Goal: Task Accomplishment & Management: Use online tool/utility

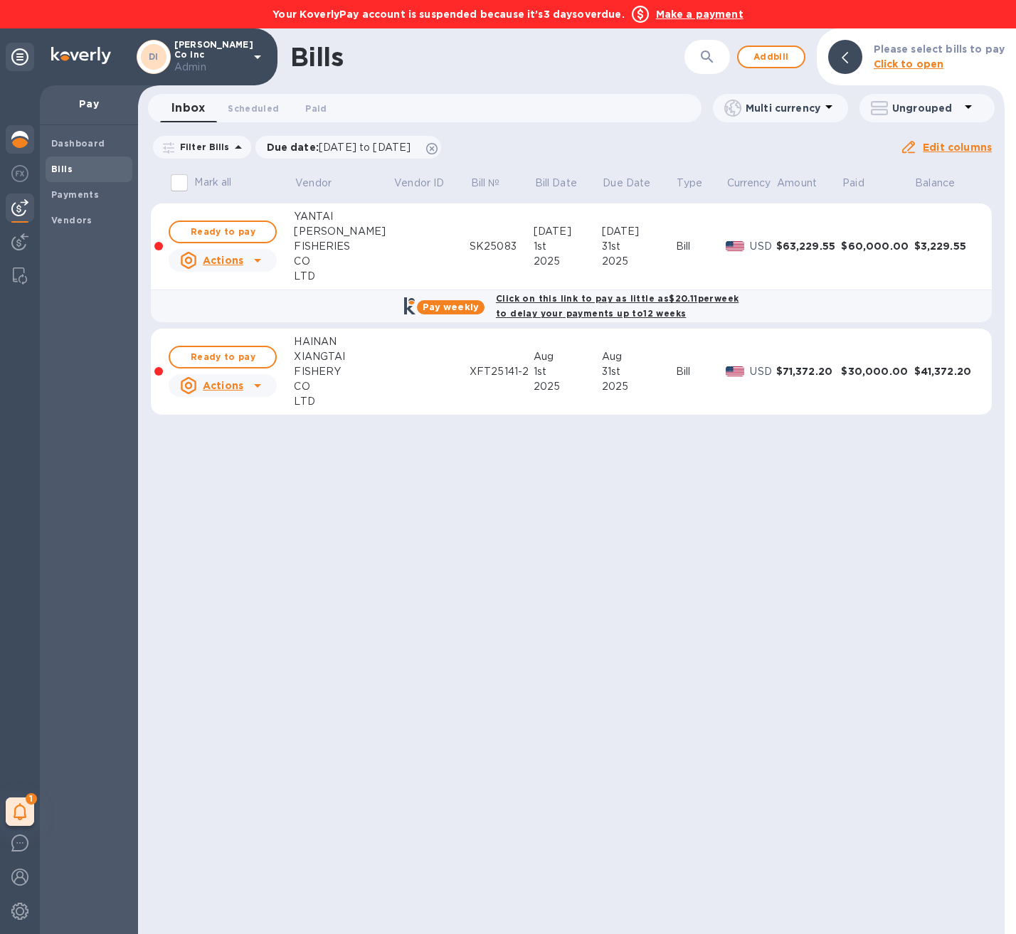
click at [25, 131] on img at bounding box center [19, 139] width 17 height 17
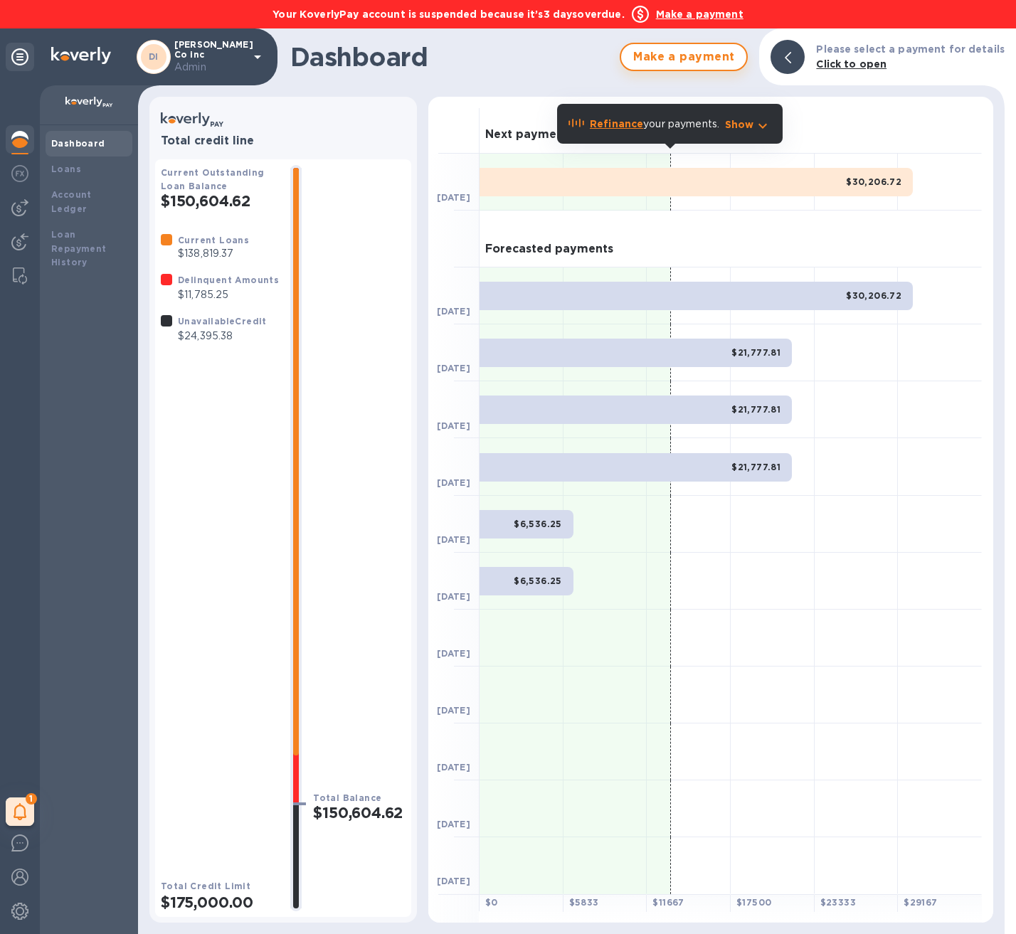
click at [730, 65] on span "Make a payment" at bounding box center [683, 56] width 102 height 17
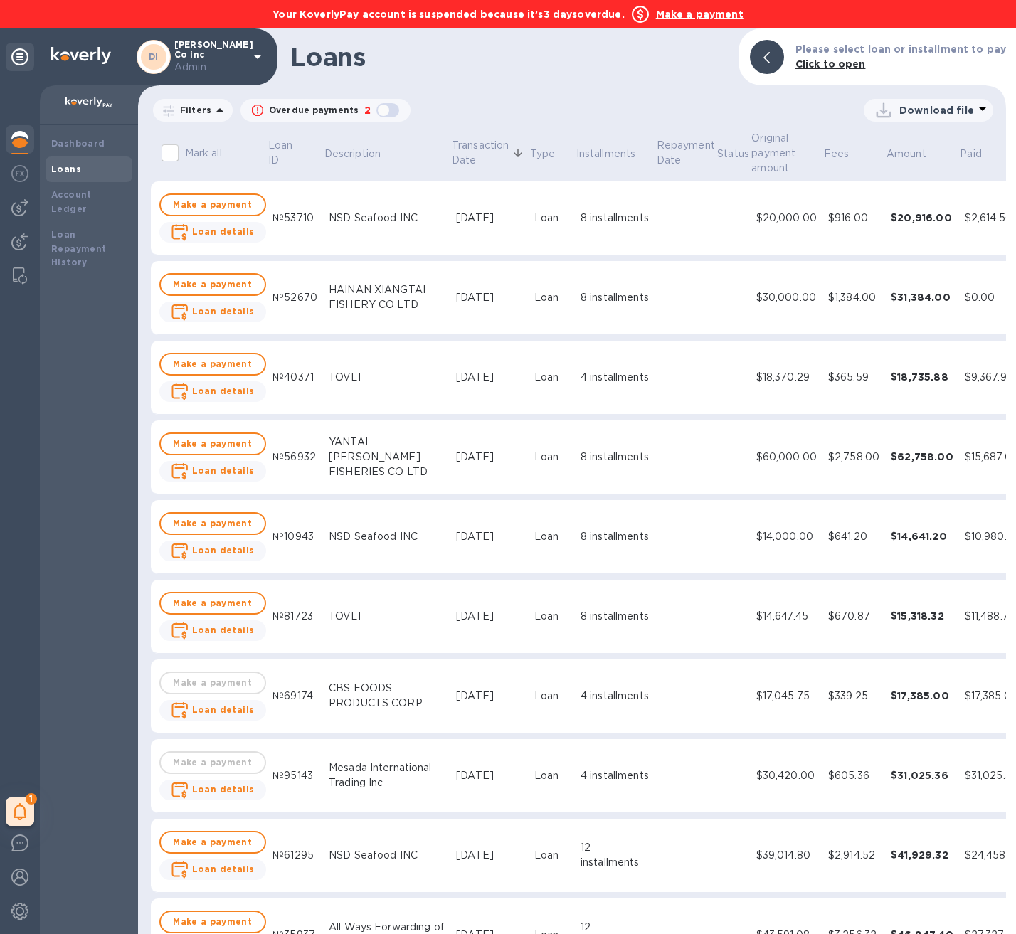
click at [694, 18] on b "Make a payment" at bounding box center [700, 14] width 88 height 11
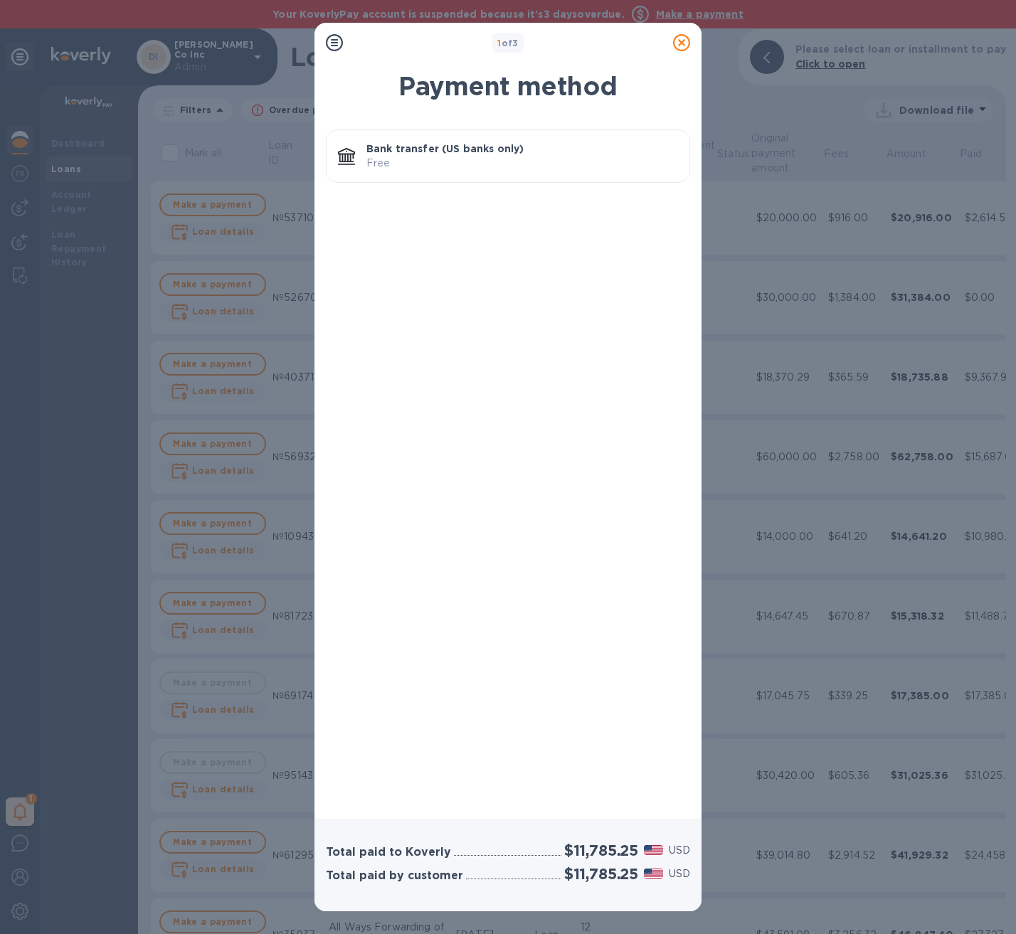
click at [528, 148] on p "Bank transfer (US banks only)" at bounding box center [522, 149] width 312 height 14
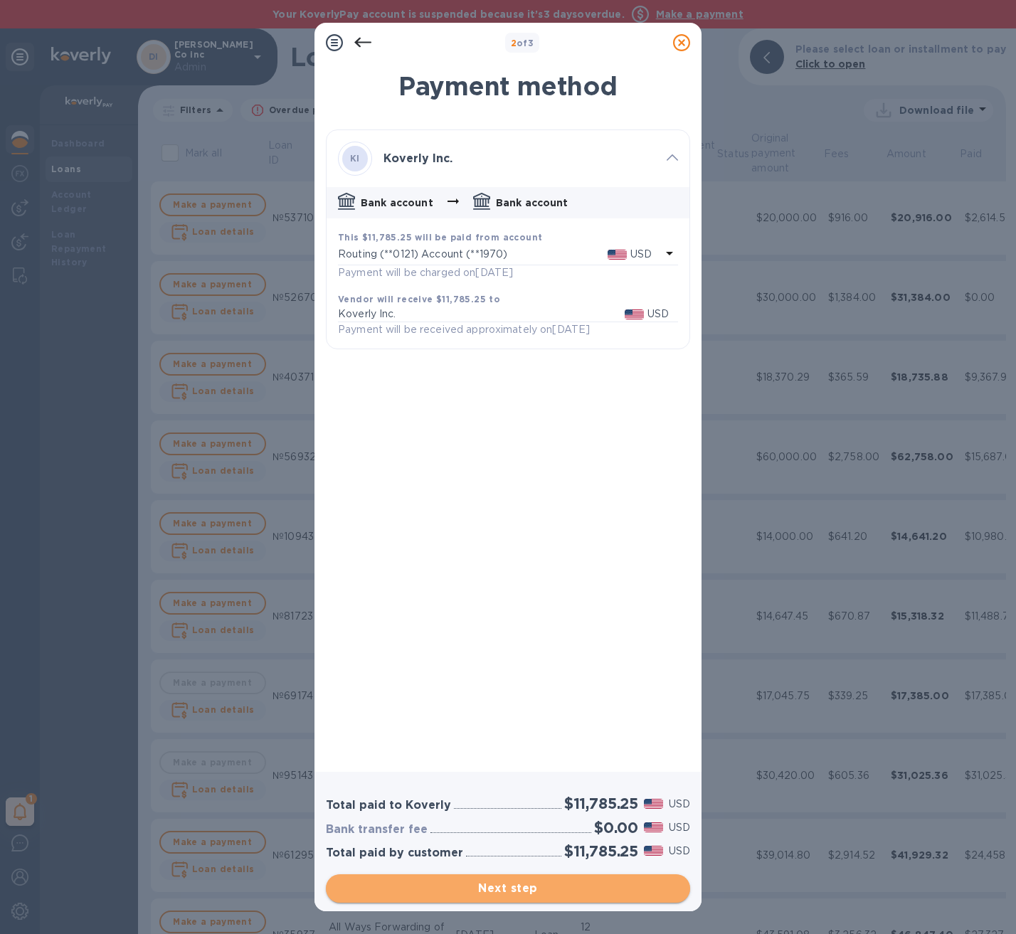
click at [620, 891] on span "Next step" at bounding box center [507, 888] width 341 height 17
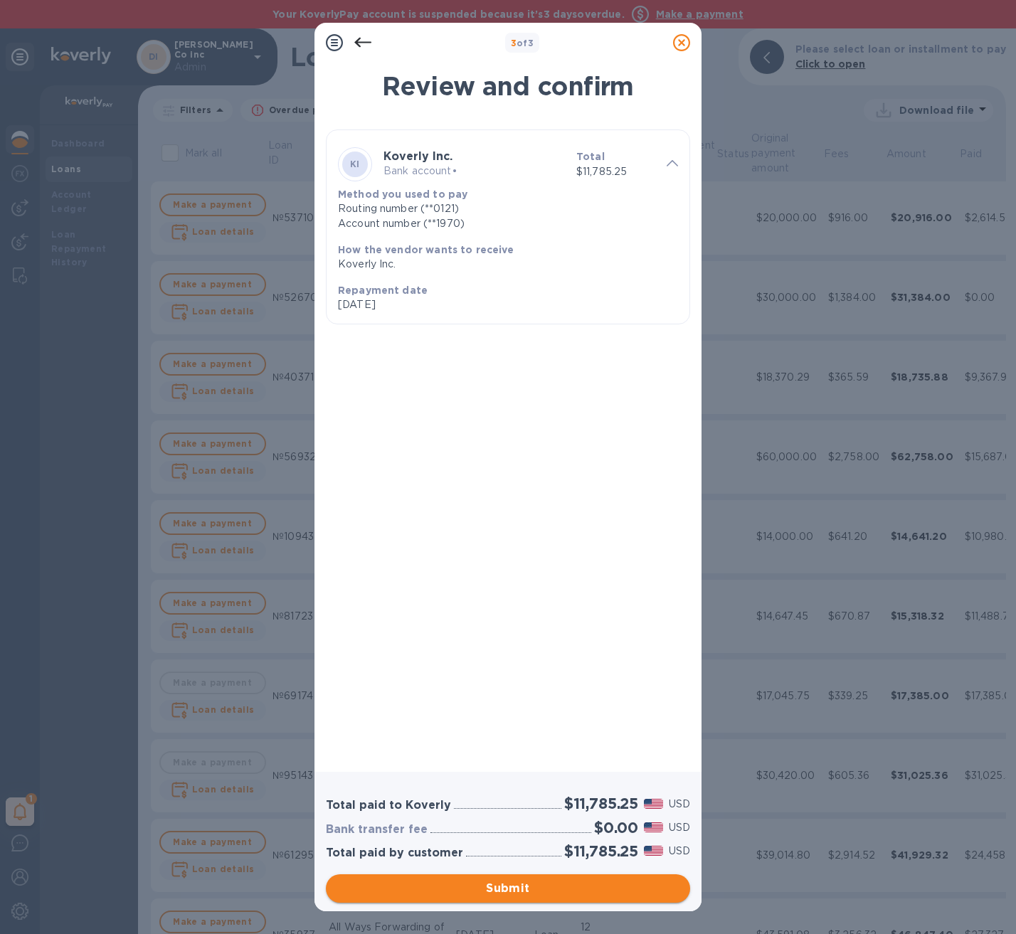
click at [620, 891] on span "Submit" at bounding box center [507, 888] width 341 height 17
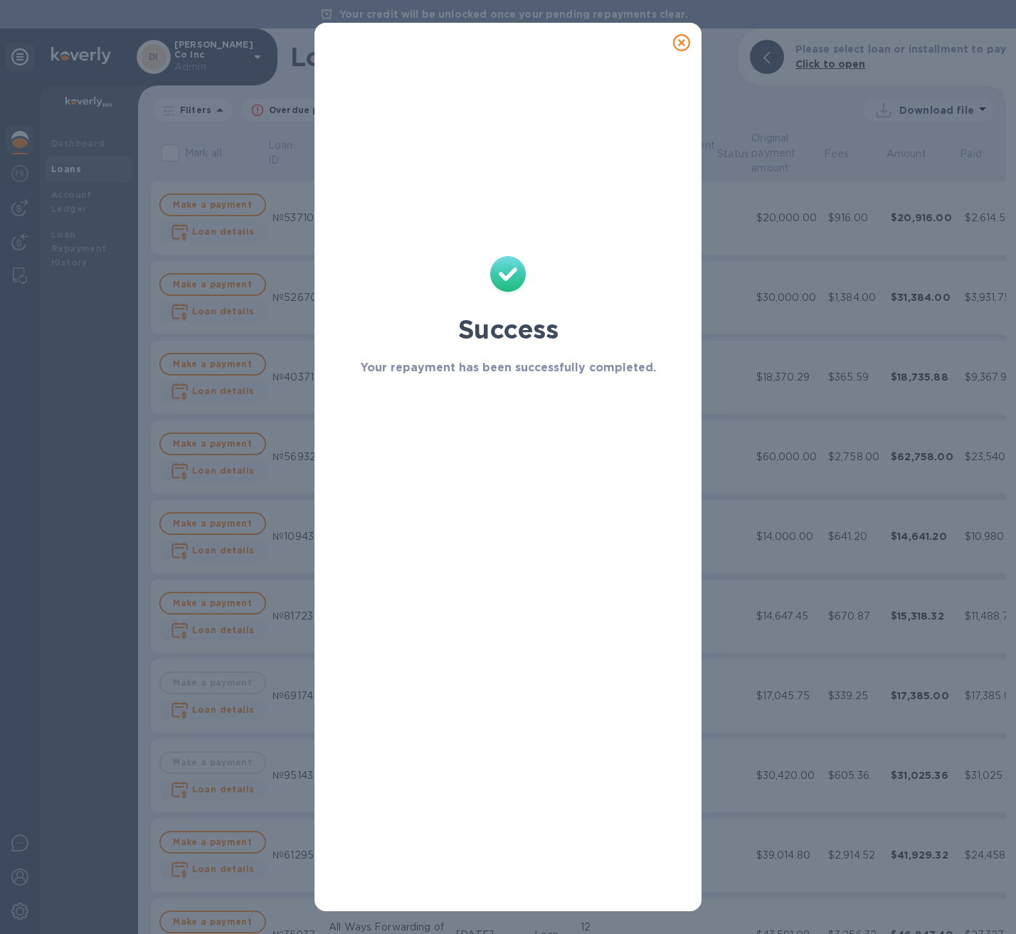
click at [685, 45] on icon at bounding box center [681, 42] width 17 height 17
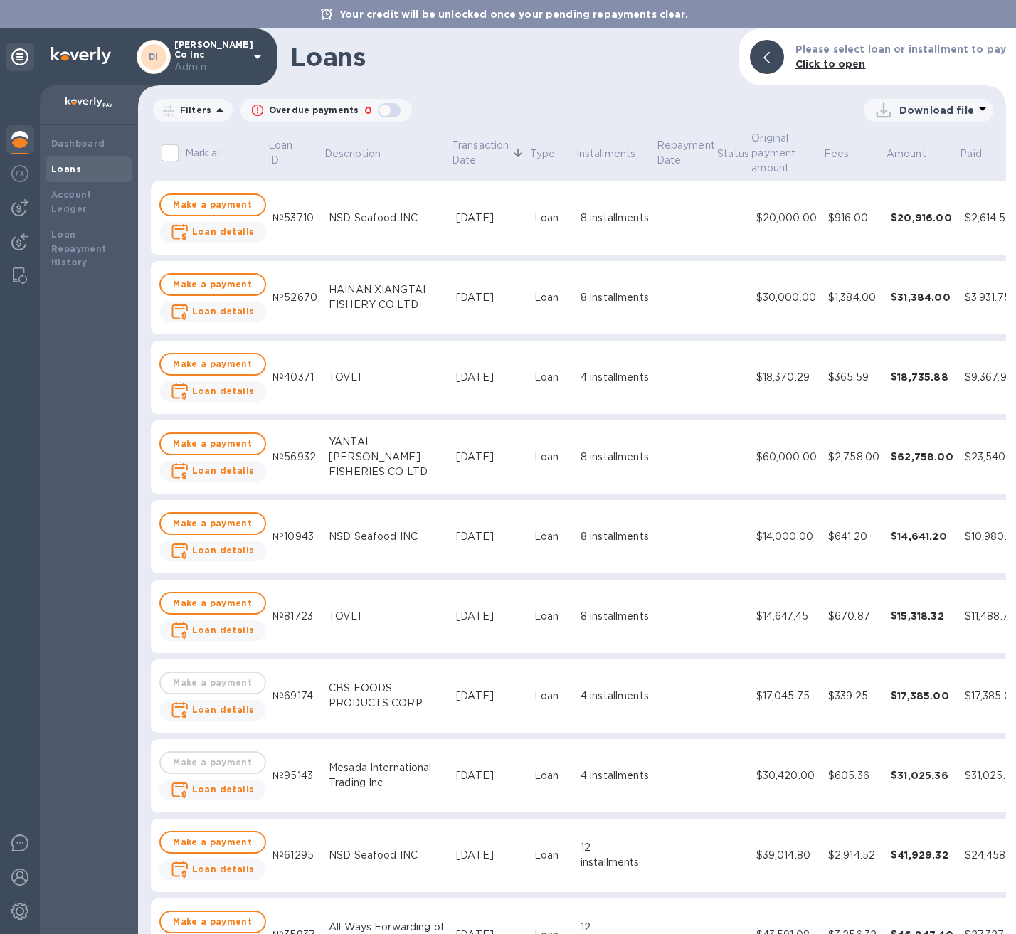
click at [685, 45] on icon at bounding box center [681, 42] width 17 height 17
click at [92, 194] on b "Account Ledger" at bounding box center [71, 201] width 41 height 25
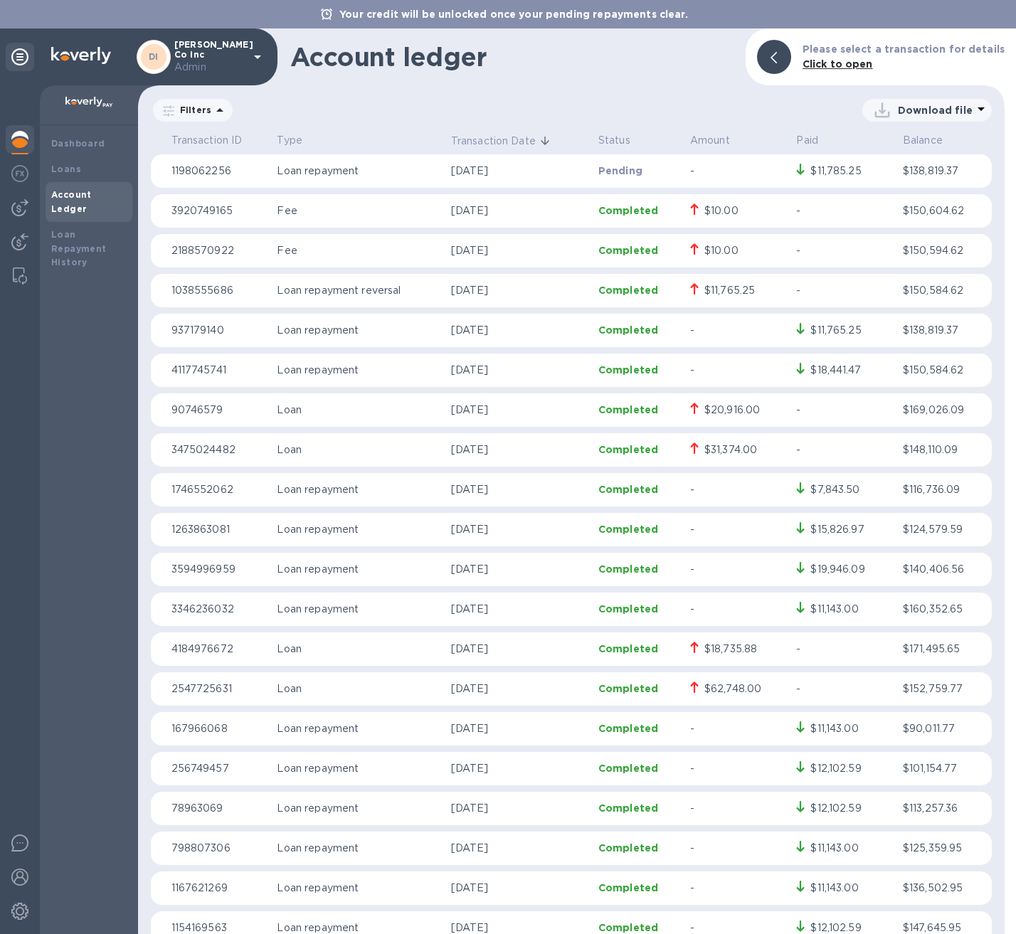
click at [26, 144] on img at bounding box center [19, 139] width 17 height 17
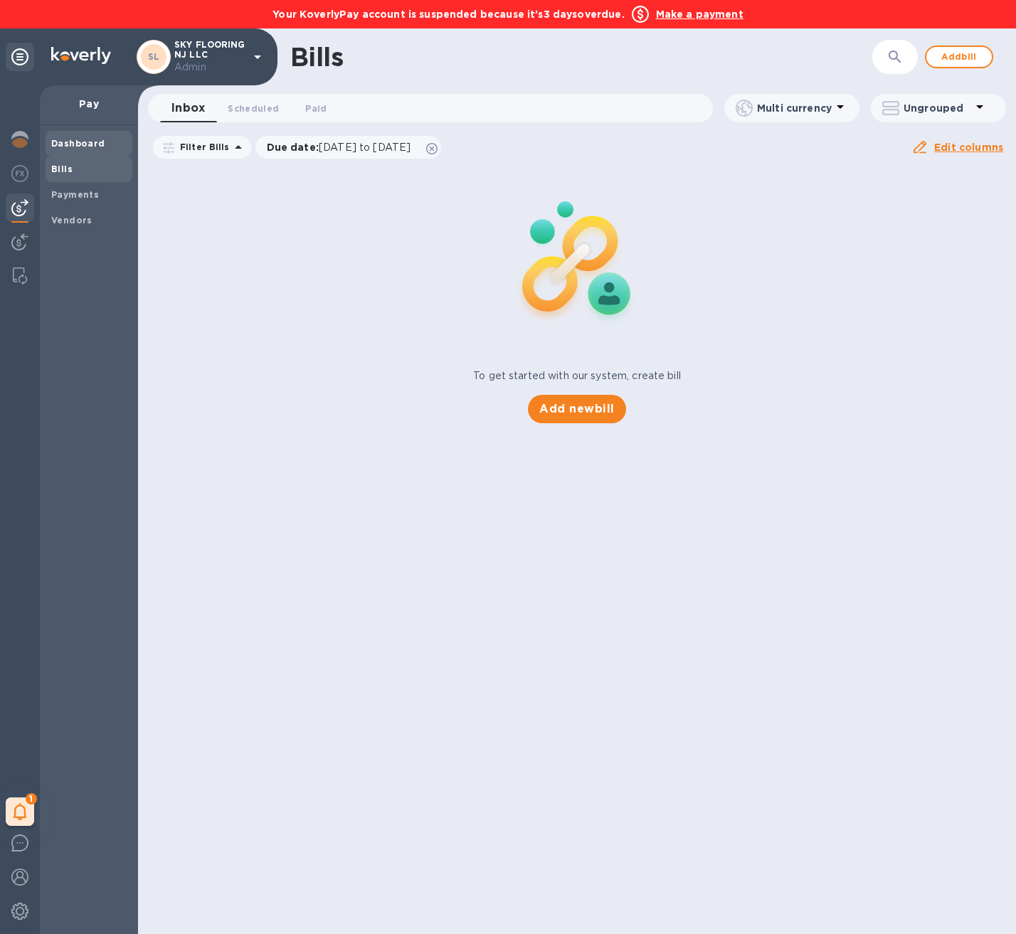
click at [56, 145] on b "Dashboard" at bounding box center [78, 143] width 54 height 11
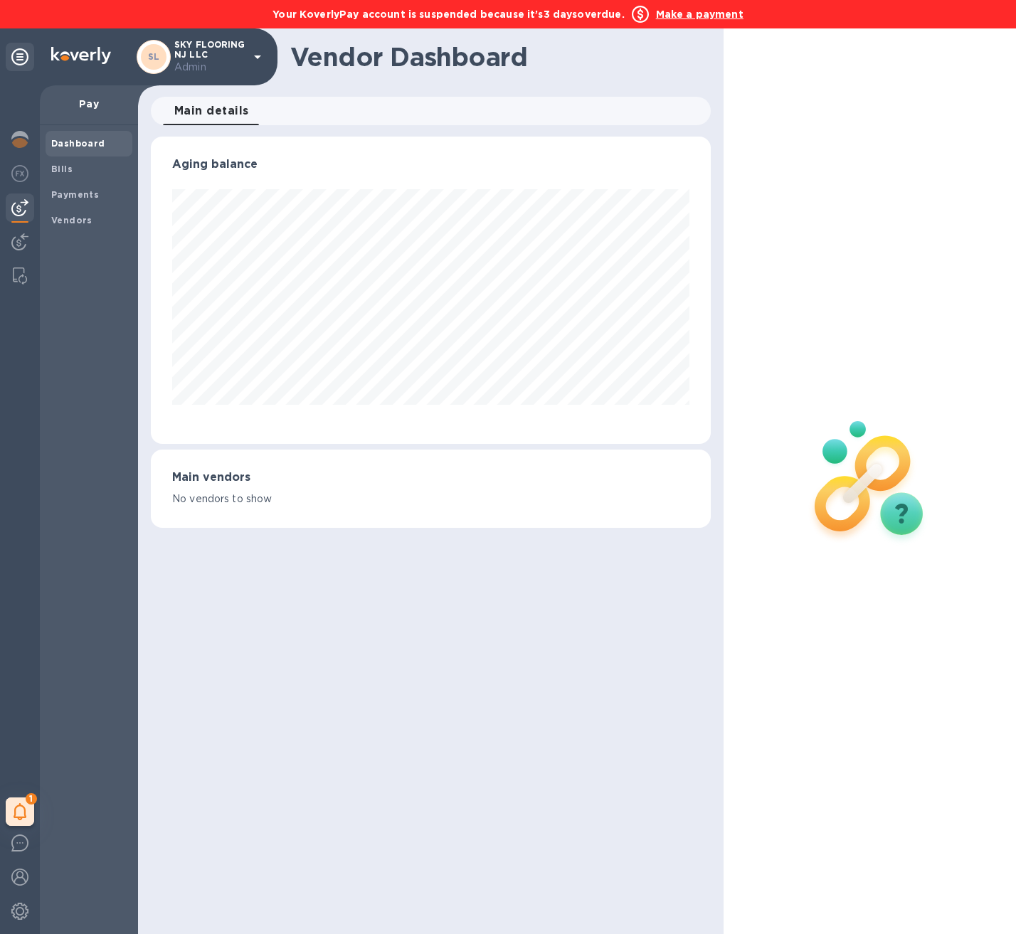
scroll to position [307, 559]
click at [21, 140] on img at bounding box center [19, 139] width 17 height 17
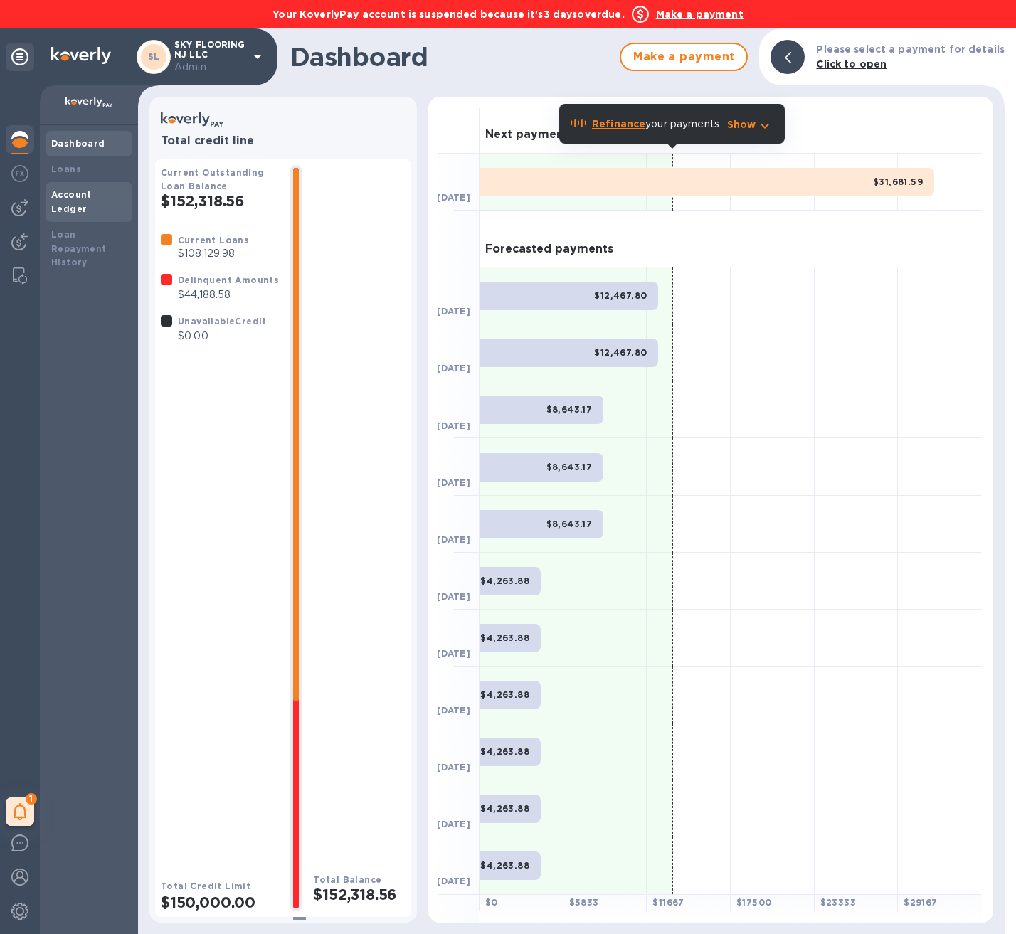
click at [93, 204] on div "Account Ledger" at bounding box center [89, 202] width 87 height 40
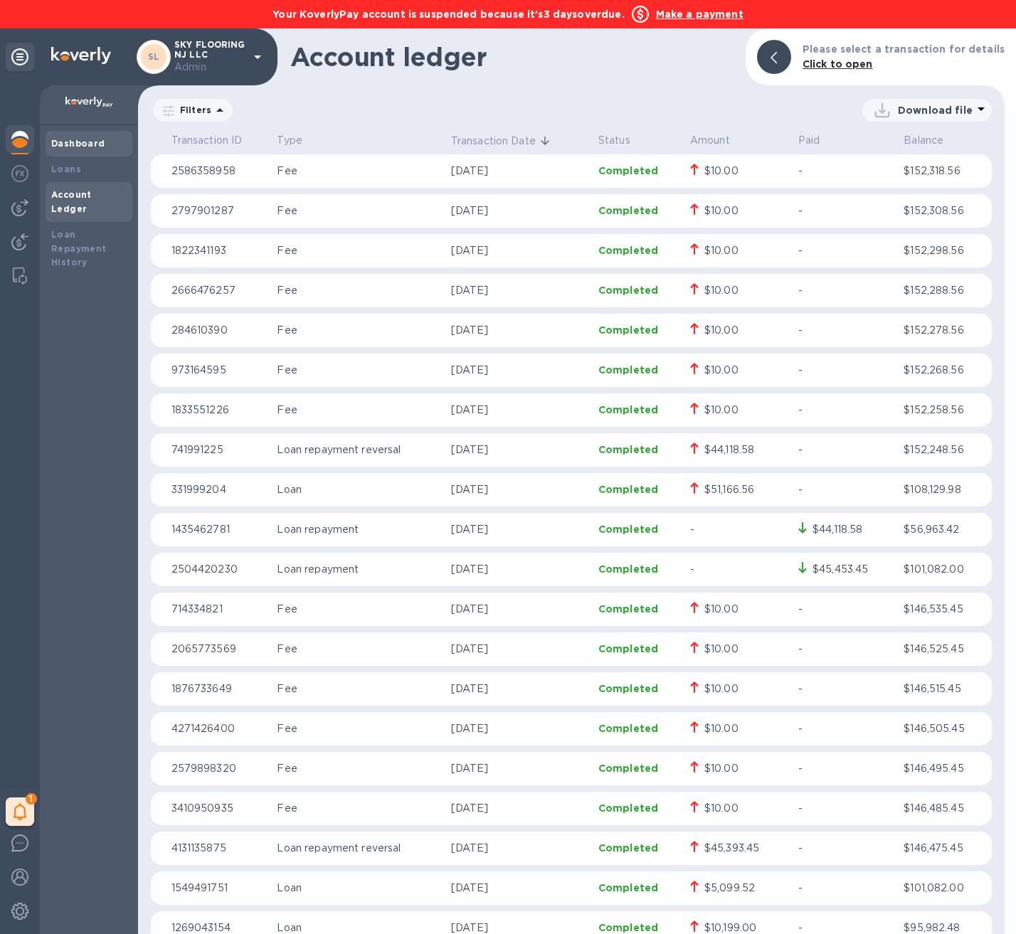
click at [85, 147] on b "Dashboard" at bounding box center [78, 143] width 54 height 11
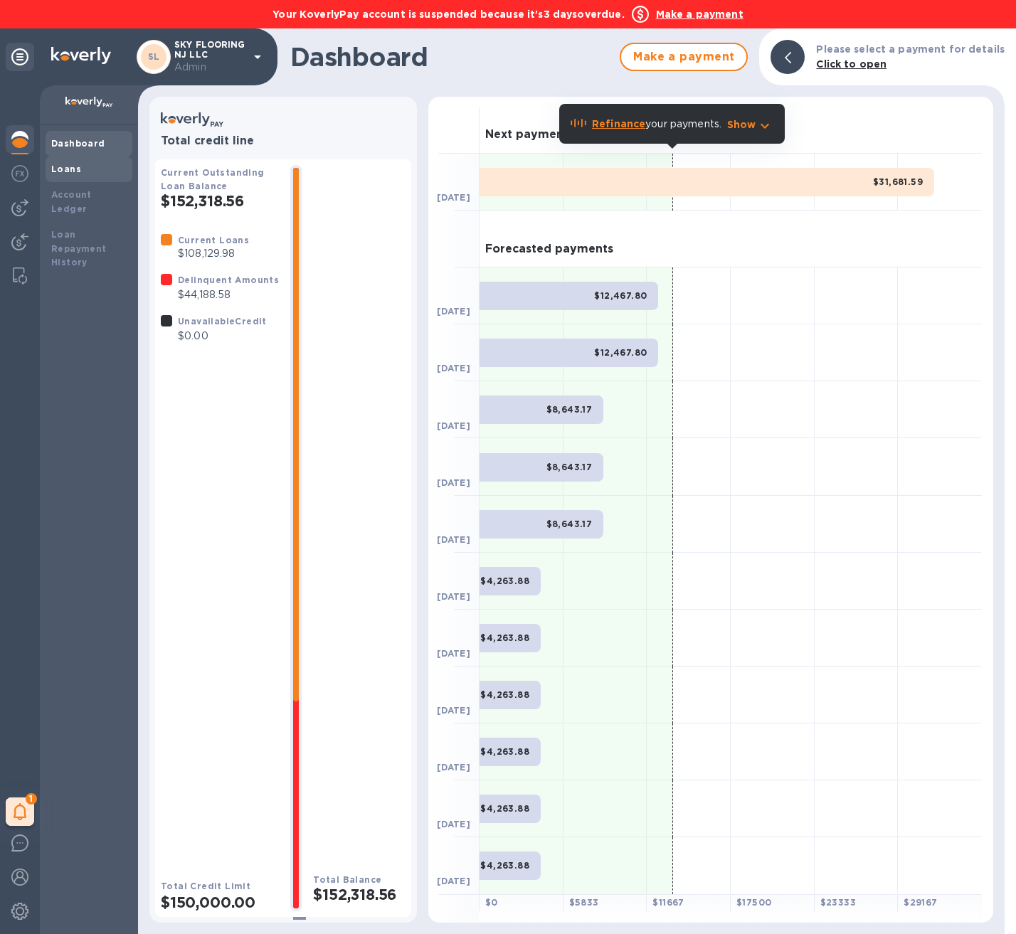
click at [69, 166] on b "Loans" at bounding box center [66, 169] width 30 height 11
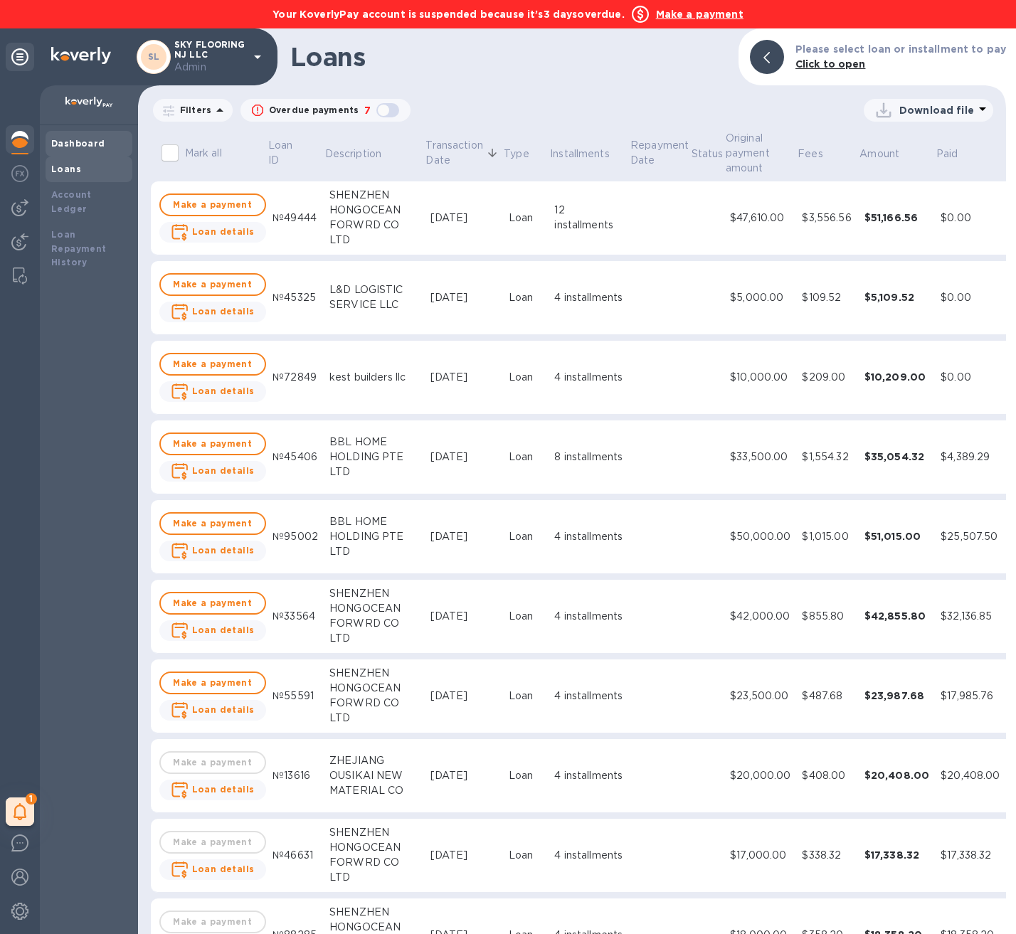
click at [87, 143] on b "Dashboard" at bounding box center [78, 143] width 54 height 11
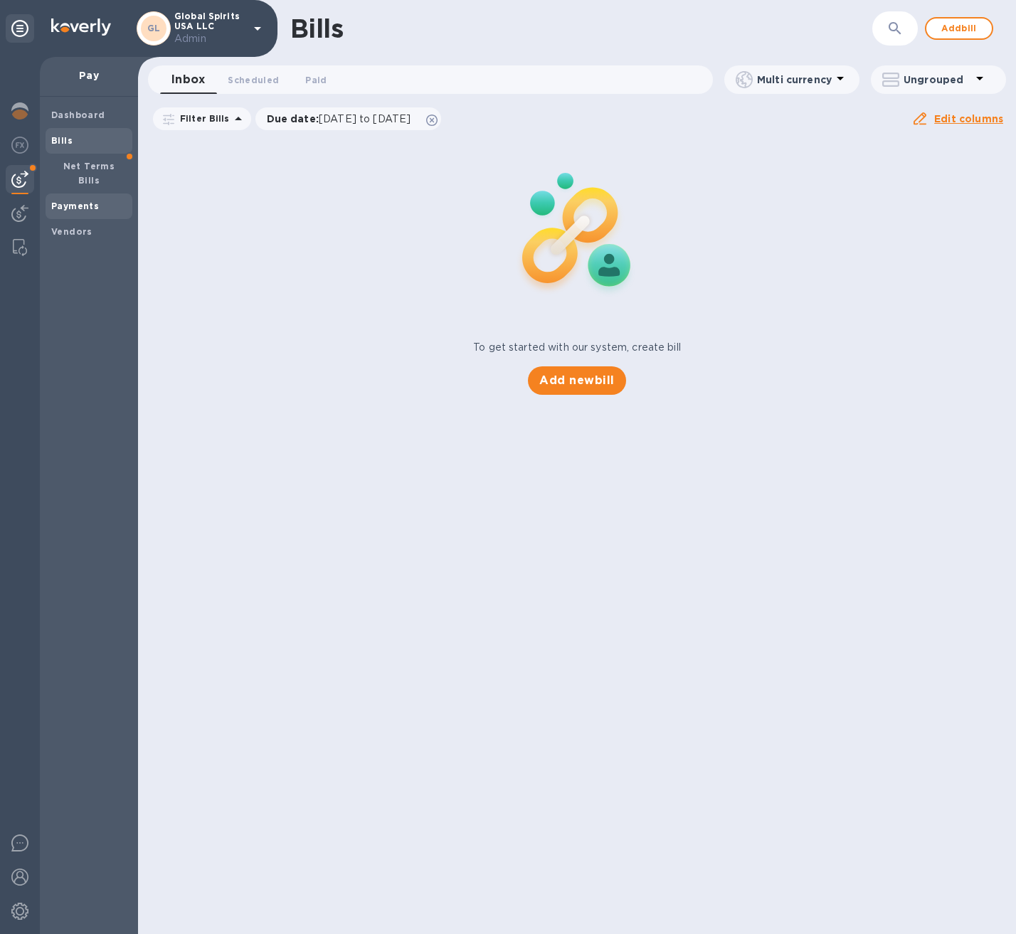
click at [68, 199] on div "Payments" at bounding box center [89, 207] width 87 height 26
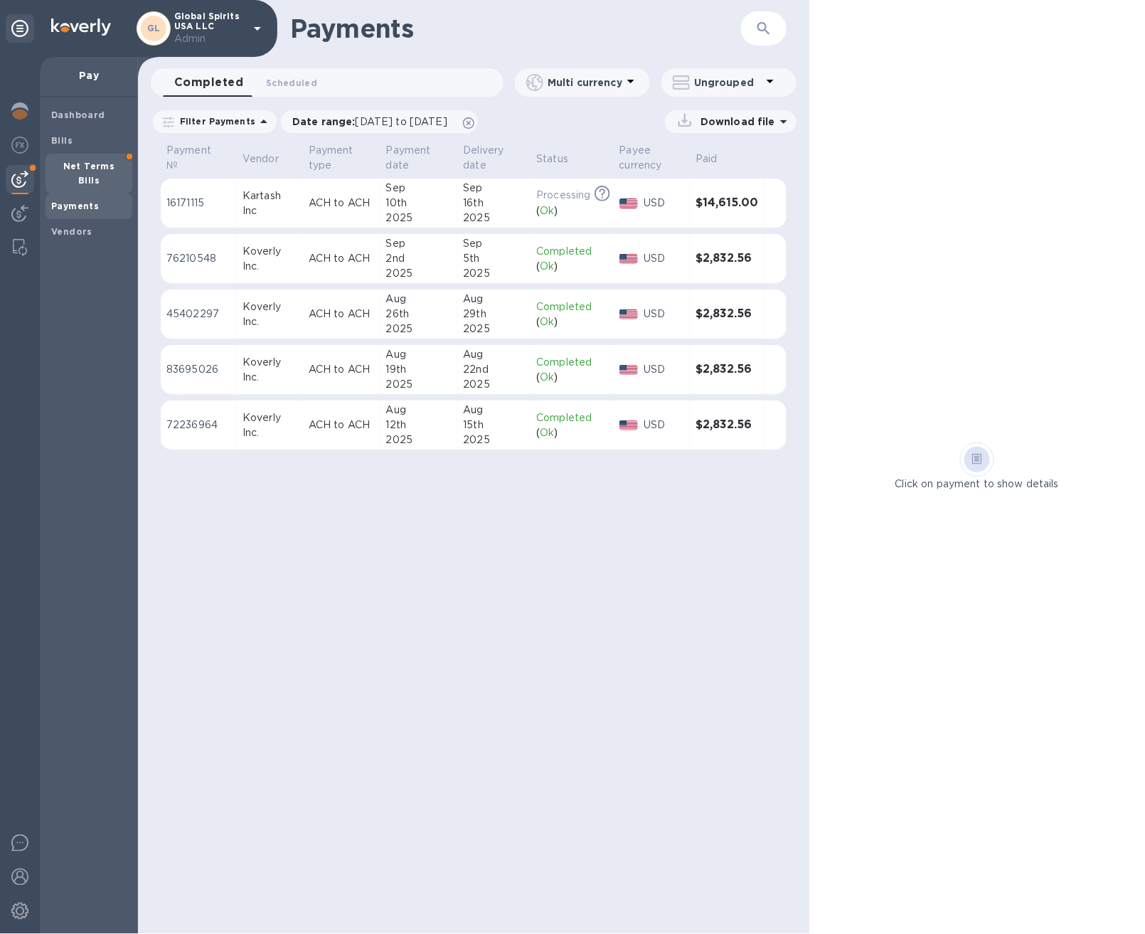
click at [101, 169] on b "Net Terms Bills" at bounding box center [89, 173] width 52 height 25
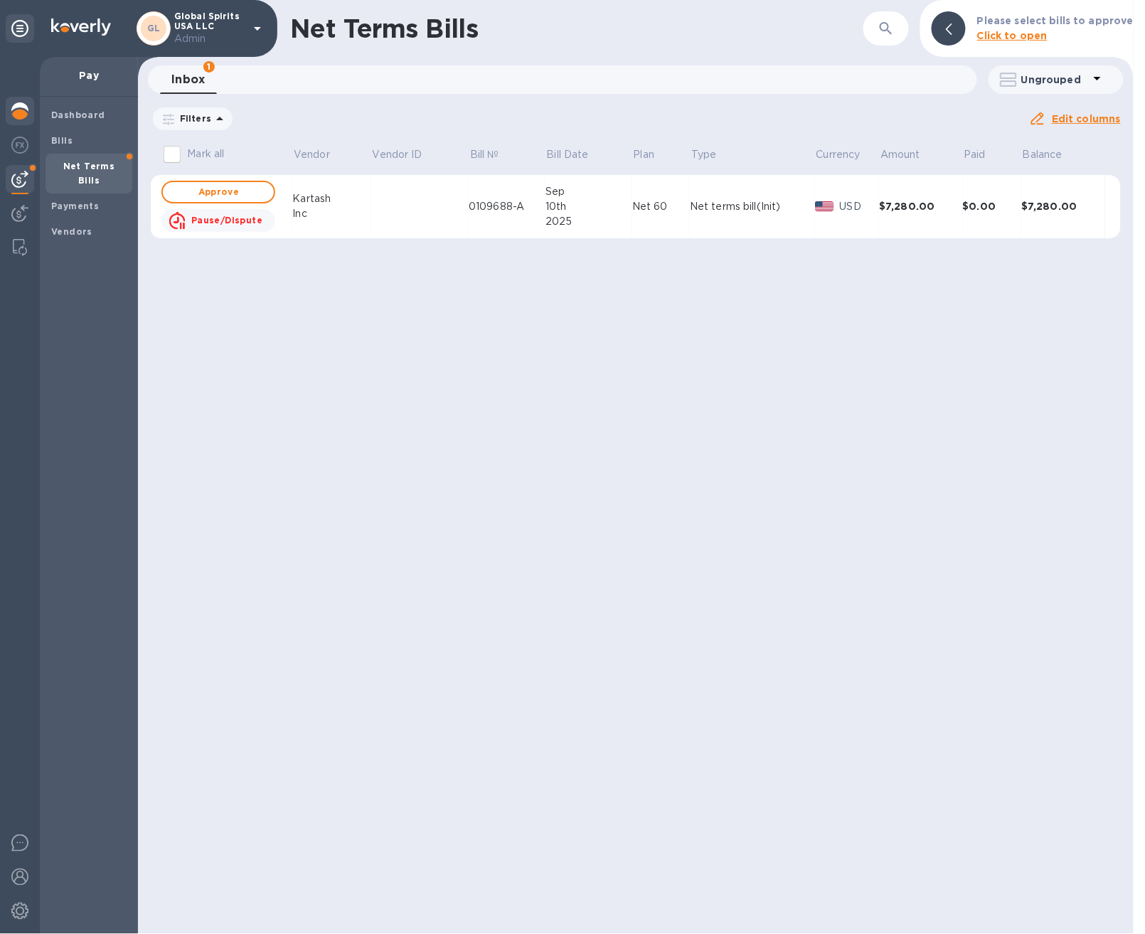
click at [30, 110] on div at bounding box center [20, 112] width 28 height 31
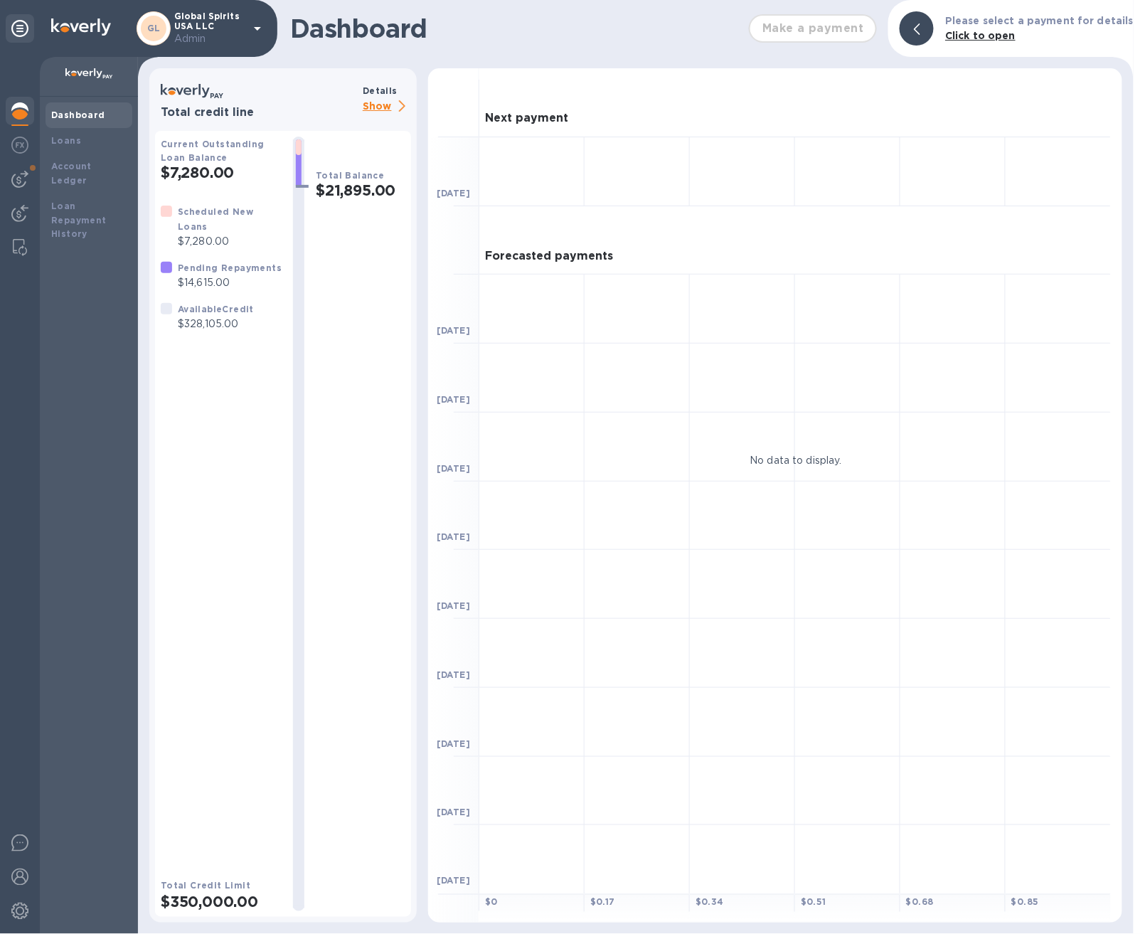
click at [378, 106] on p "Show" at bounding box center [387, 107] width 48 height 18
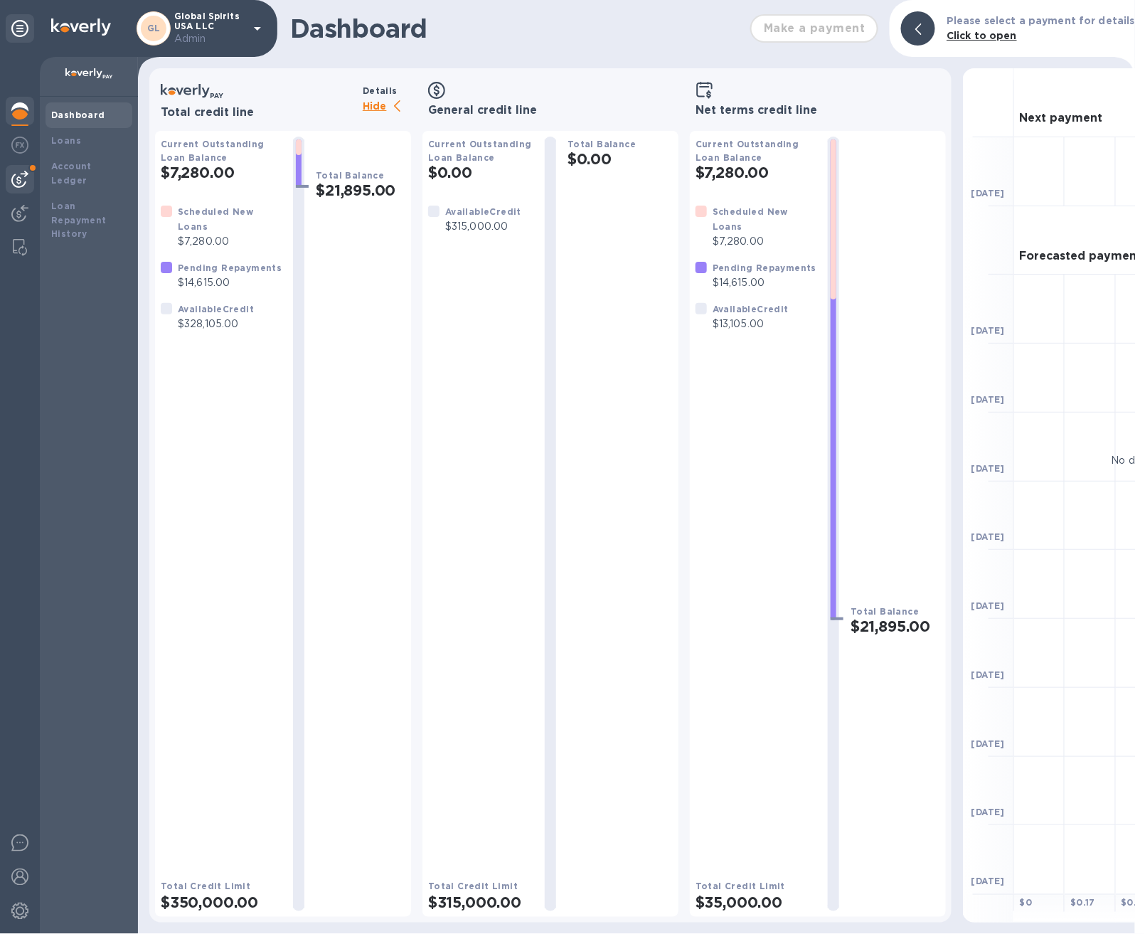
click at [24, 176] on img at bounding box center [19, 179] width 17 height 17
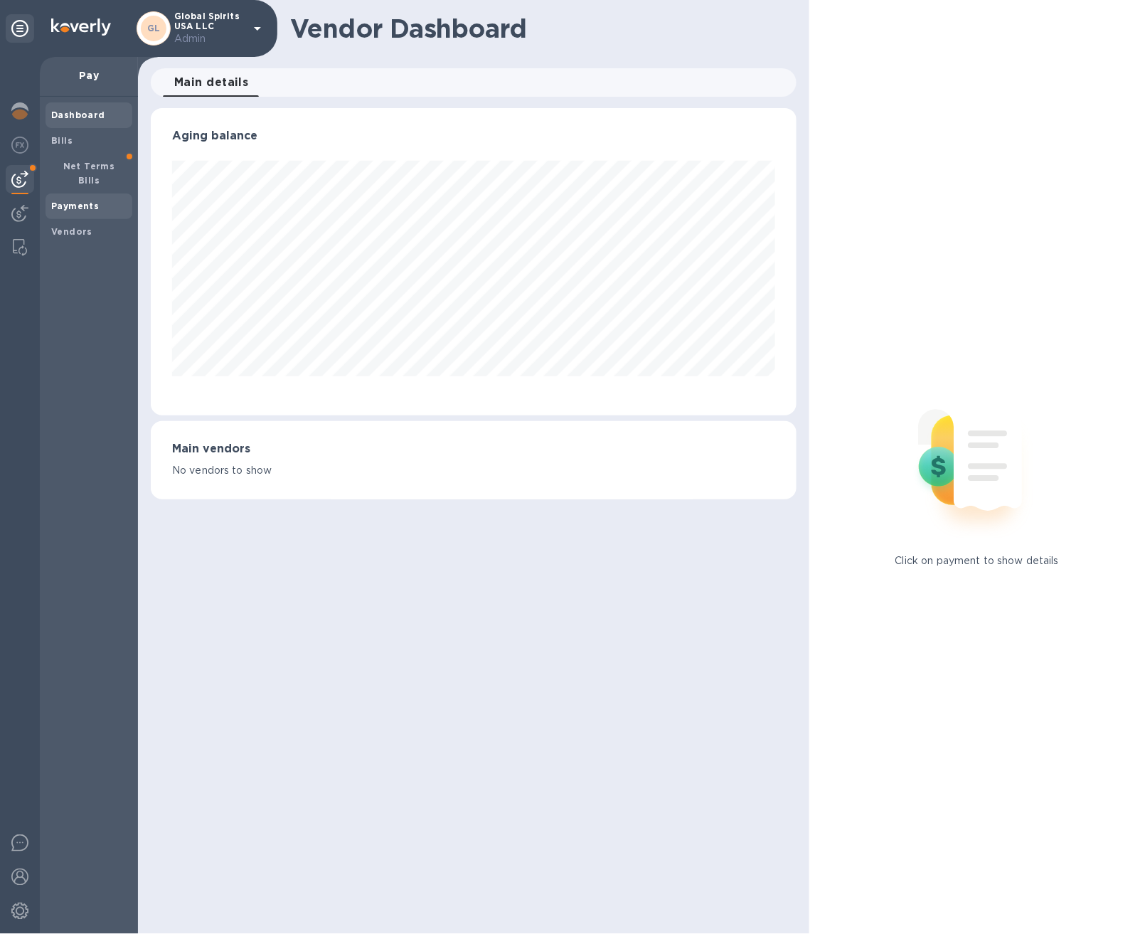
scroll to position [307, 647]
click at [81, 201] on b "Payments" at bounding box center [75, 206] width 48 height 11
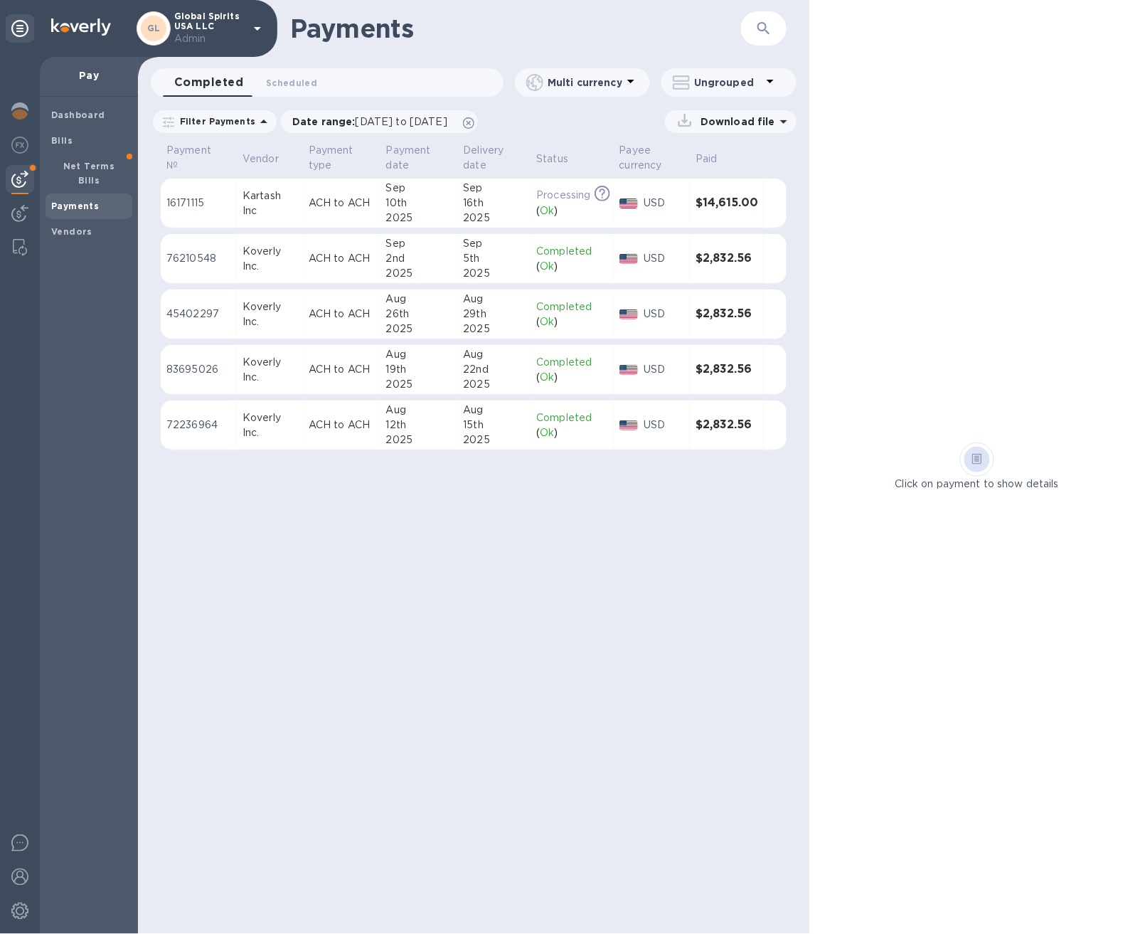
click at [469, 211] on div "2025" at bounding box center [494, 218] width 62 height 15
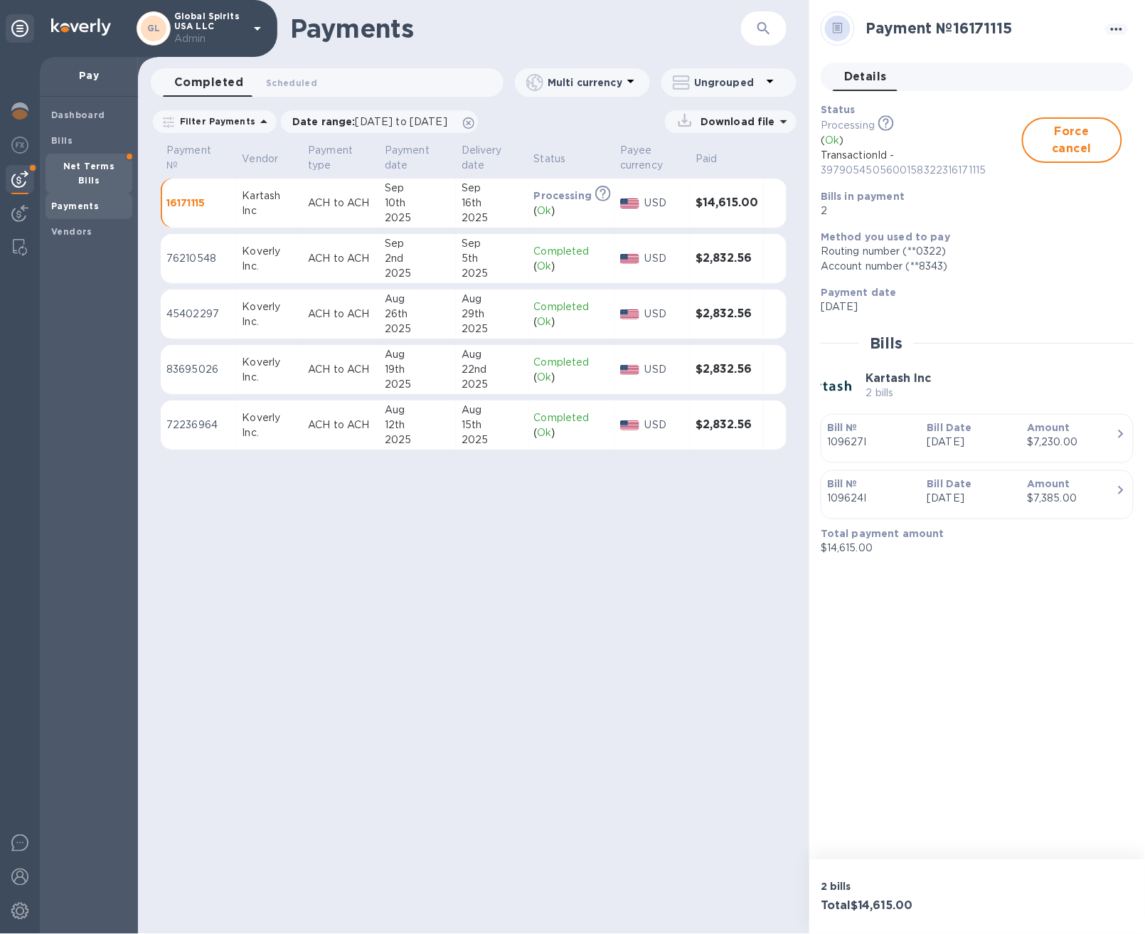
click at [95, 173] on div "Net Terms Bills" at bounding box center [89, 174] width 87 height 40
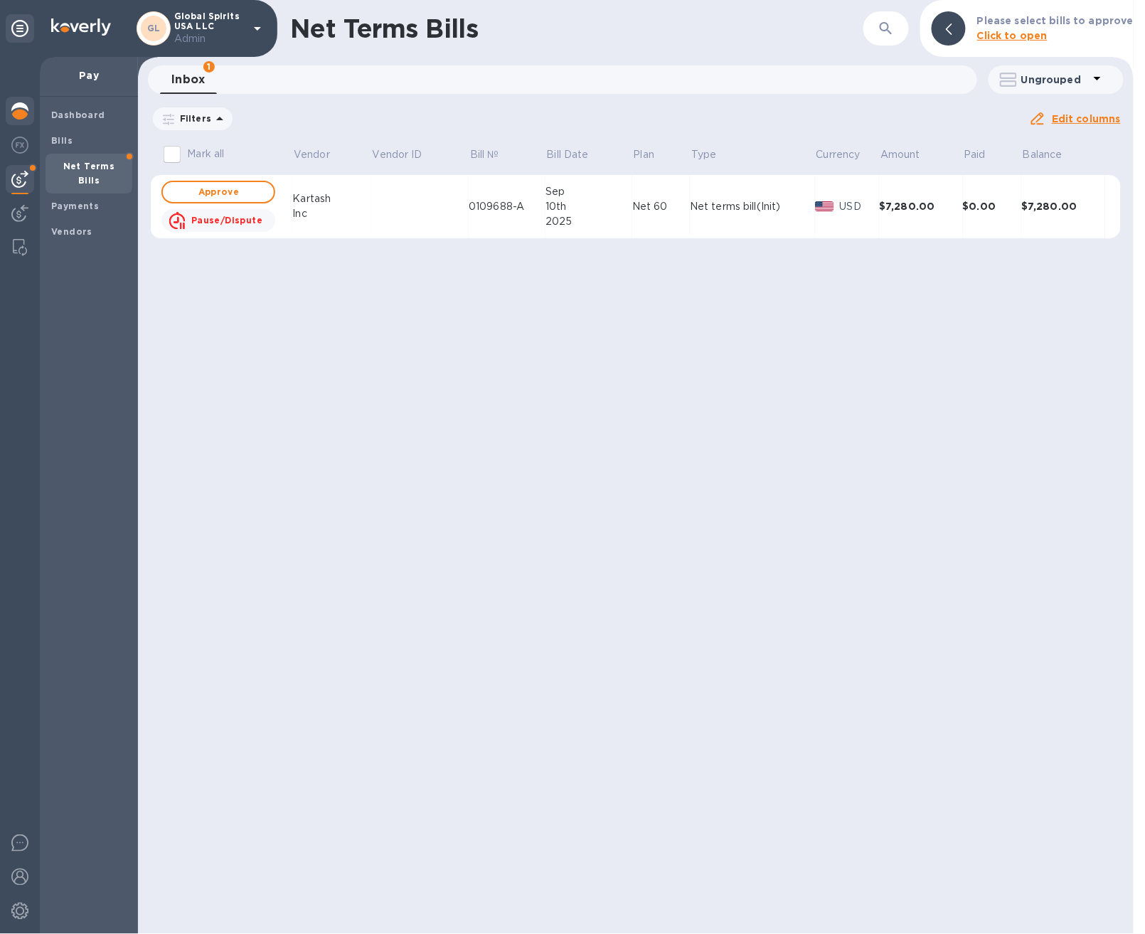
click at [28, 122] on div at bounding box center [20, 112] width 28 height 31
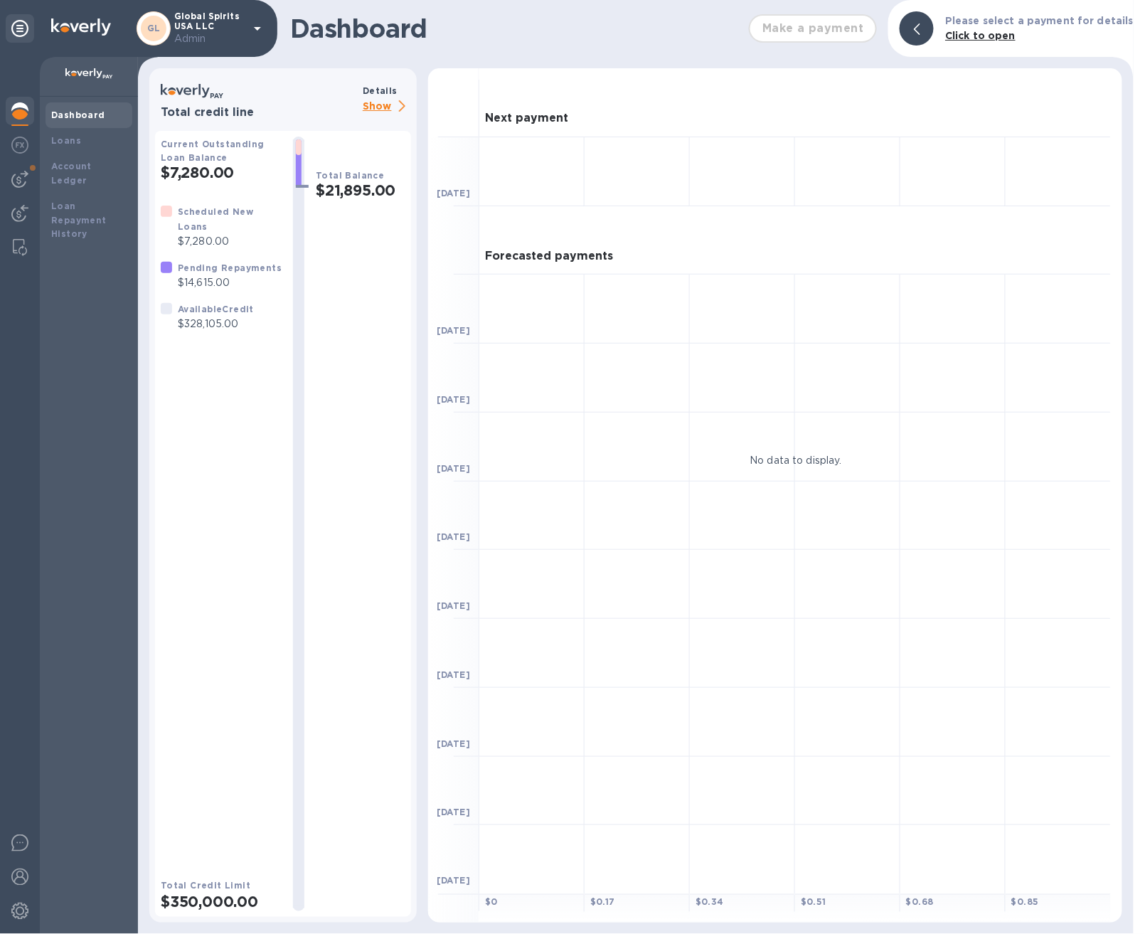
click at [369, 110] on p "Show" at bounding box center [387, 107] width 48 height 18
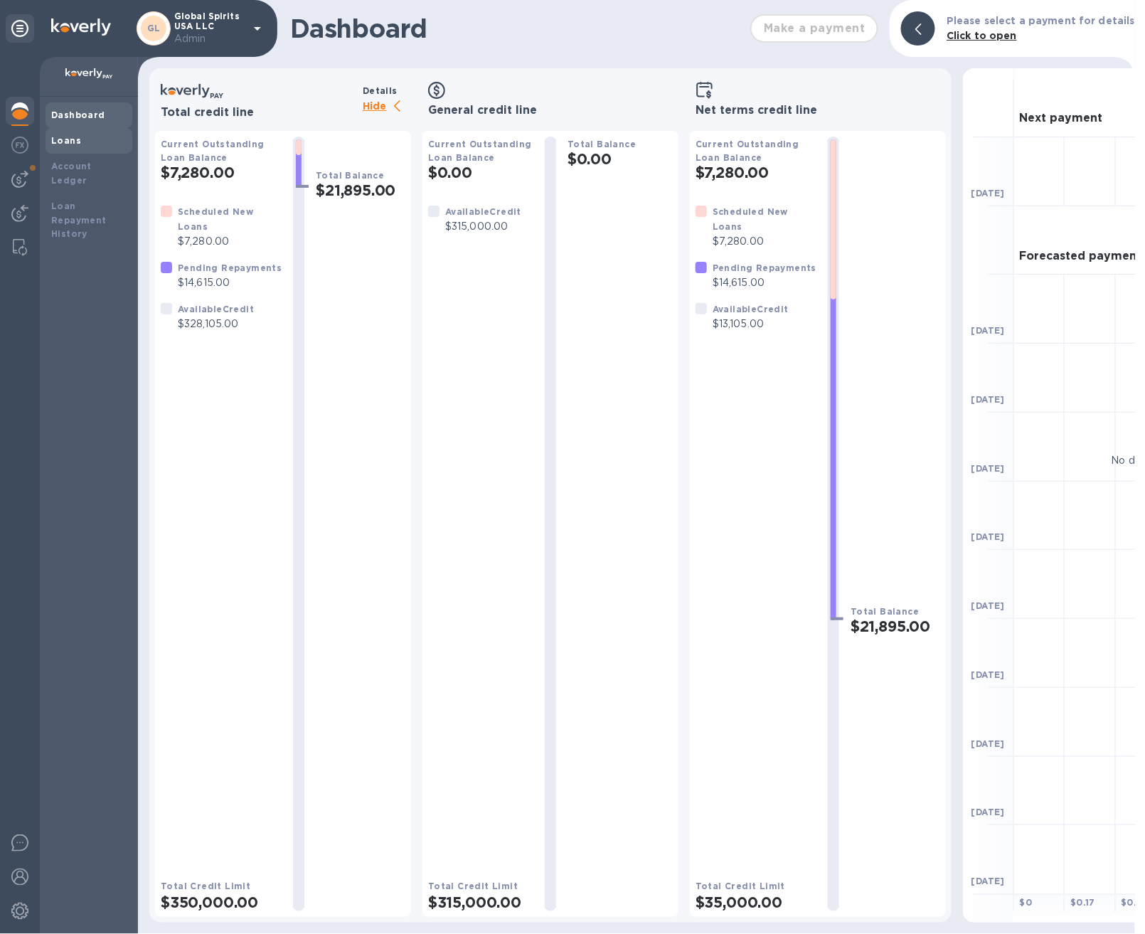
click at [83, 134] on div "Loans" at bounding box center [88, 141] width 75 height 14
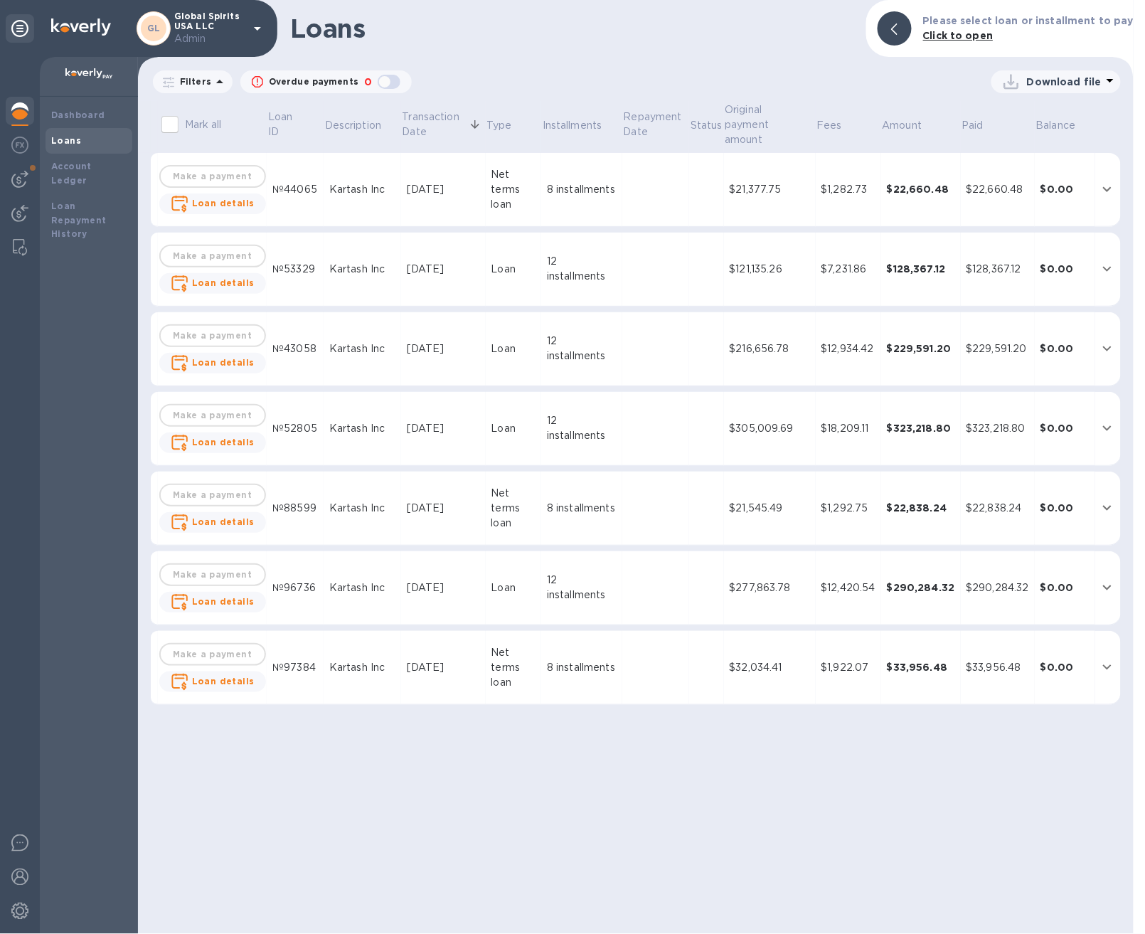
click at [593, 180] on td "8 installments" at bounding box center [581, 190] width 81 height 74
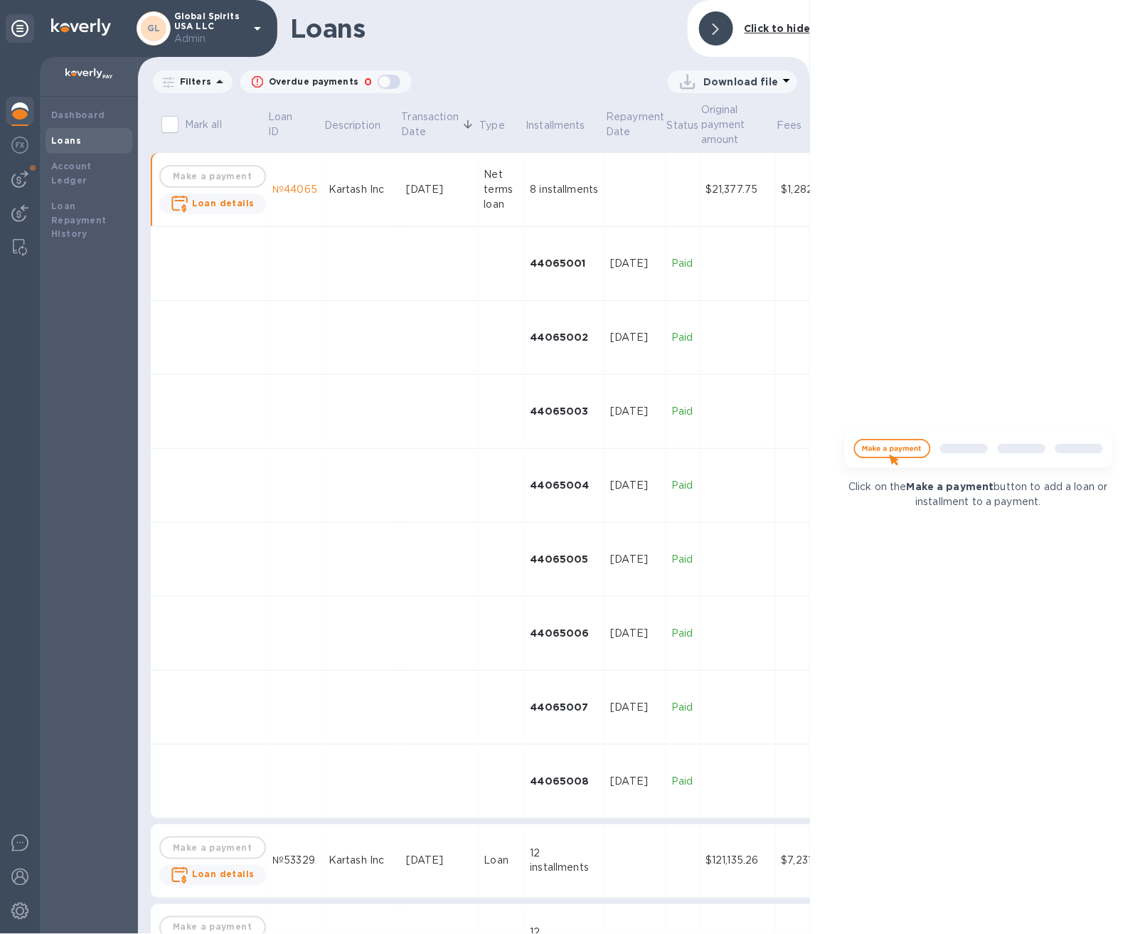
click at [593, 180] on td "8 installments" at bounding box center [565, 190] width 80 height 74
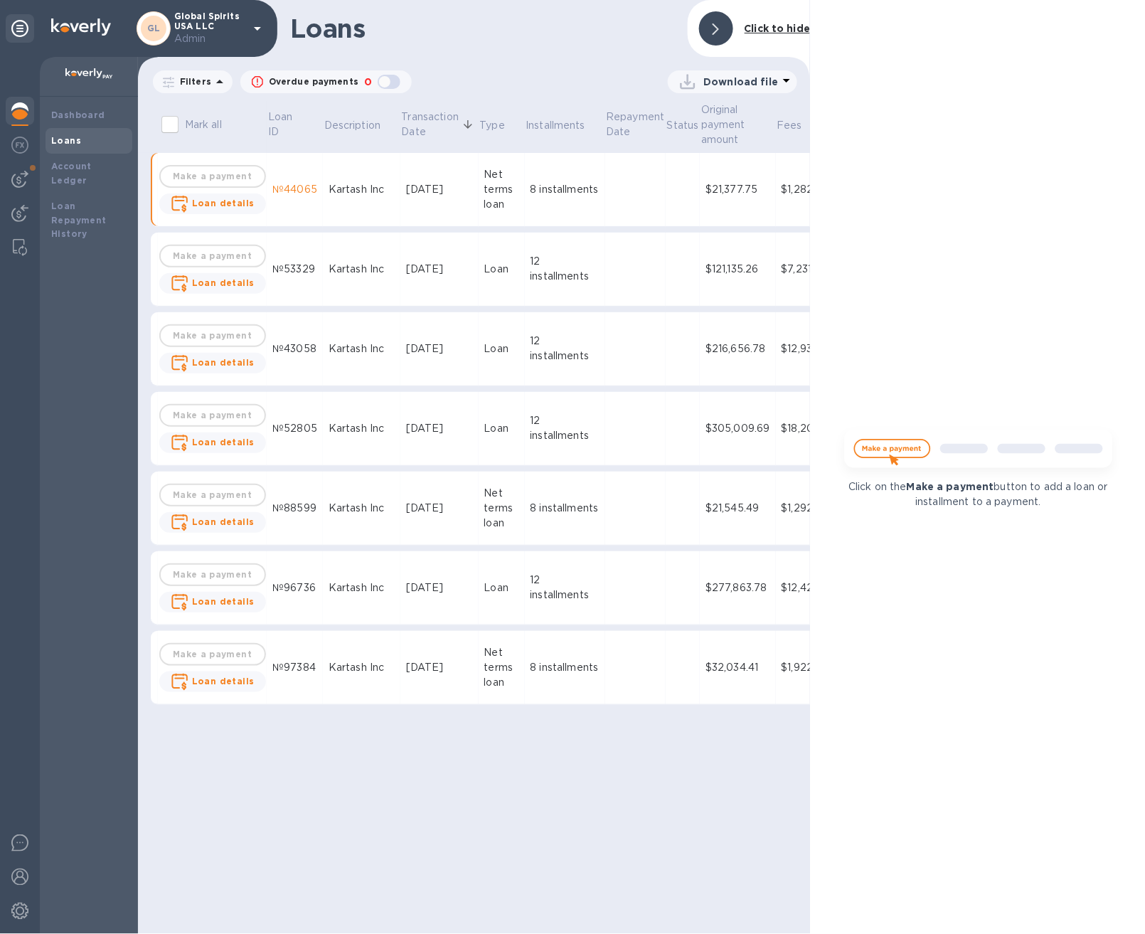
click at [721, 41] on div at bounding box center [716, 28] width 34 height 34
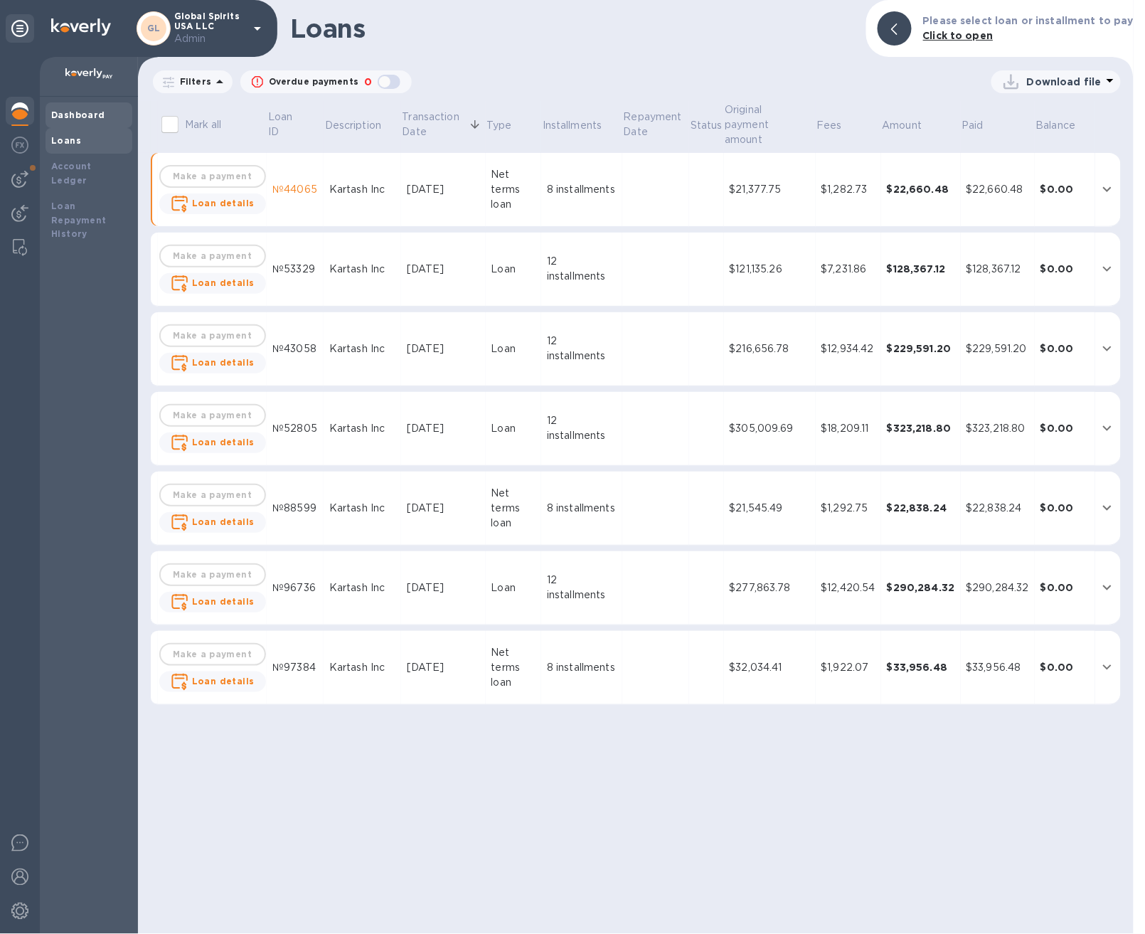
click at [66, 102] on div "Dashboard" at bounding box center [89, 115] width 87 height 26
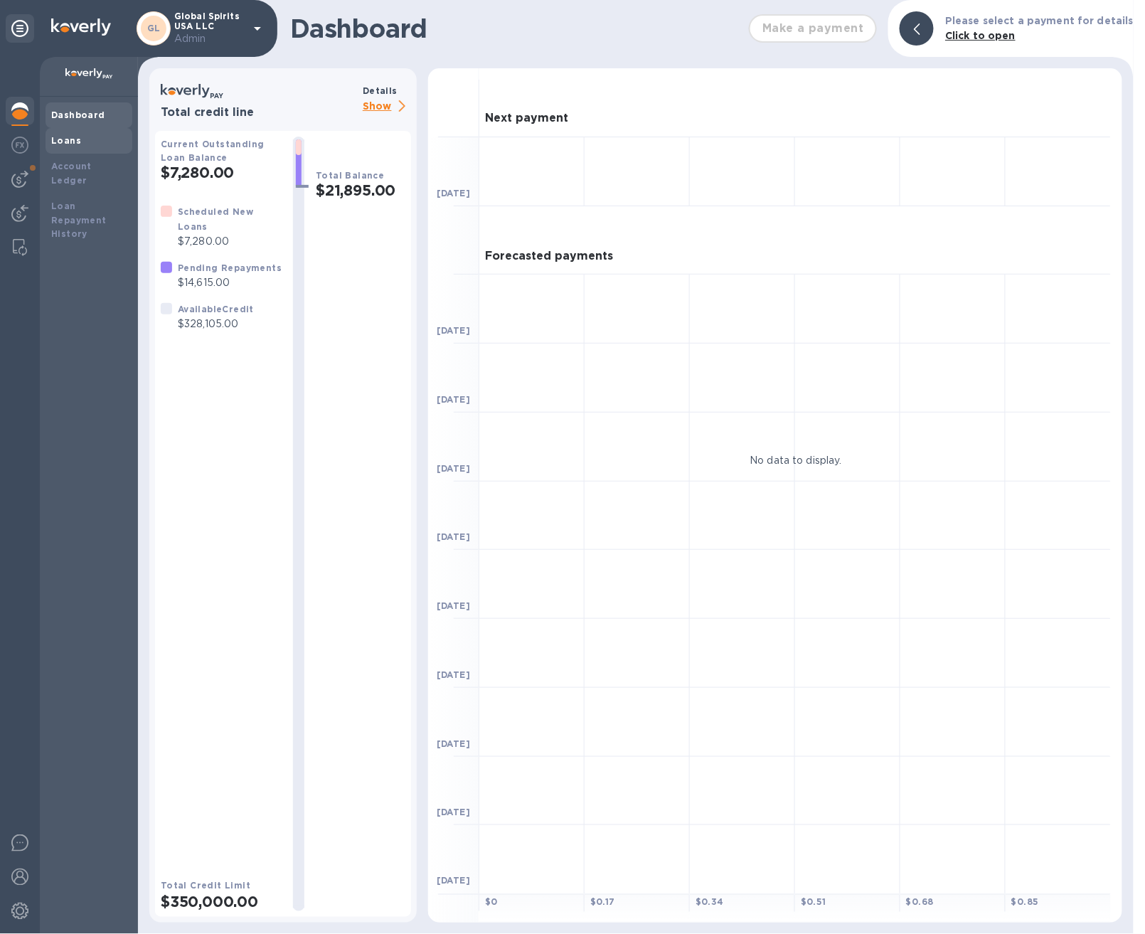
click at [75, 144] on b "Loans" at bounding box center [66, 140] width 30 height 11
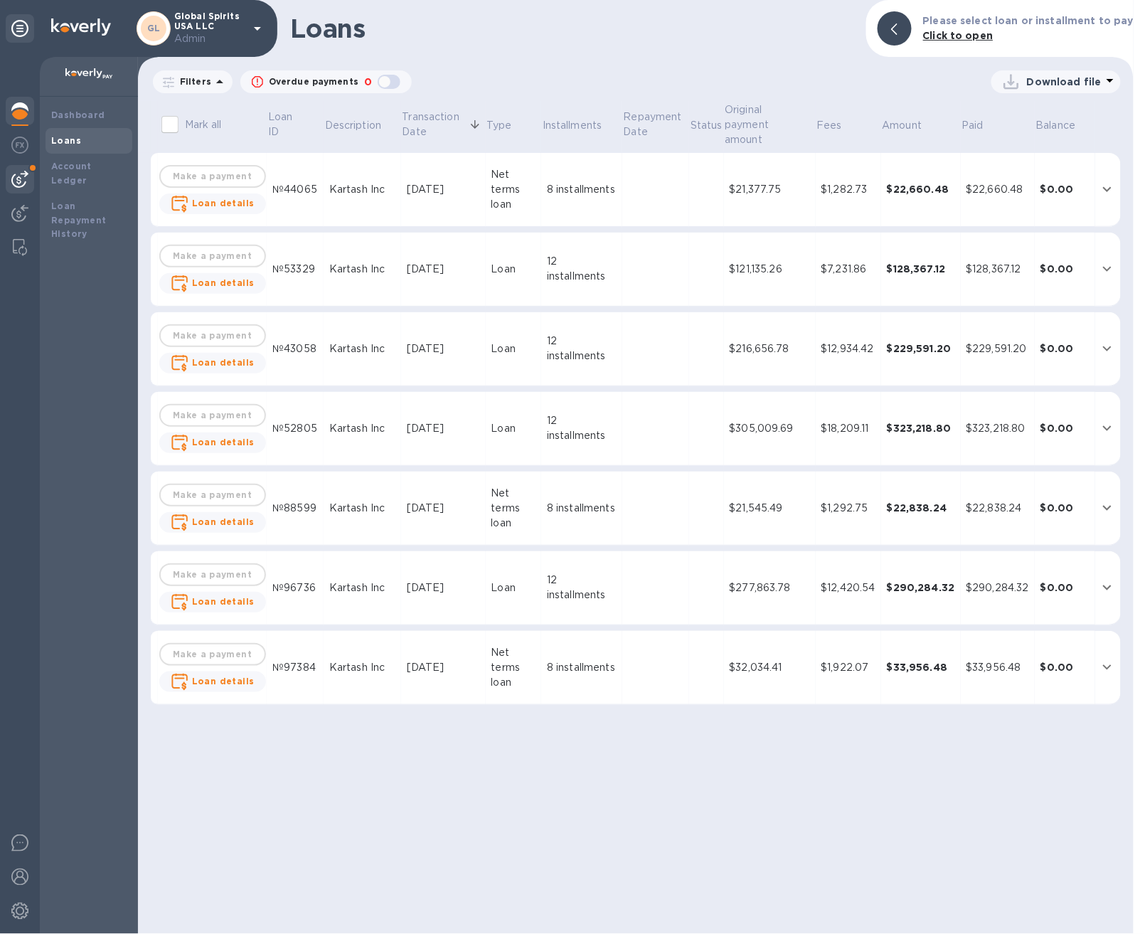
click at [16, 189] on div at bounding box center [20, 179] width 28 height 28
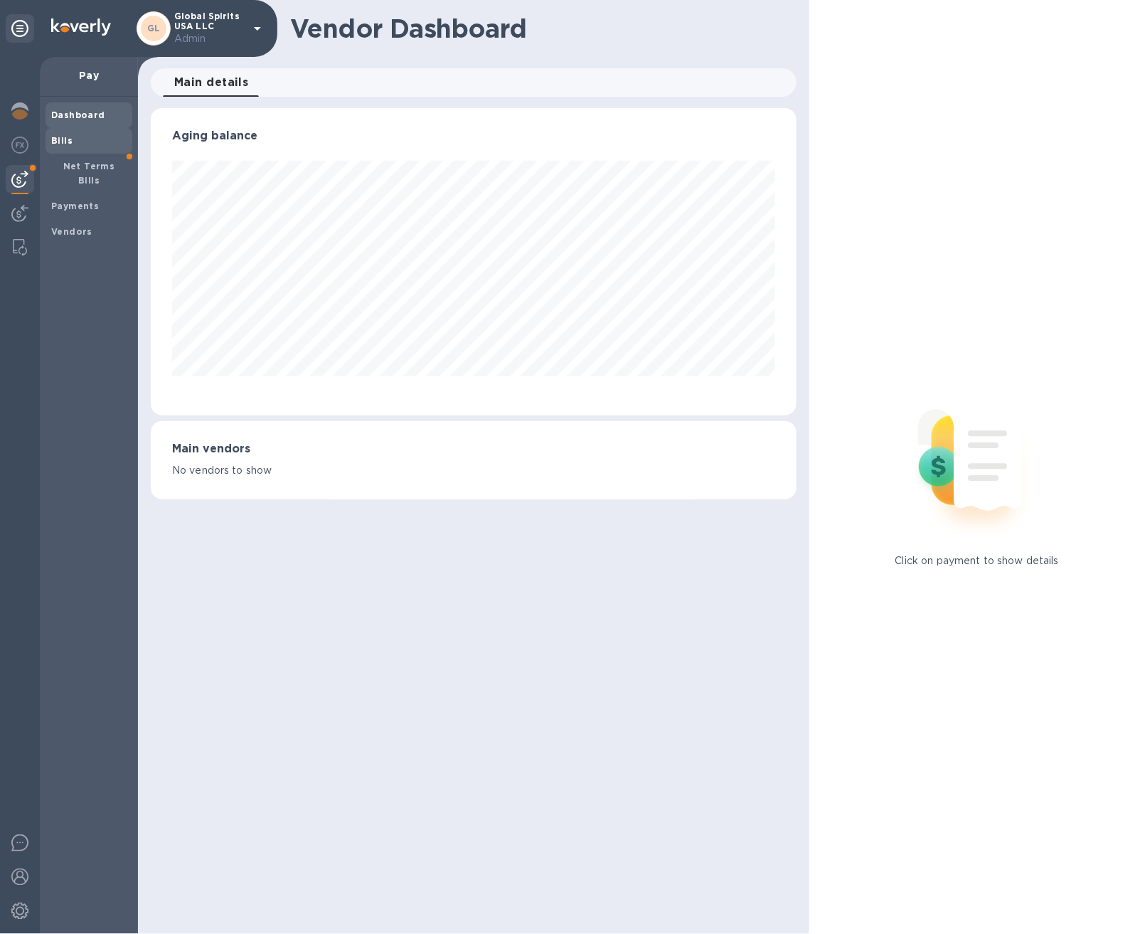
scroll to position [307, 647]
click at [62, 144] on b "Bills" at bounding box center [61, 140] width 21 height 11
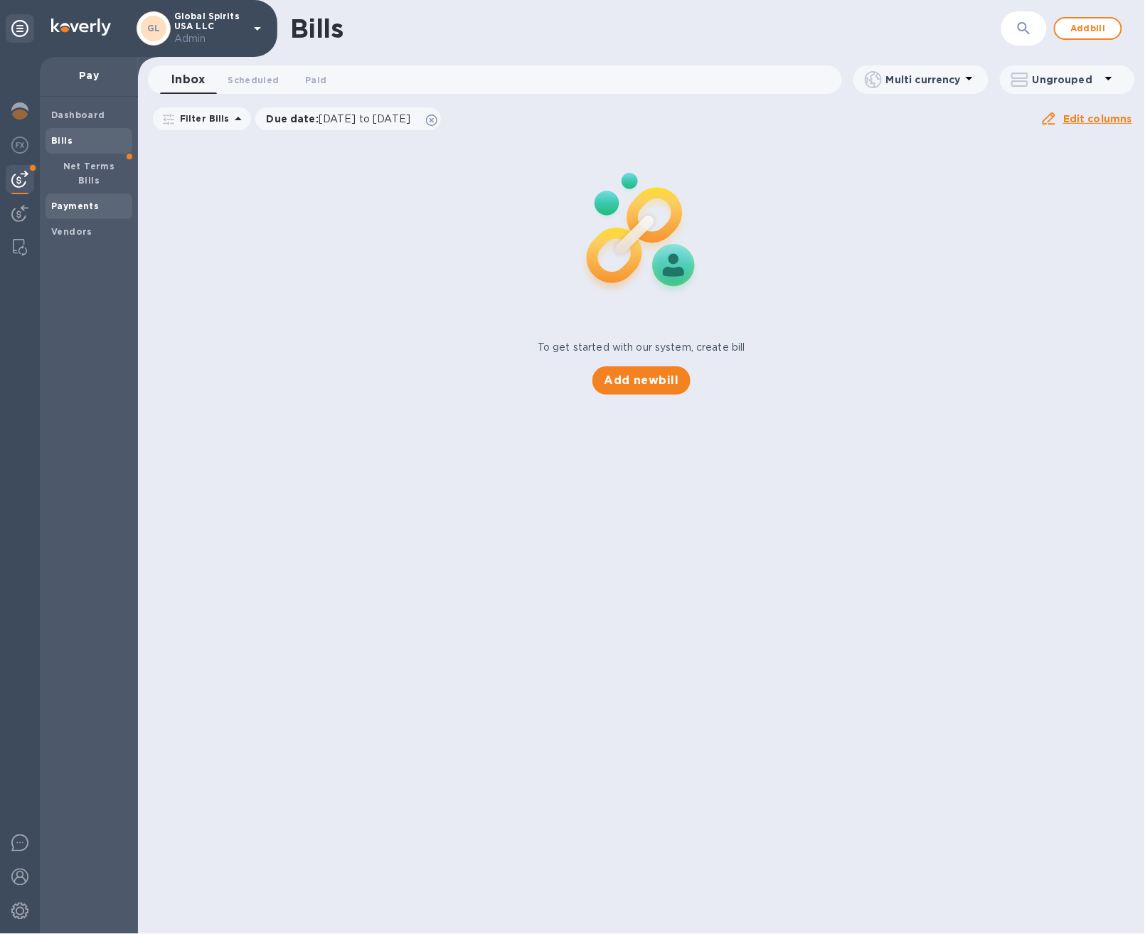
click at [72, 201] on b "Payments" at bounding box center [75, 206] width 48 height 11
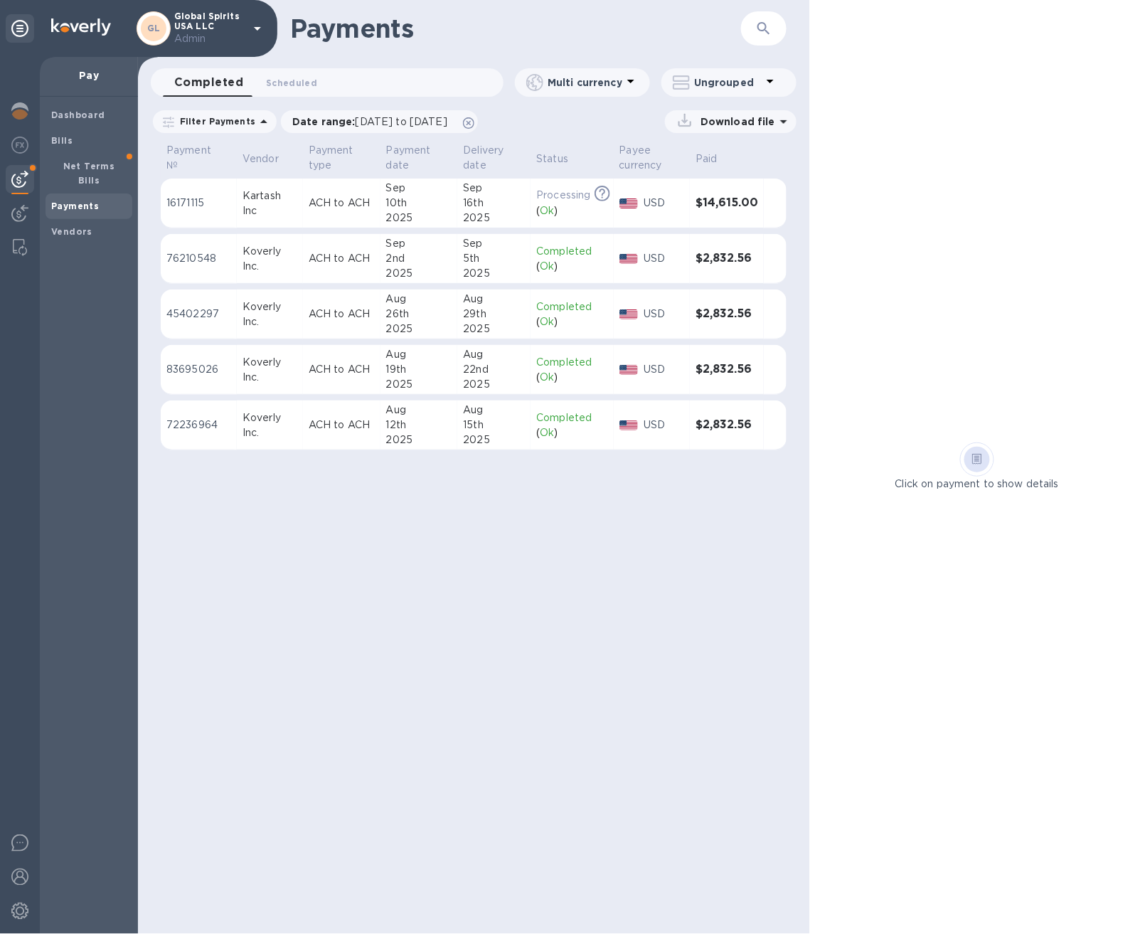
click at [457, 206] on td "Sep 16th 2025" at bounding box center [493, 204] width 73 height 50
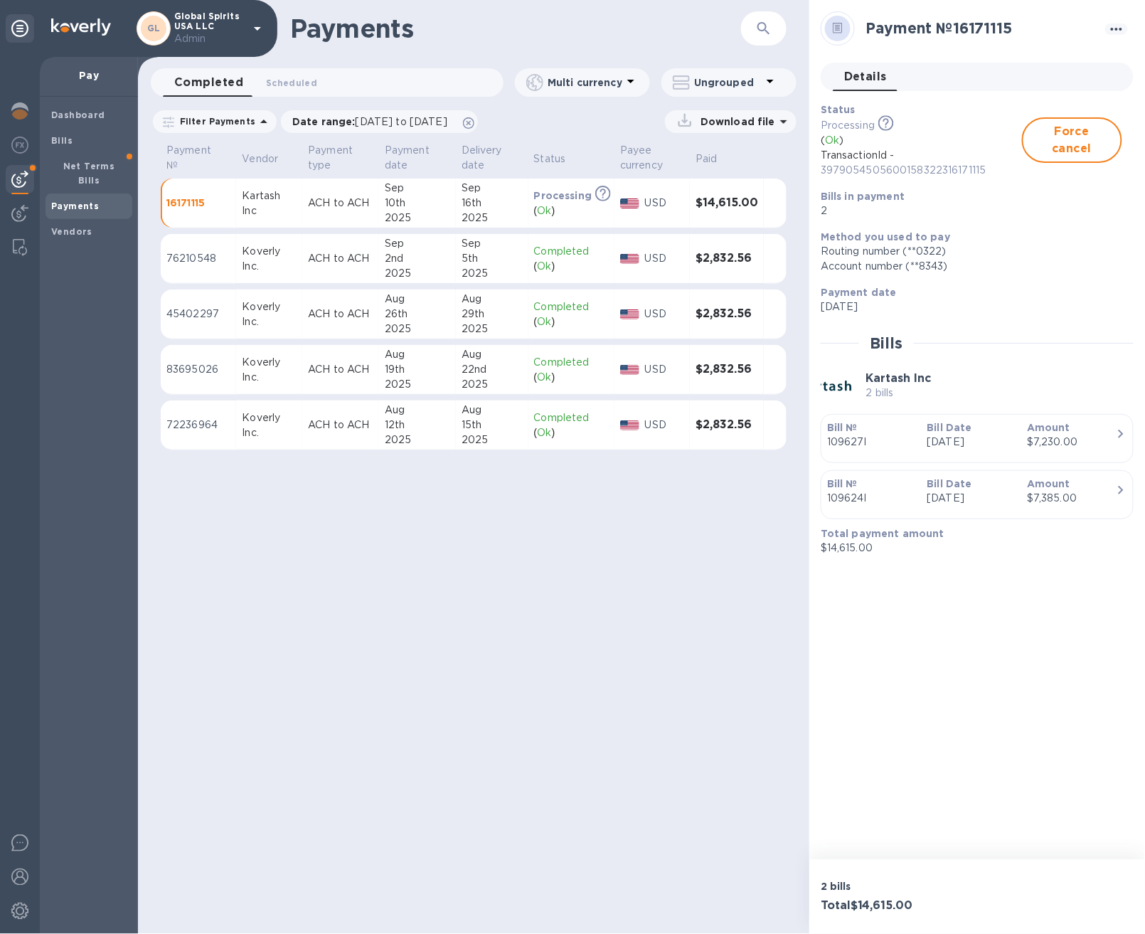
click at [773, 30] on button "button" at bounding box center [764, 28] width 34 height 34
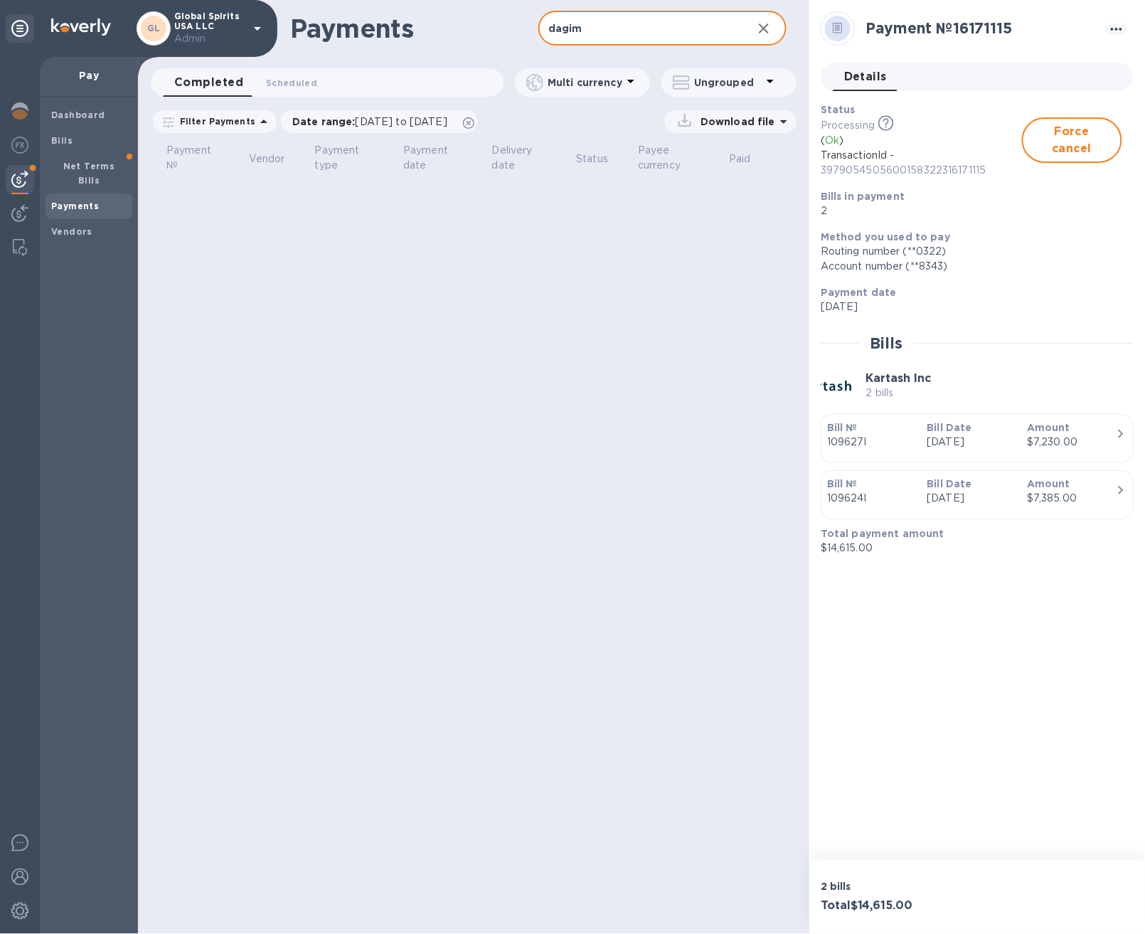
type input "dagim"
click at [227, 19] on p "Global Spirits USA LLC Admin" at bounding box center [209, 28] width 71 height 35
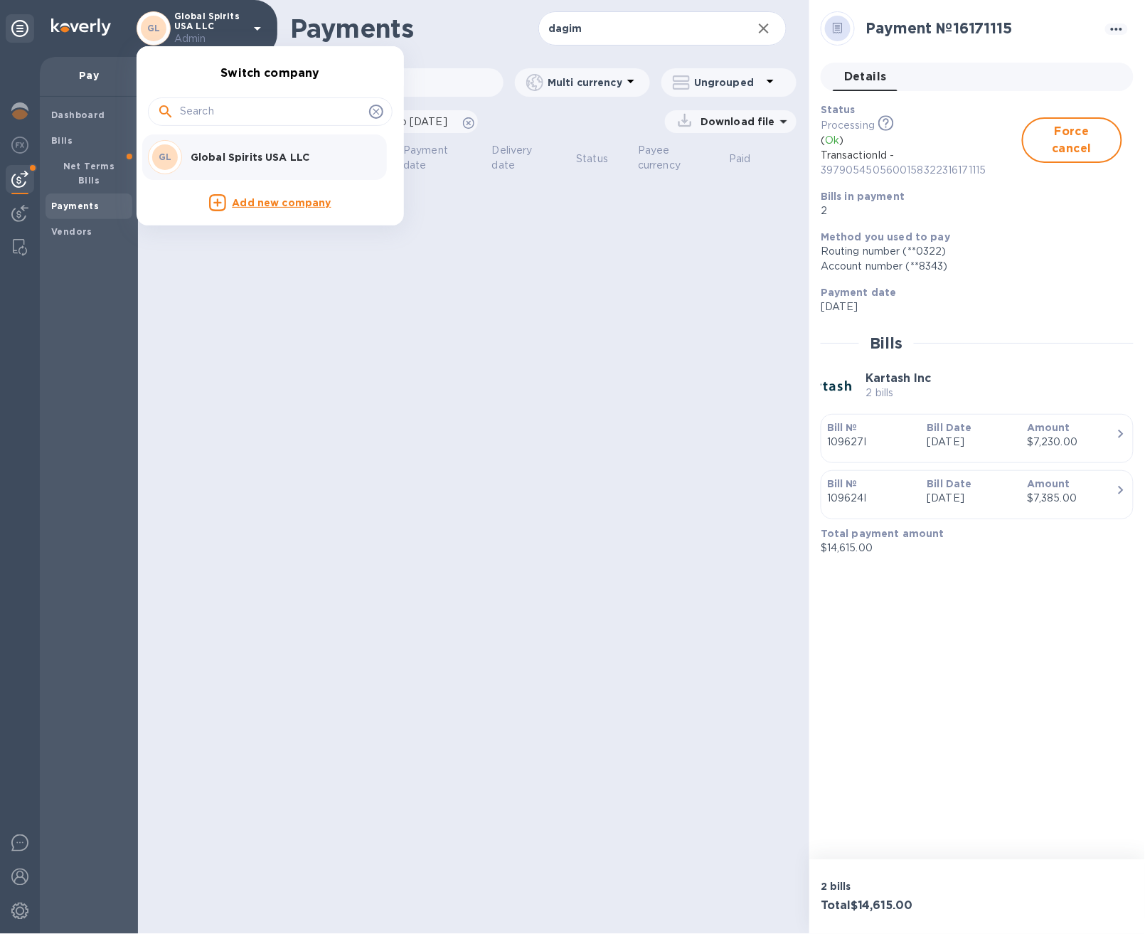
click at [553, 213] on div at bounding box center [572, 467] width 1145 height 934
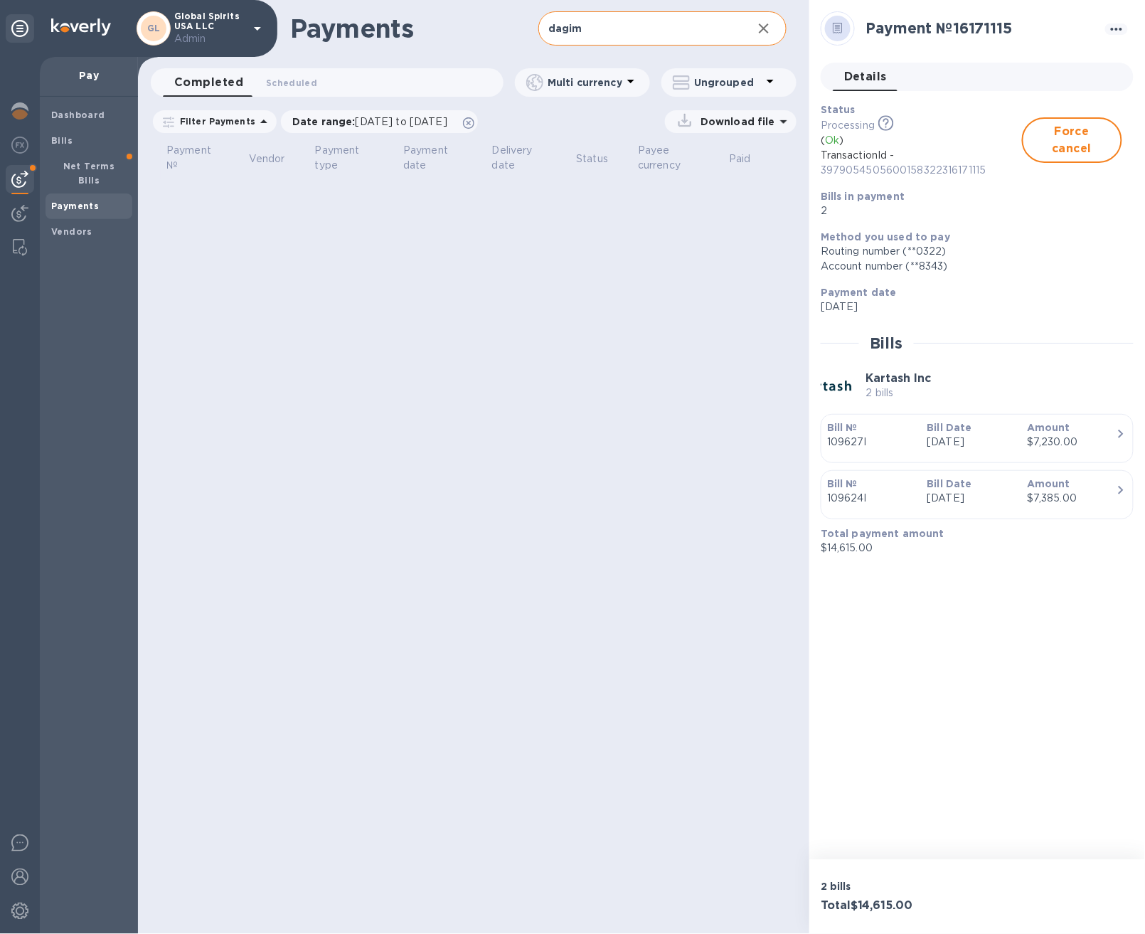
click at [765, 26] on icon "button" at bounding box center [764, 28] width 10 height 10
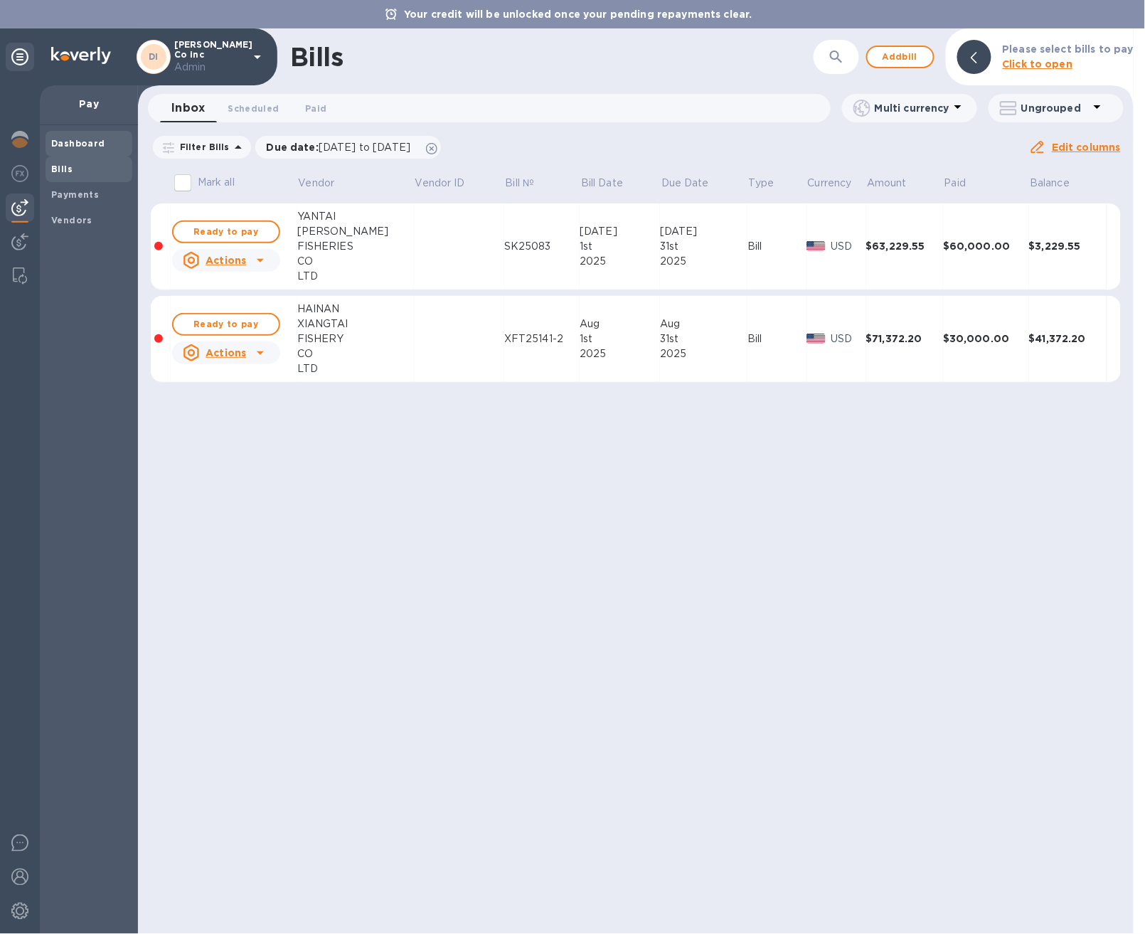
click at [95, 149] on span "Dashboard" at bounding box center [78, 144] width 54 height 14
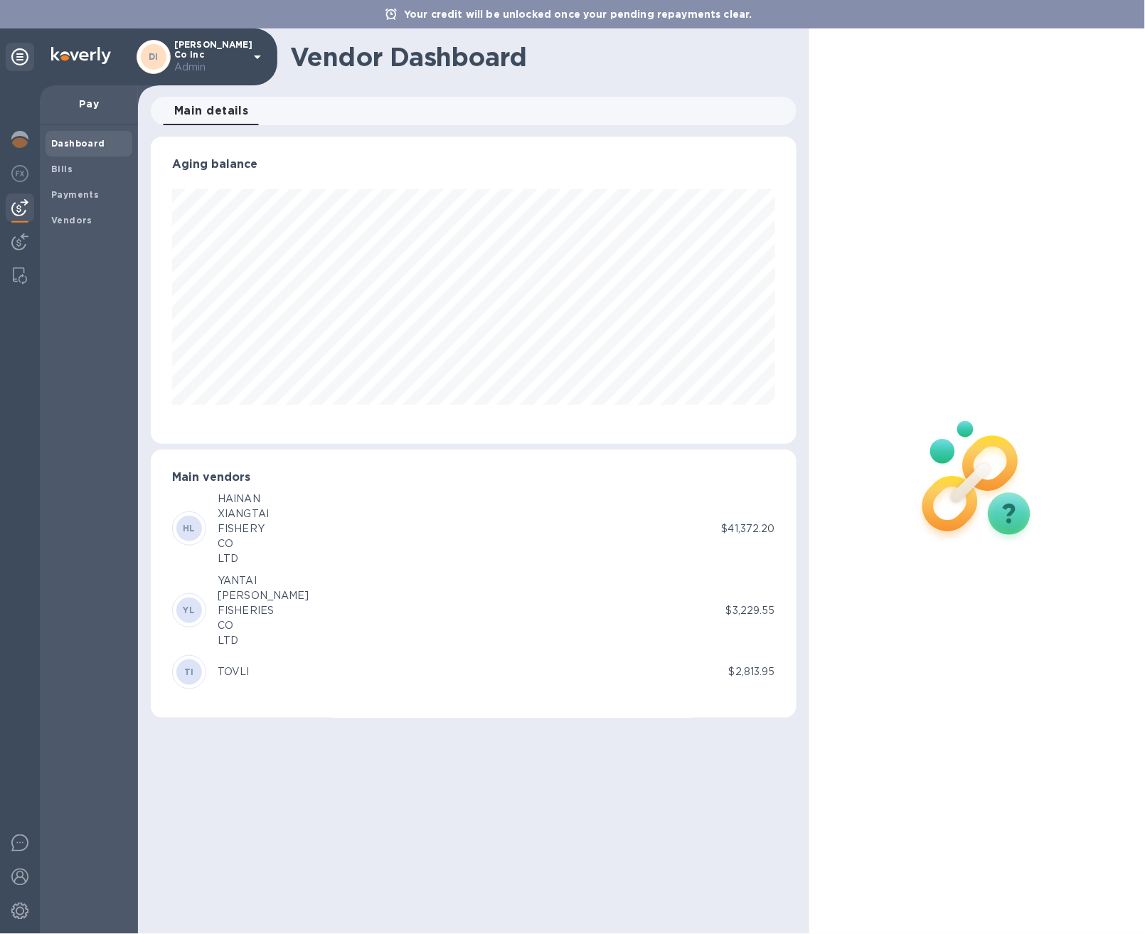
scroll to position [307, 647]
click at [22, 144] on img at bounding box center [19, 139] width 17 height 17
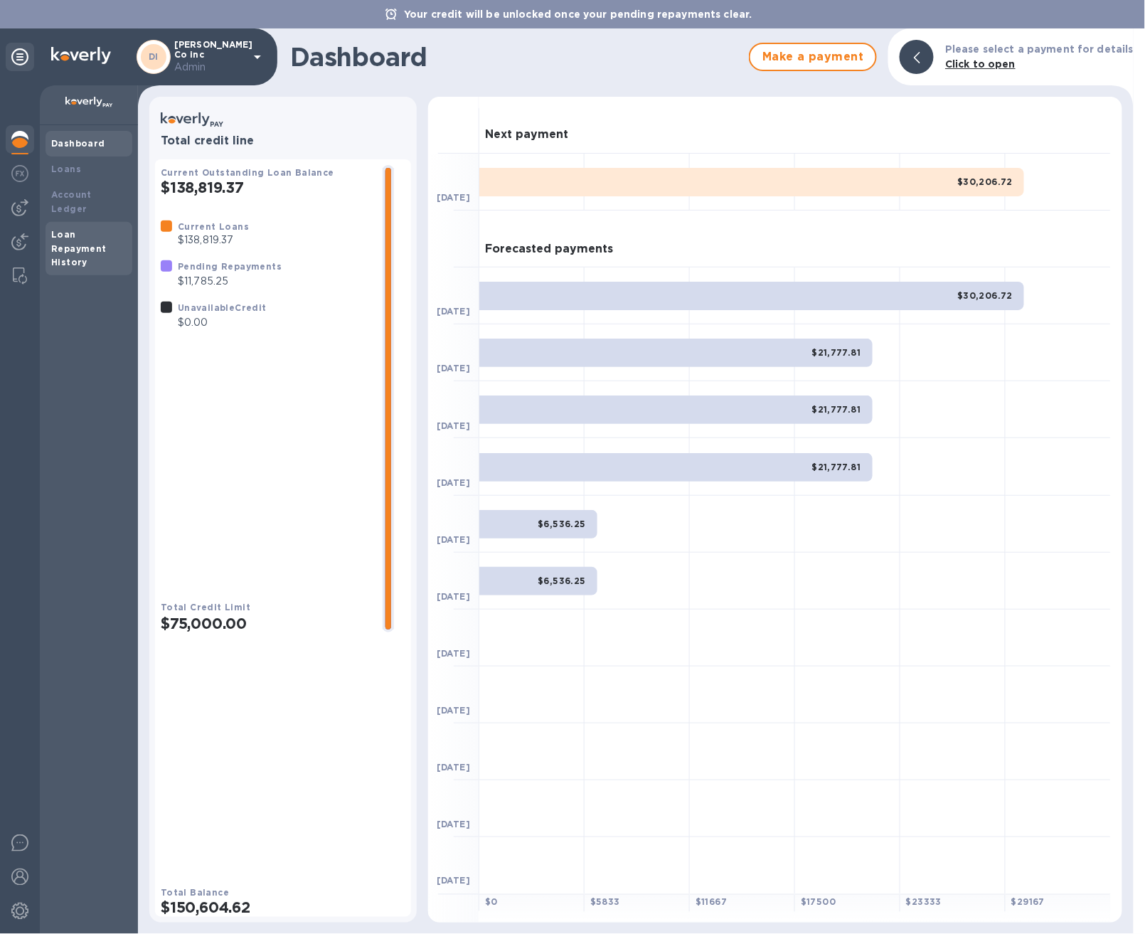
click at [71, 237] on b "Loan Repayment History" at bounding box center [78, 248] width 55 height 39
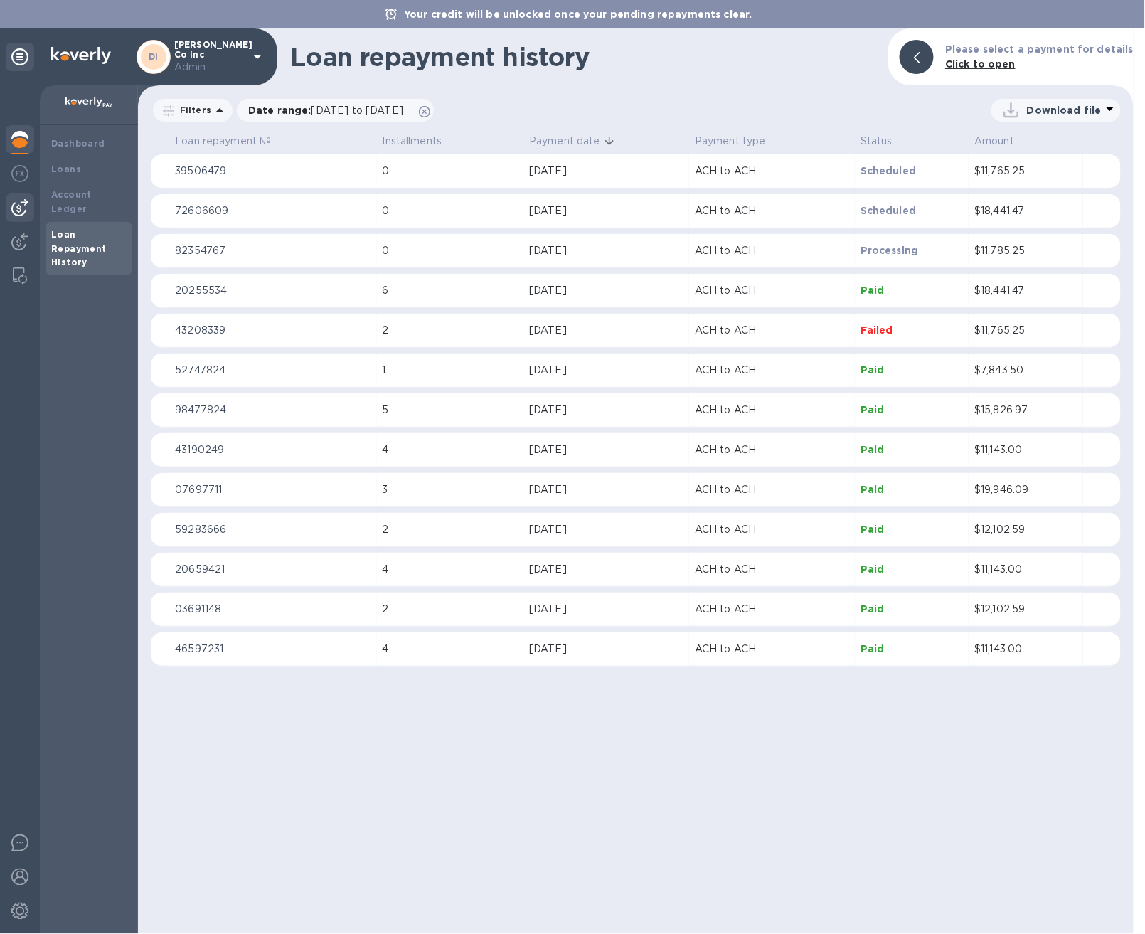
click at [21, 202] on img at bounding box center [19, 207] width 17 height 17
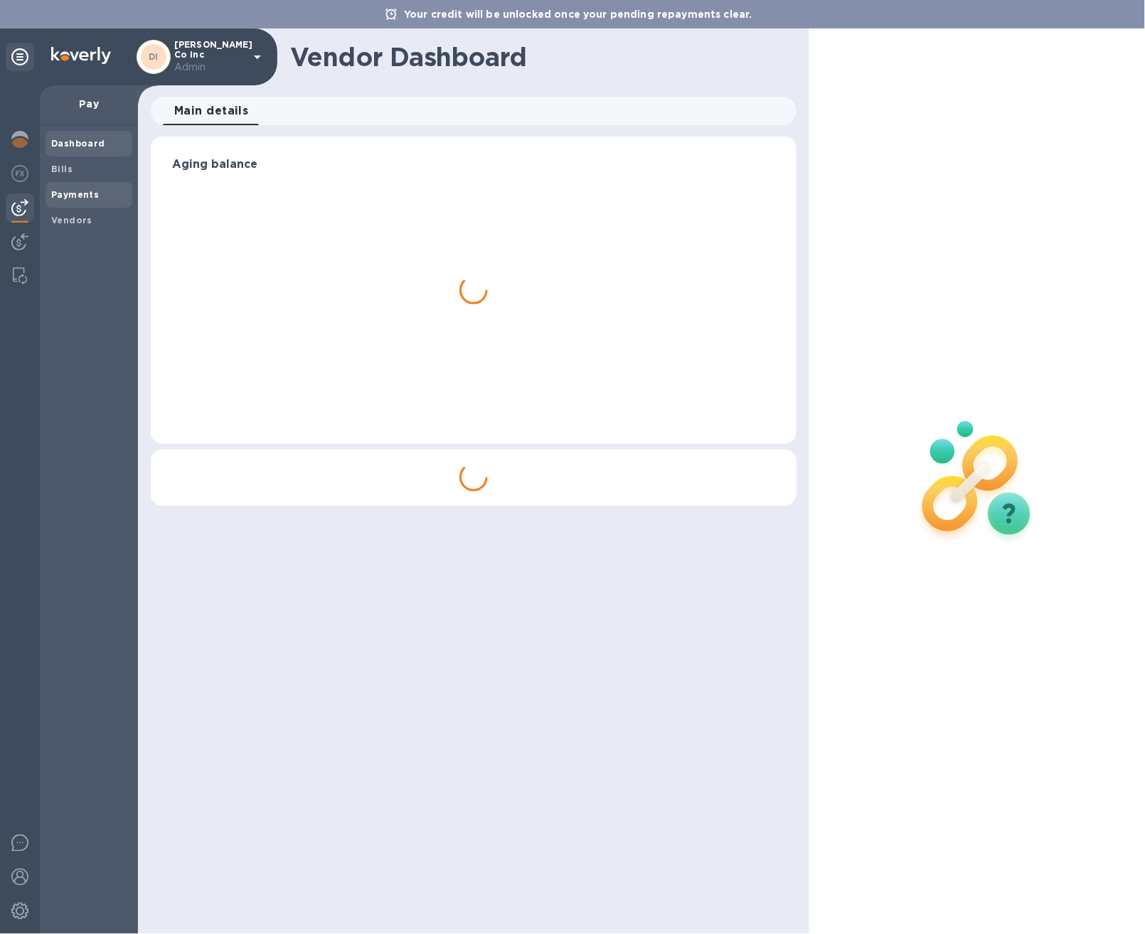
click at [78, 201] on span "Payments" at bounding box center [75, 195] width 48 height 14
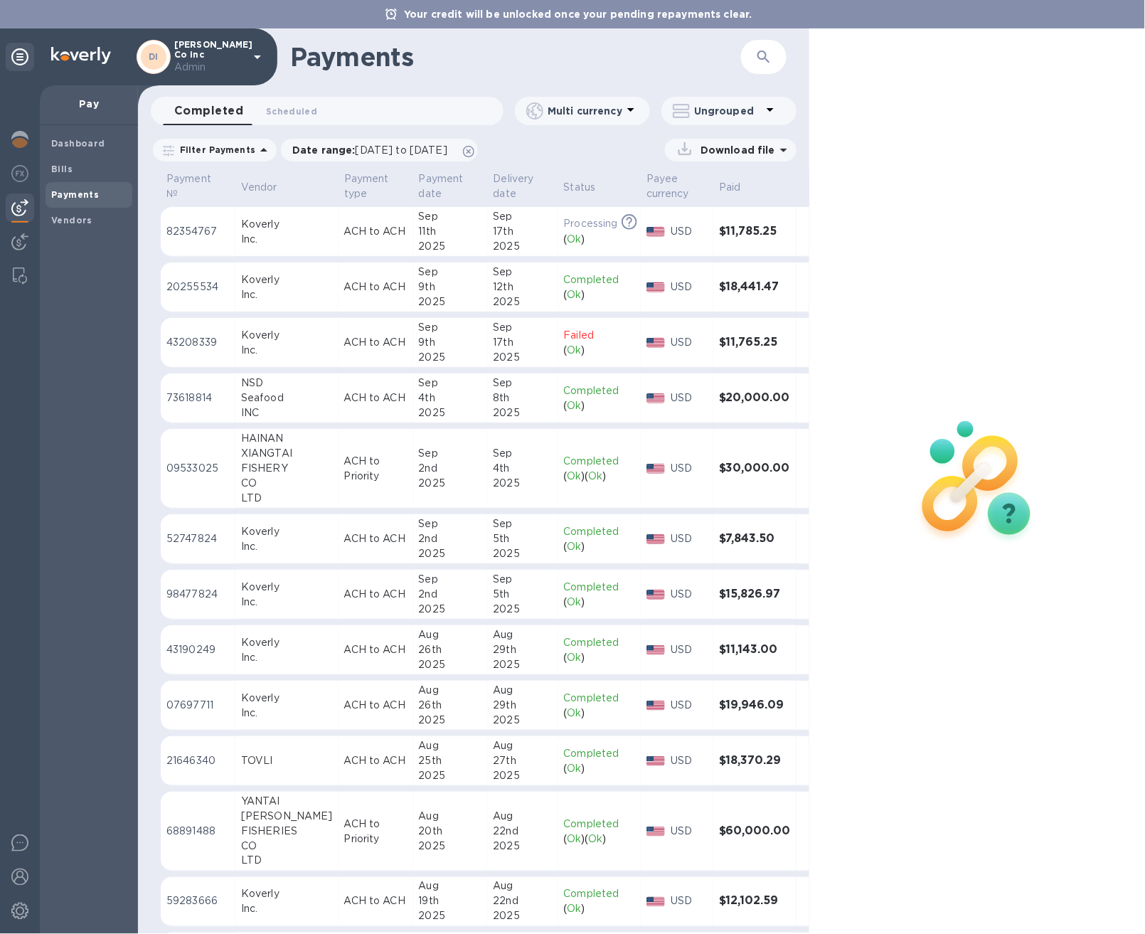
click at [487, 242] on td "Sep 17th 2025" at bounding box center [522, 232] width 70 height 50
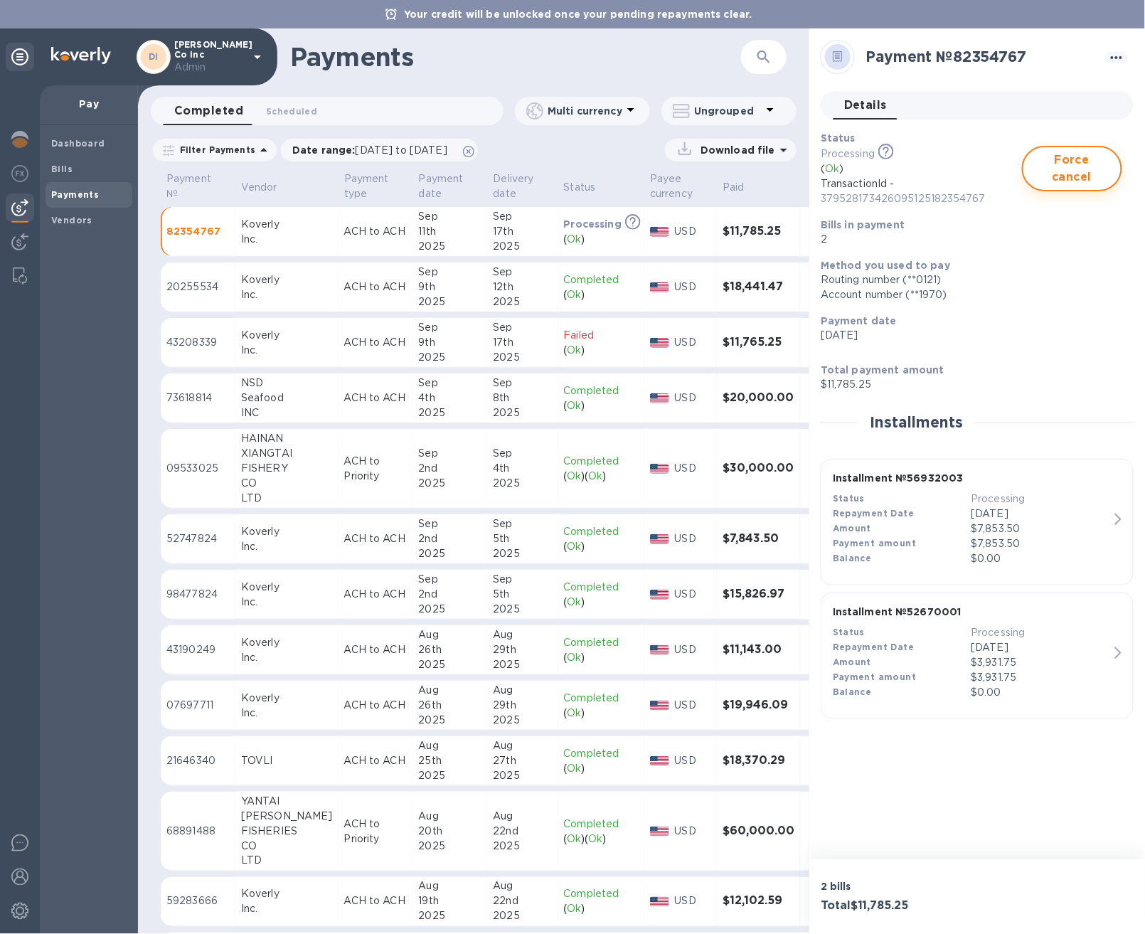
click at [1077, 174] on span "Force cancel" at bounding box center [1072, 169] width 75 height 34
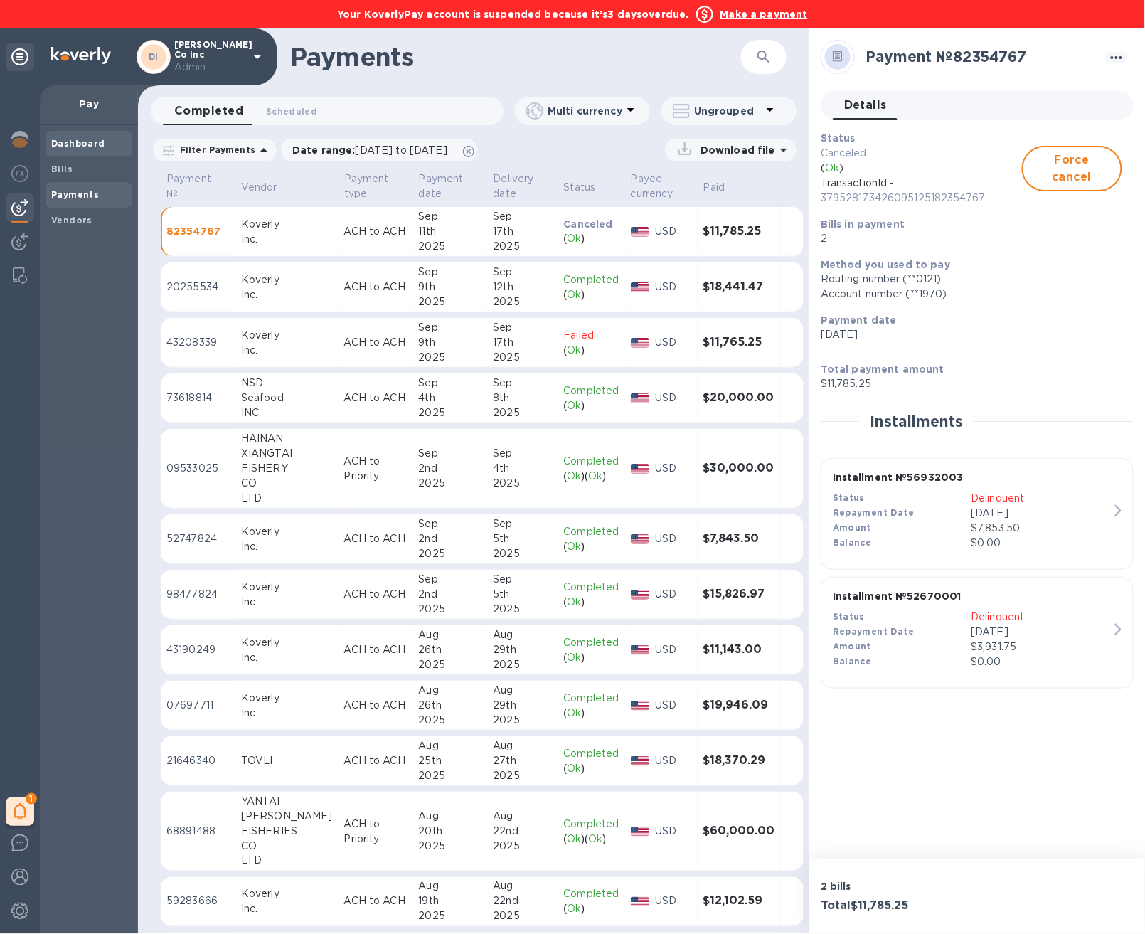
click at [52, 139] on b "Dashboard" at bounding box center [78, 143] width 54 height 11
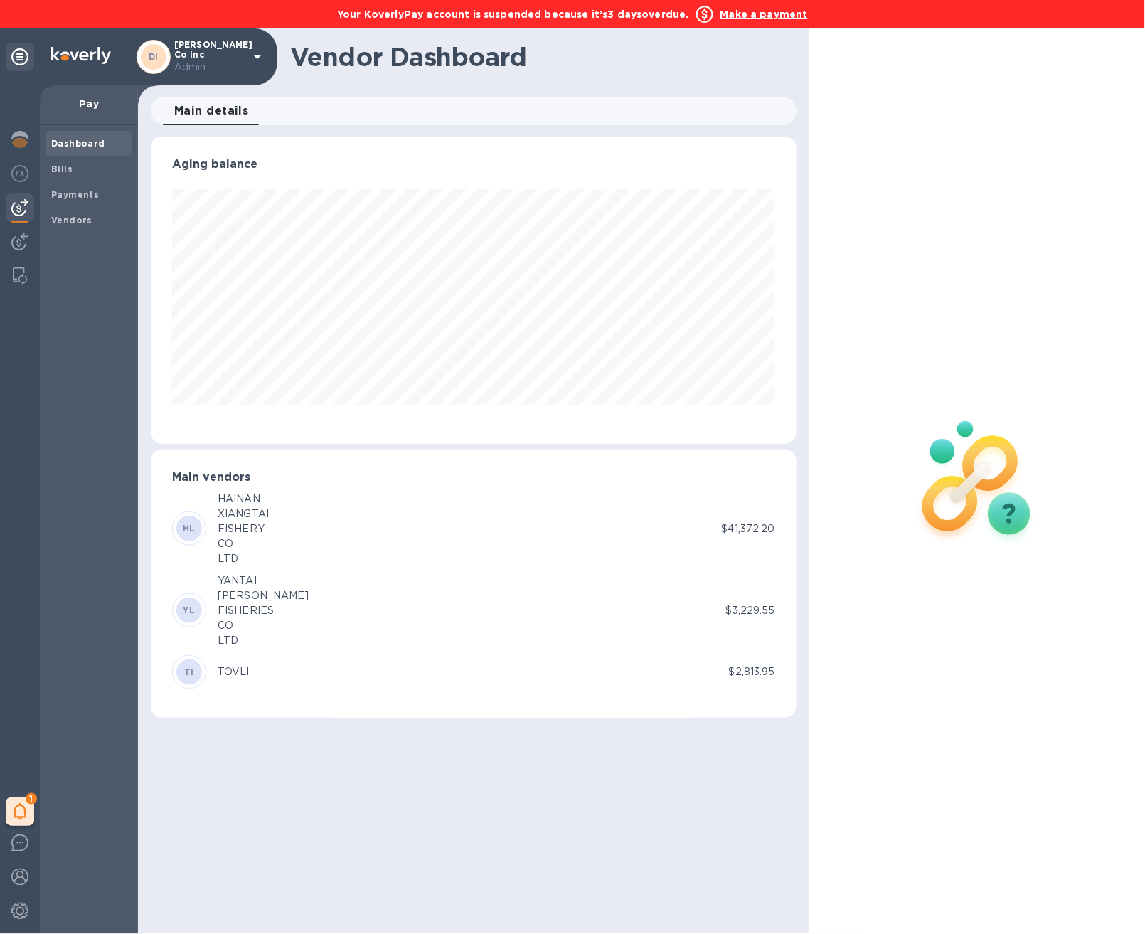
scroll to position [307, 647]
click at [23, 141] on img at bounding box center [19, 139] width 17 height 17
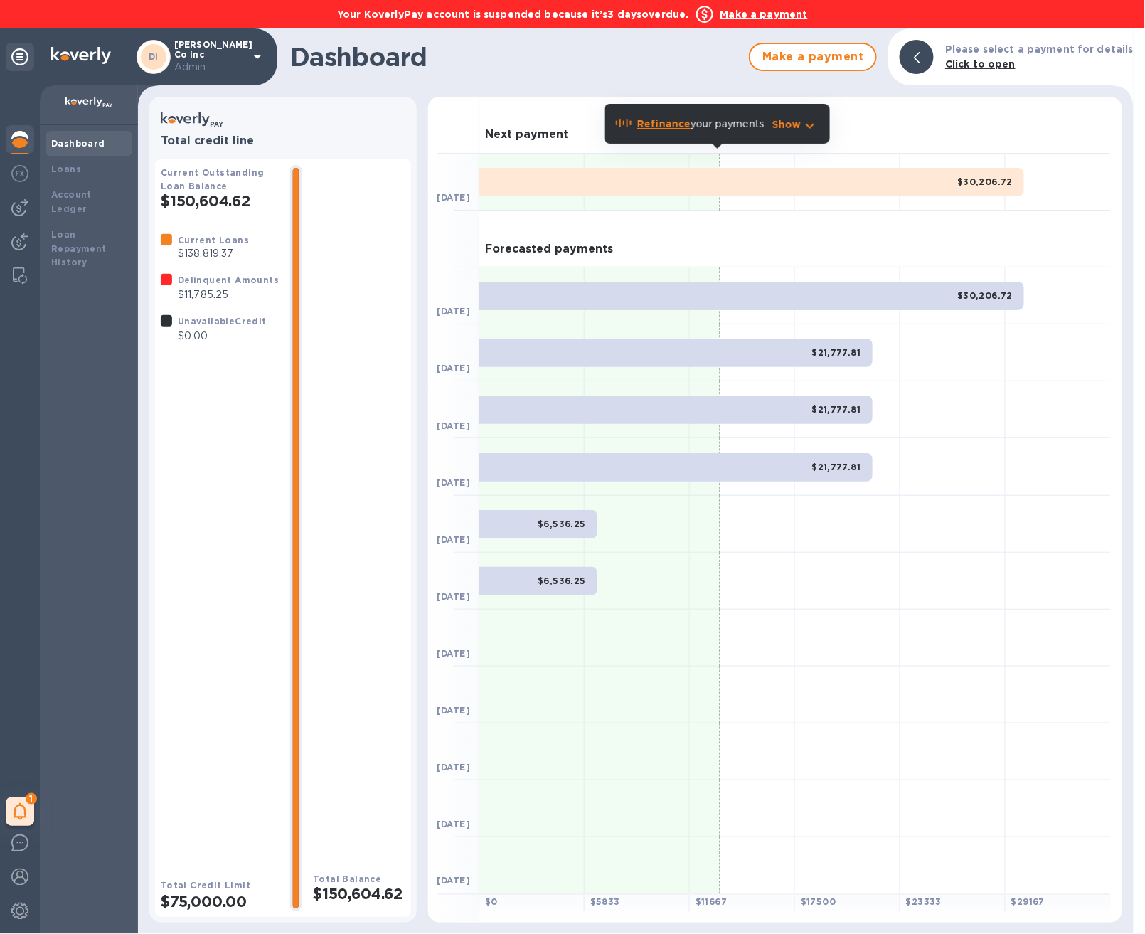
click at [653, 124] on b "Refinance" at bounding box center [663, 123] width 53 height 11
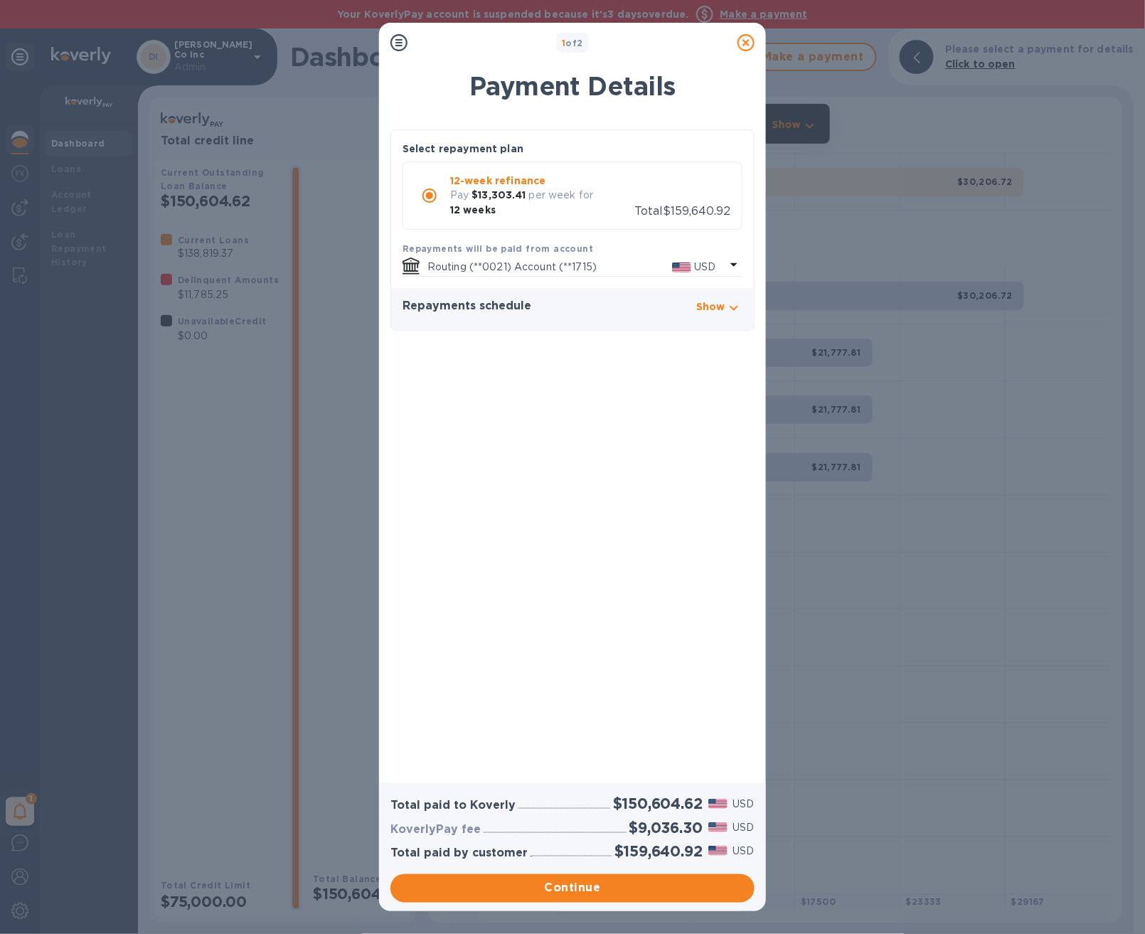
click at [753, 38] on icon at bounding box center [746, 42] width 17 height 17
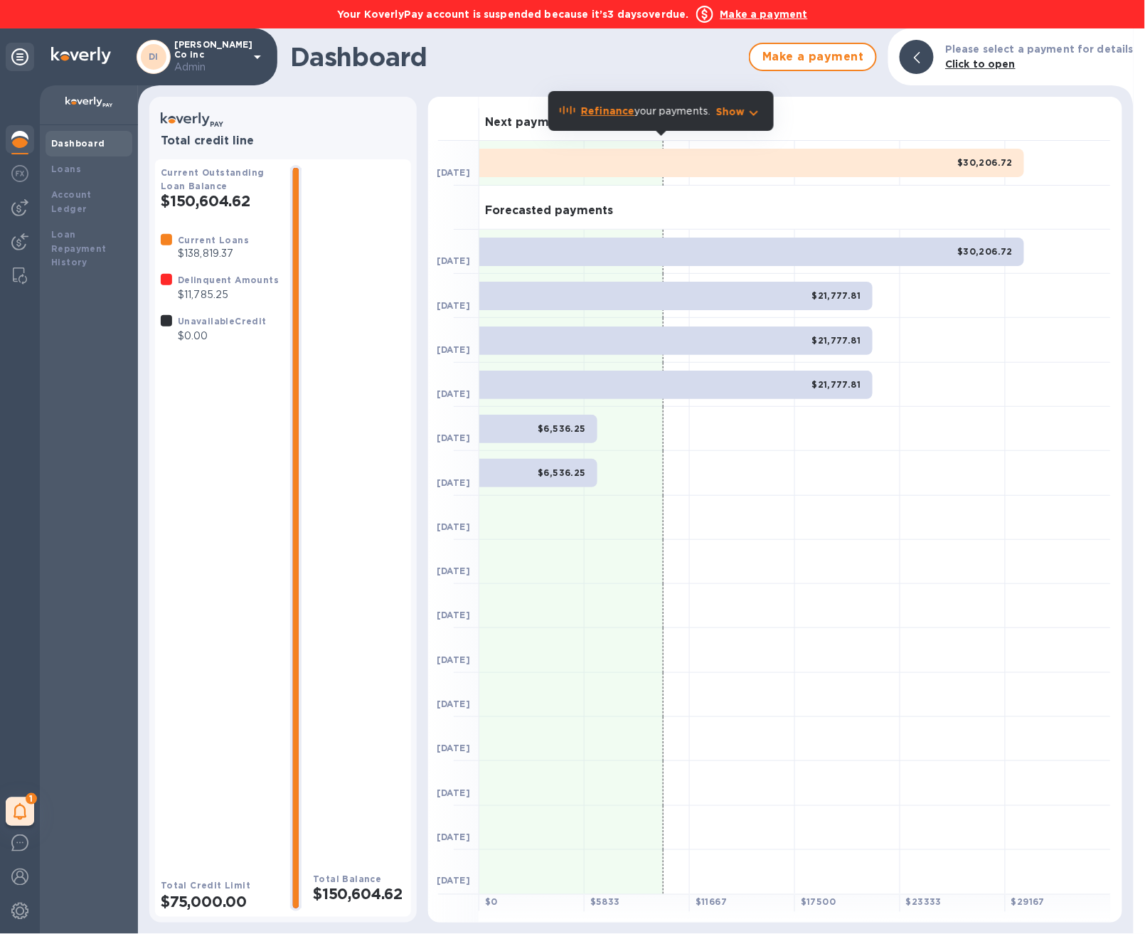
click at [602, 115] on b "Refinance" at bounding box center [607, 110] width 53 height 11
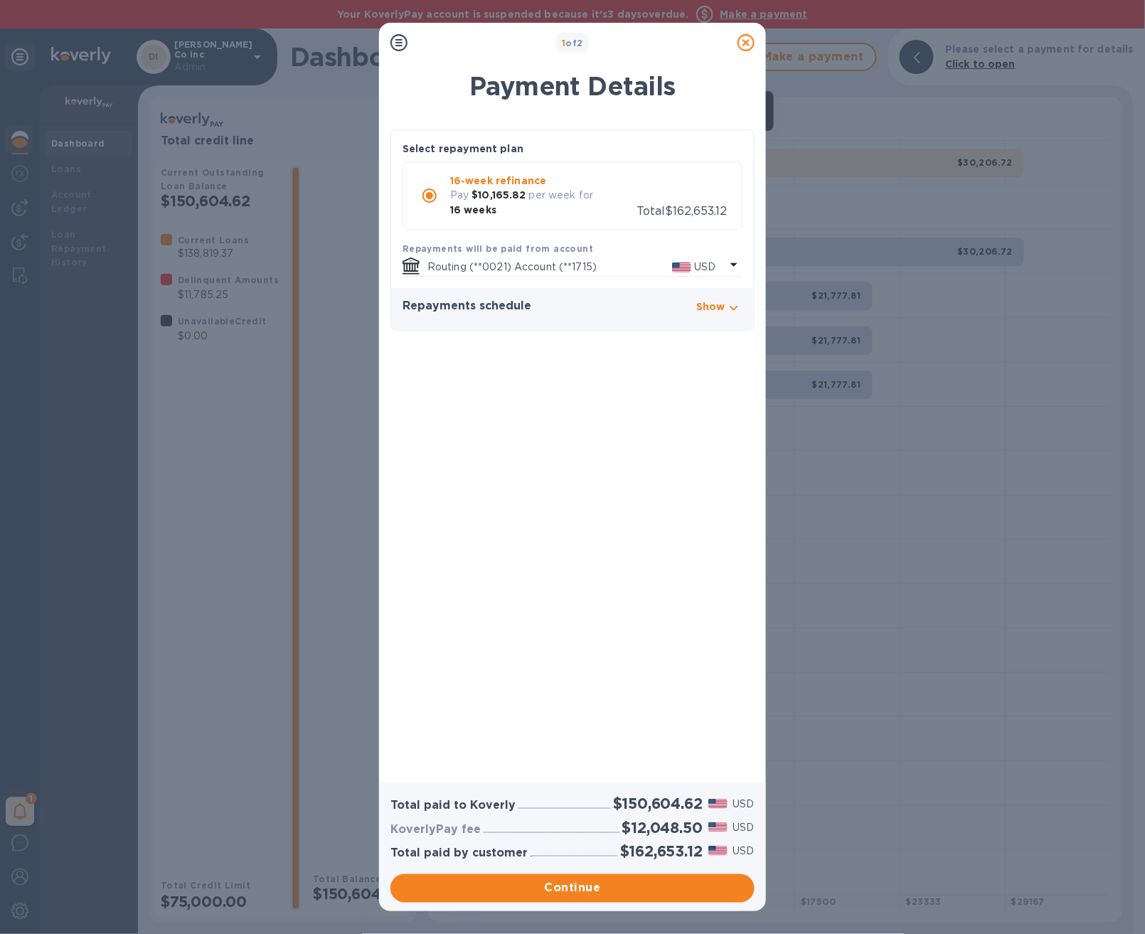
click at [750, 46] on icon at bounding box center [746, 42] width 17 height 17
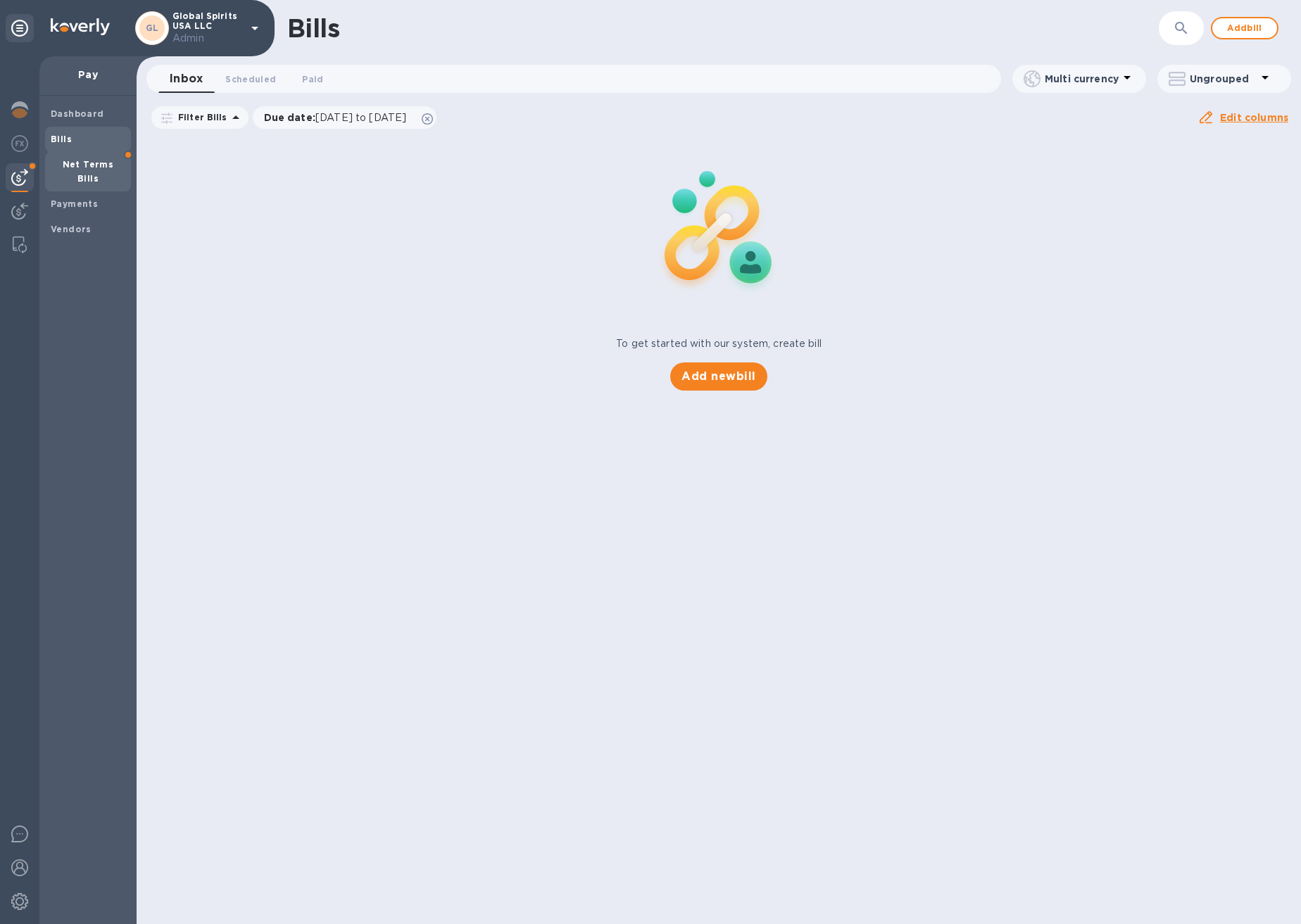
click at [100, 159] on b "Net Terms Bills" at bounding box center [88, 171] width 51 height 25
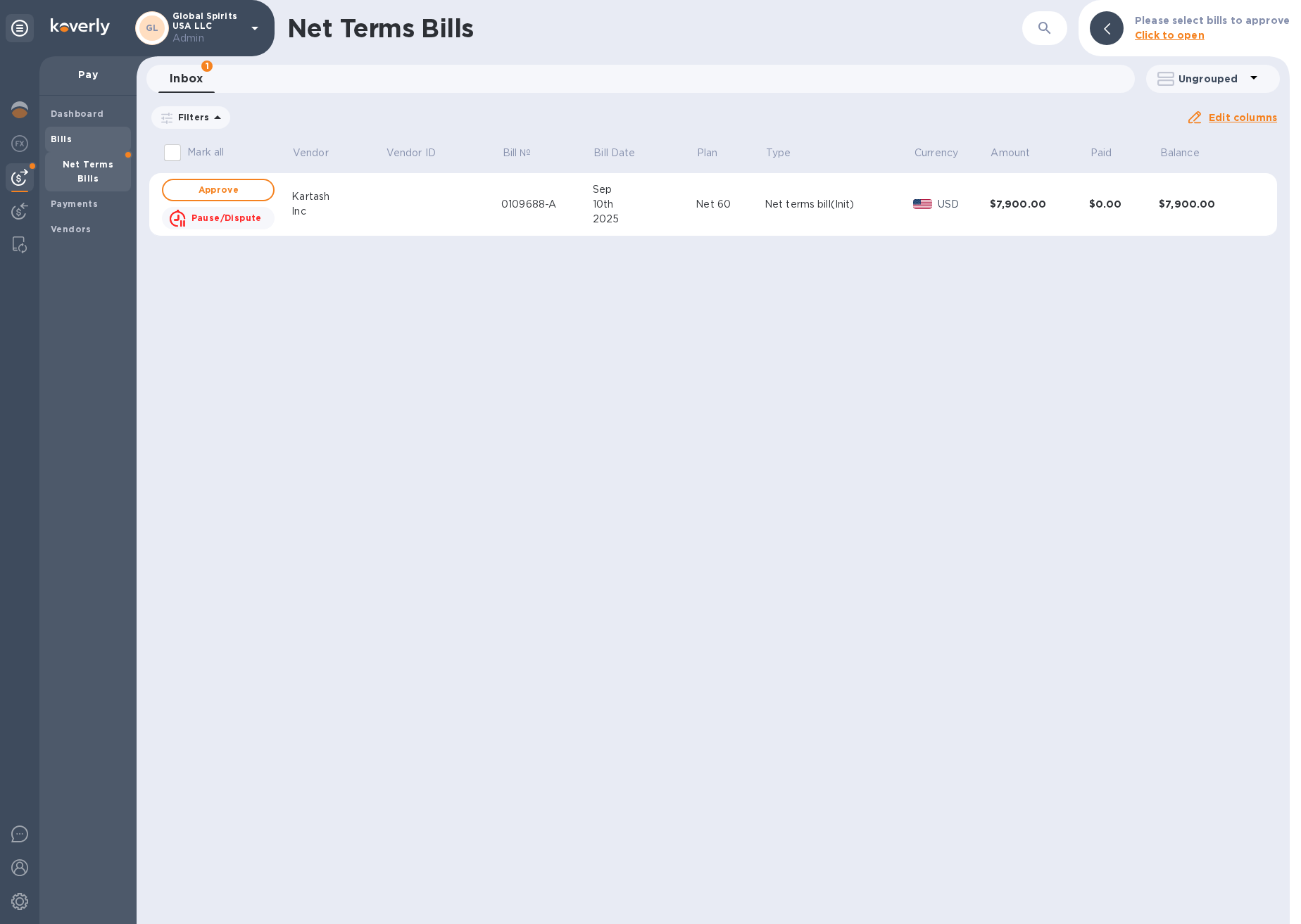
click at [107, 140] on span "Bills" at bounding box center [87, 139] width 74 height 14
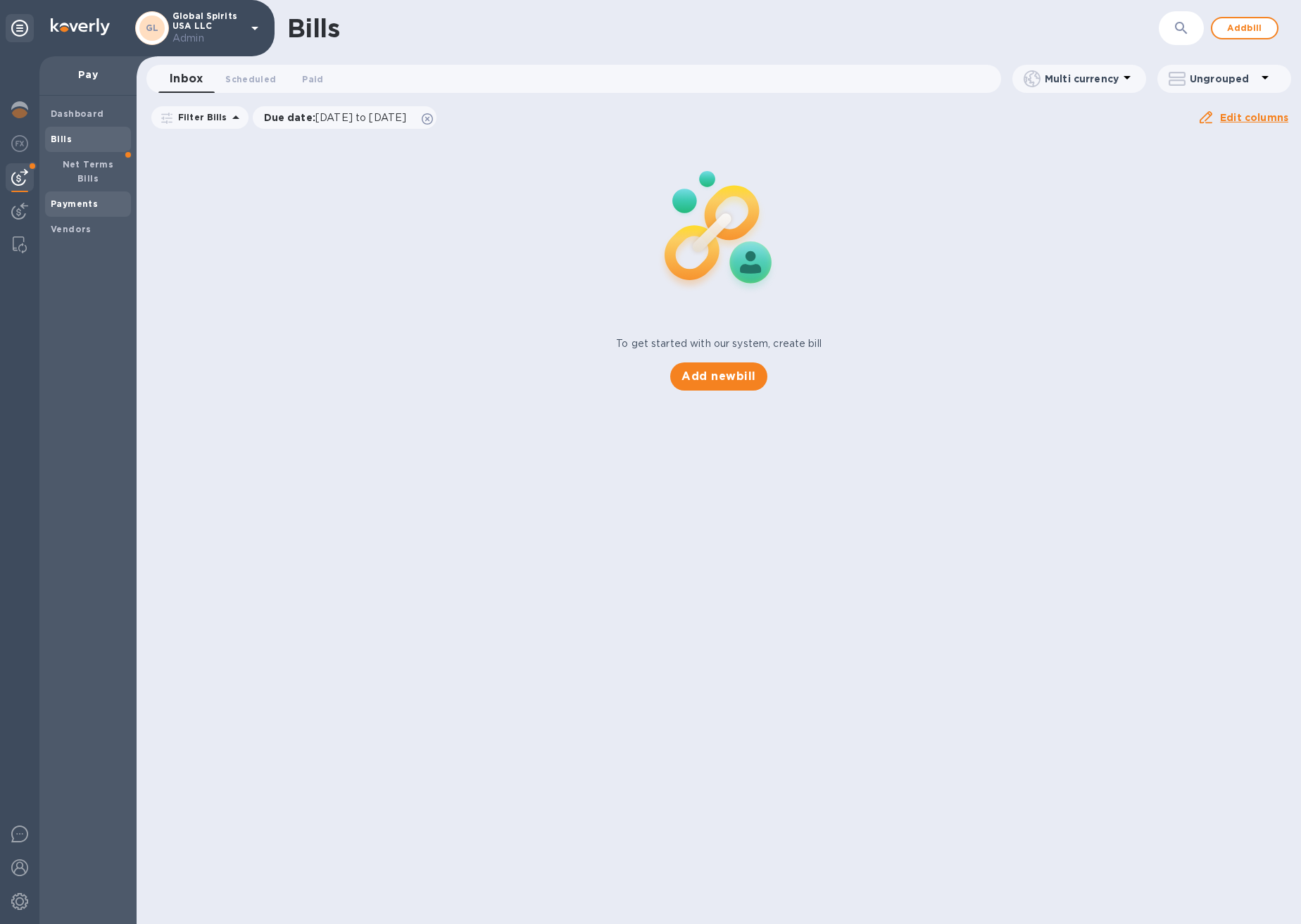
click at [67, 192] on div "Payments" at bounding box center [88, 205] width 86 height 26
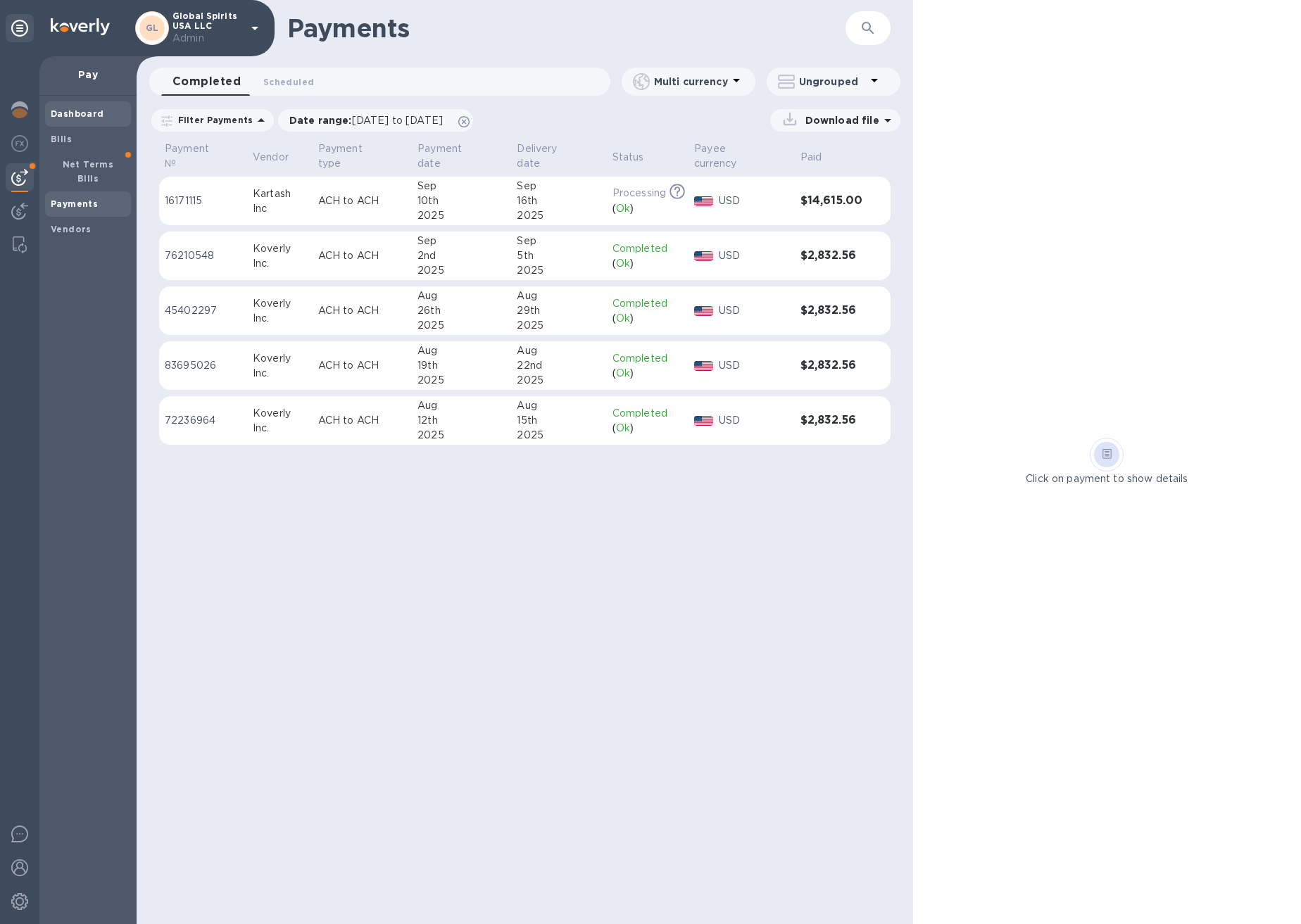
click at [57, 116] on b "Dashboard" at bounding box center [77, 114] width 53 height 11
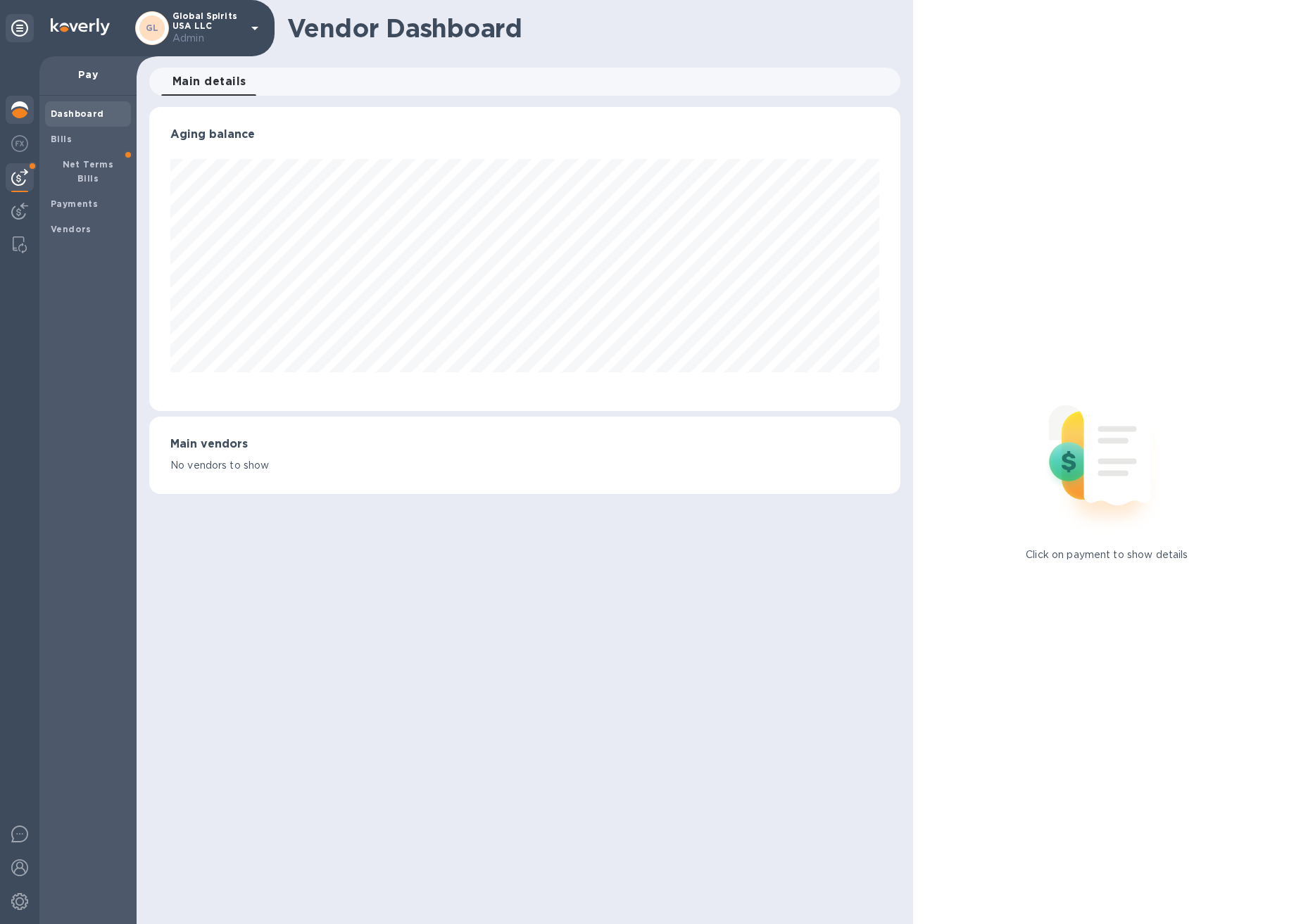
scroll to position [304, 750]
click at [26, 116] on img at bounding box center [19, 109] width 17 height 17
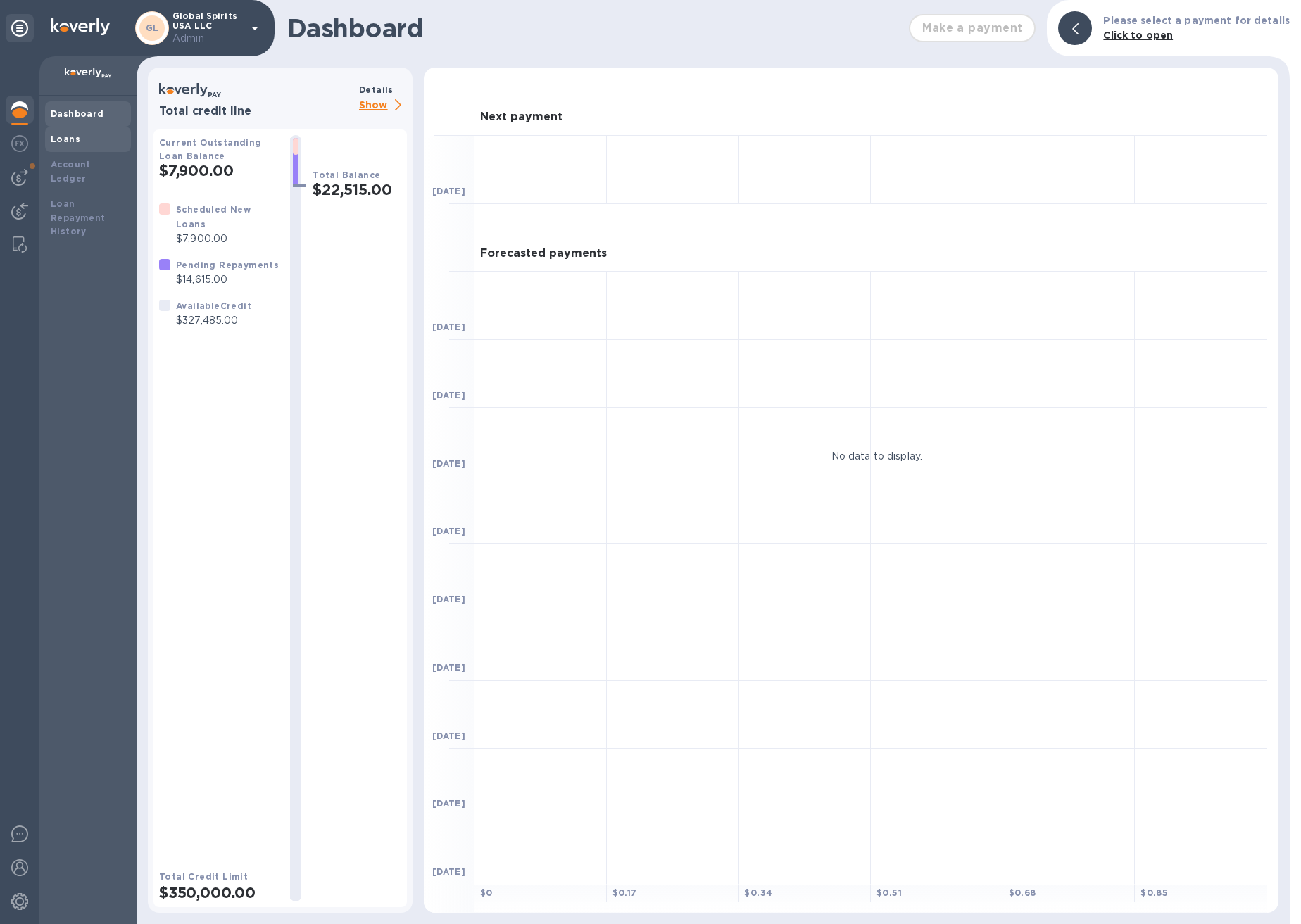
click at [119, 138] on div "Loans" at bounding box center [87, 139] width 74 height 14
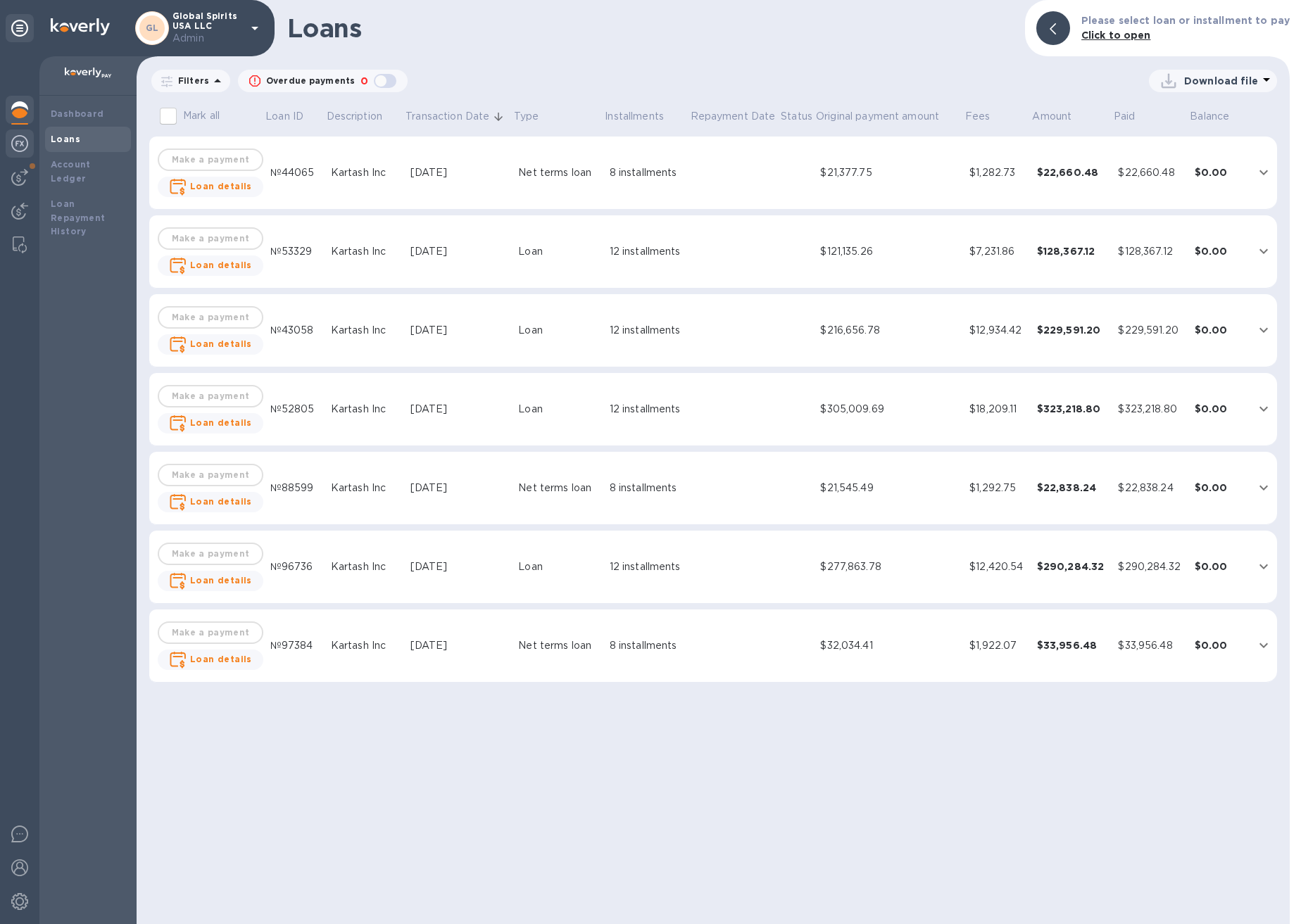
click at [28, 140] on div at bounding box center [20, 144] width 28 height 31
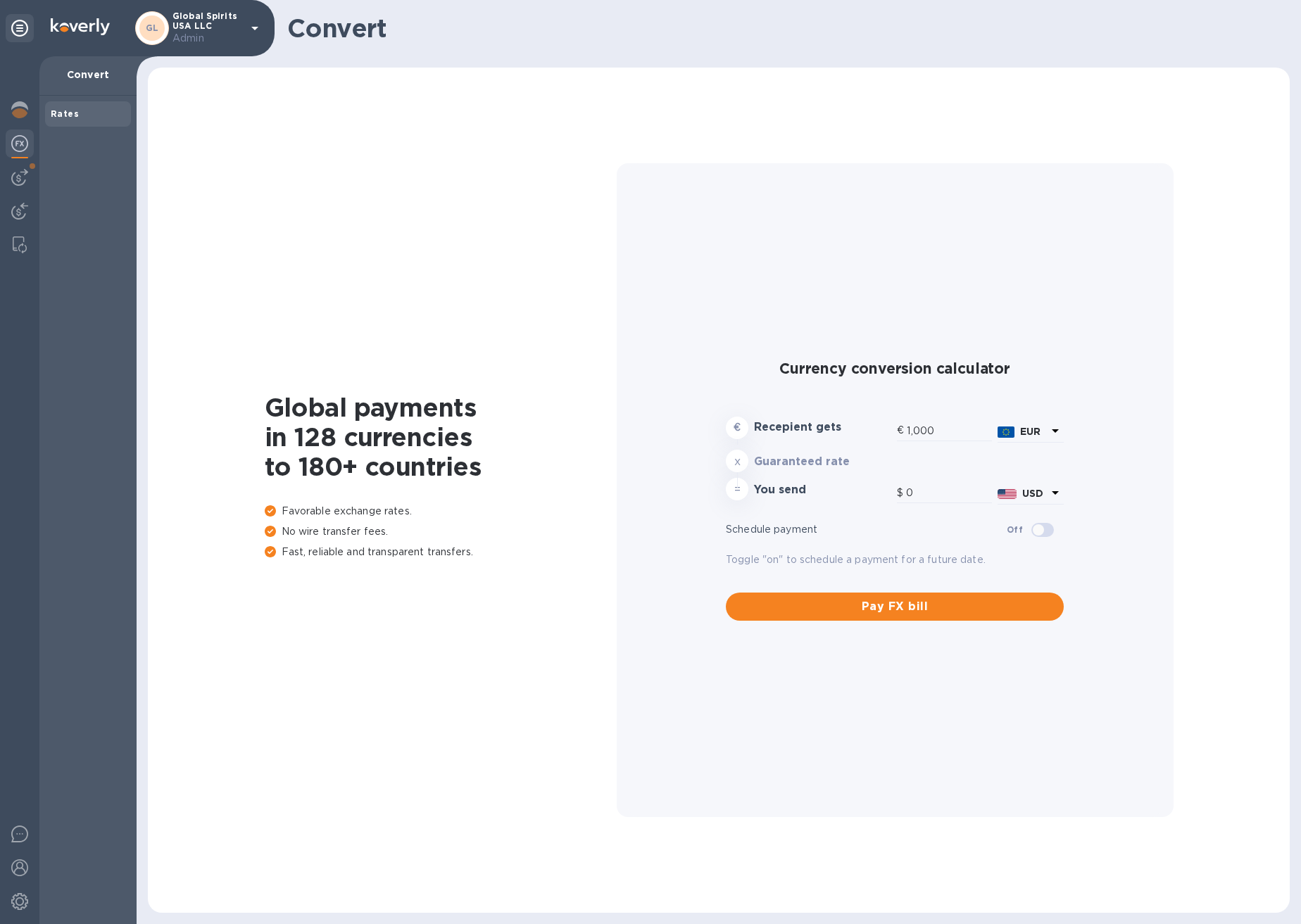
type input "1,180.49"
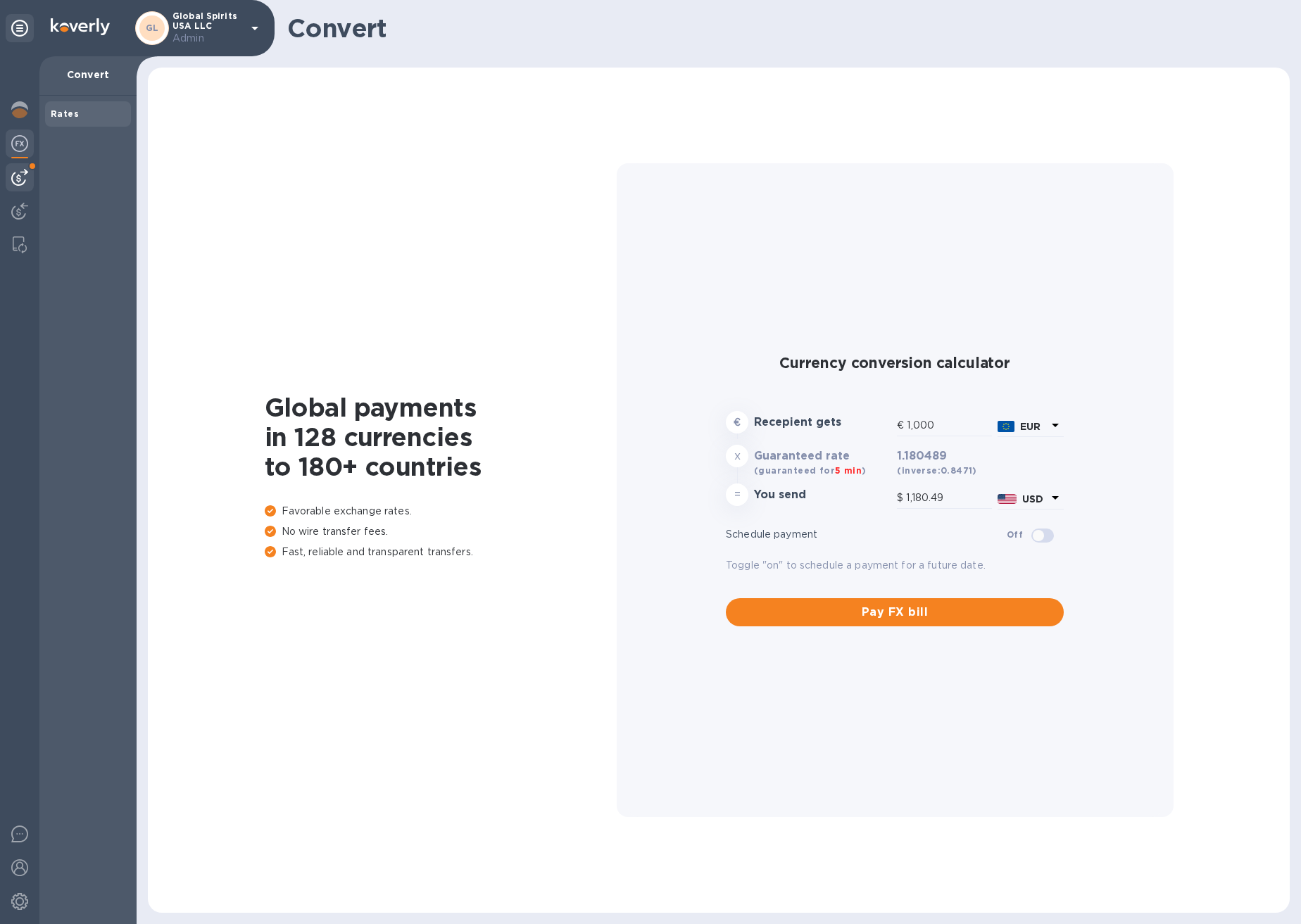
click at [25, 188] on div at bounding box center [20, 177] width 28 height 28
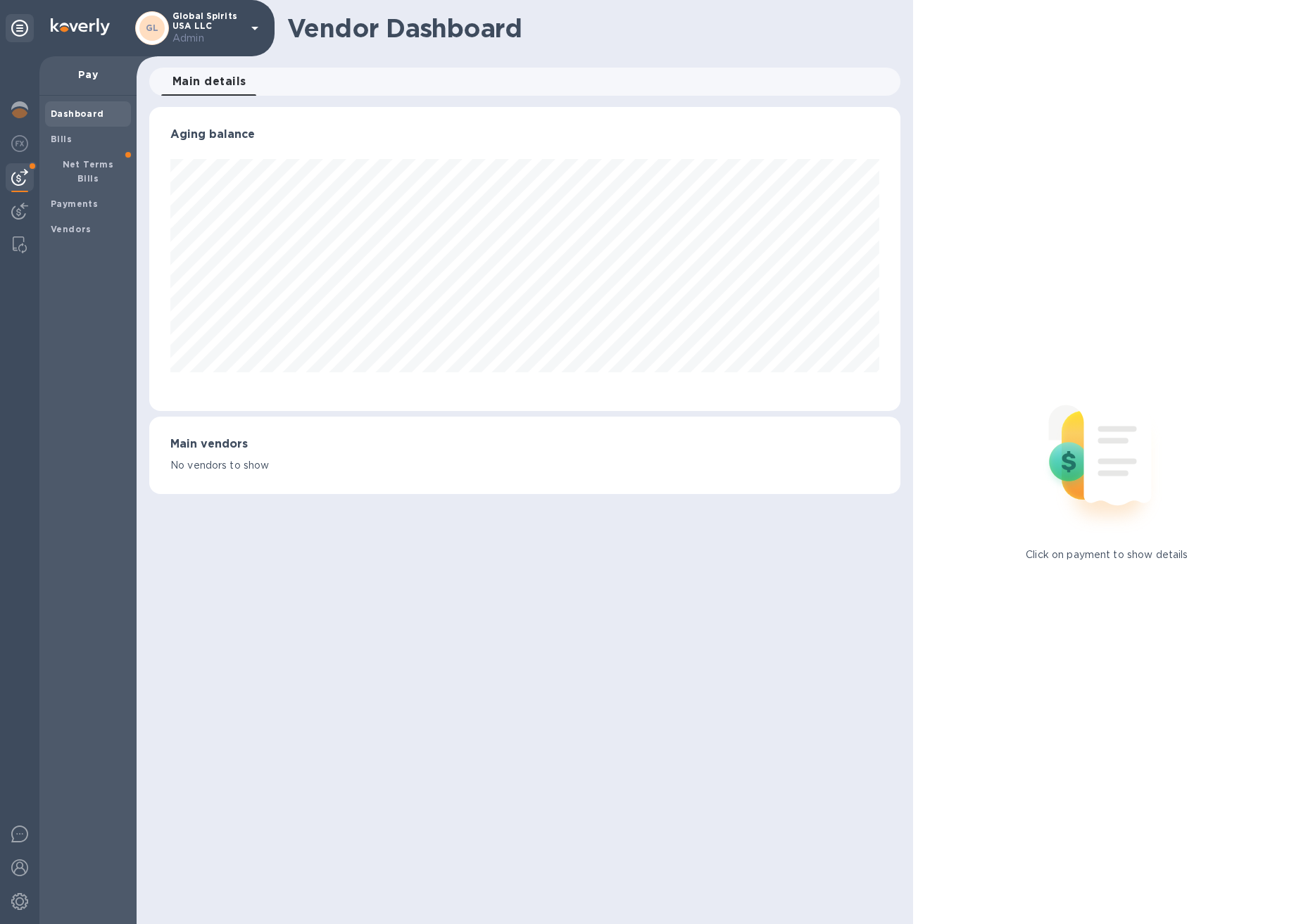
scroll to position [304, 750]
click at [109, 159] on b "Net Terms Bills" at bounding box center [88, 171] width 51 height 25
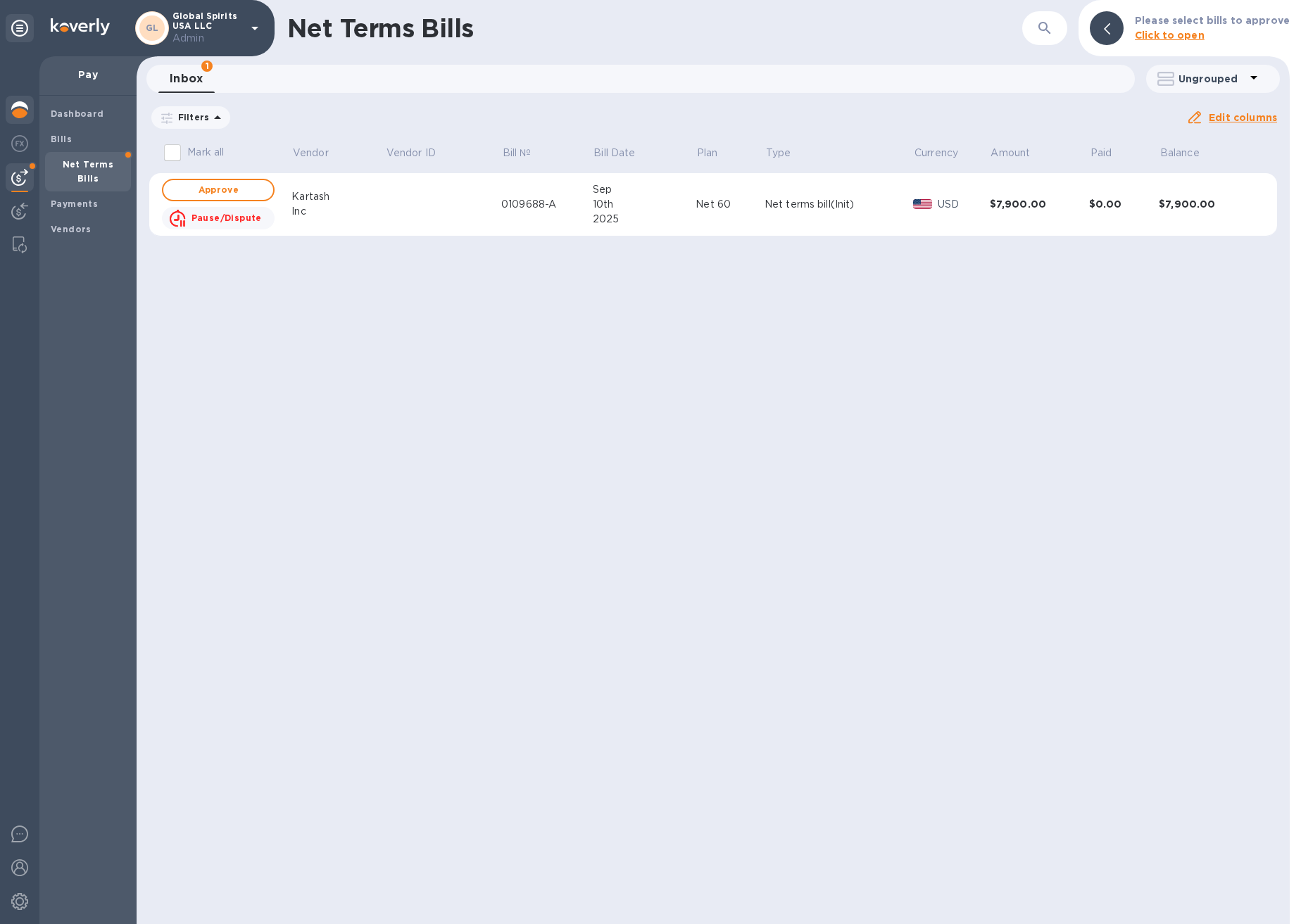
click at [24, 102] on img at bounding box center [19, 109] width 17 height 17
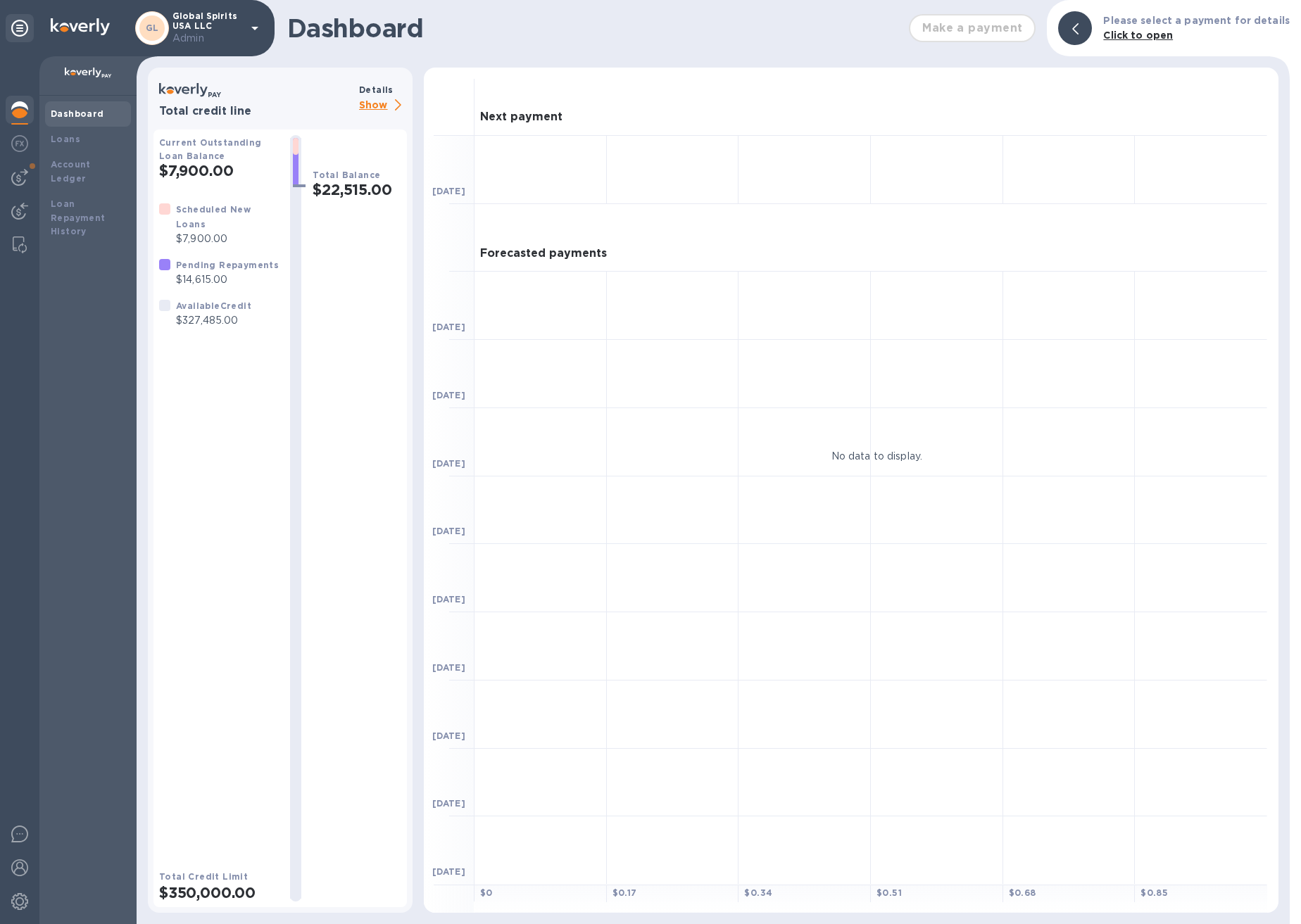
click at [381, 104] on p "Show" at bounding box center [383, 106] width 47 height 18
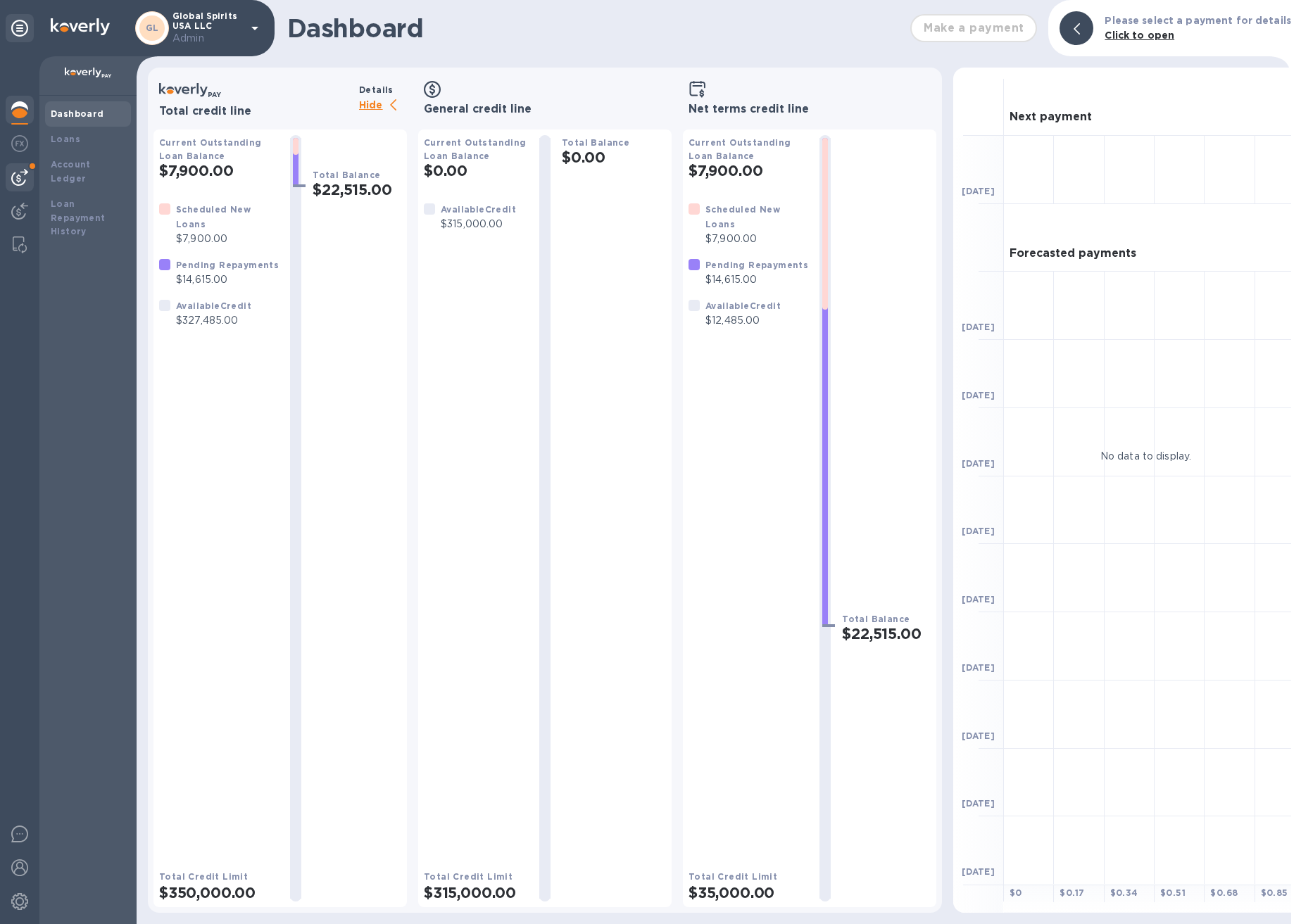
click at [28, 182] on img at bounding box center [19, 177] width 17 height 17
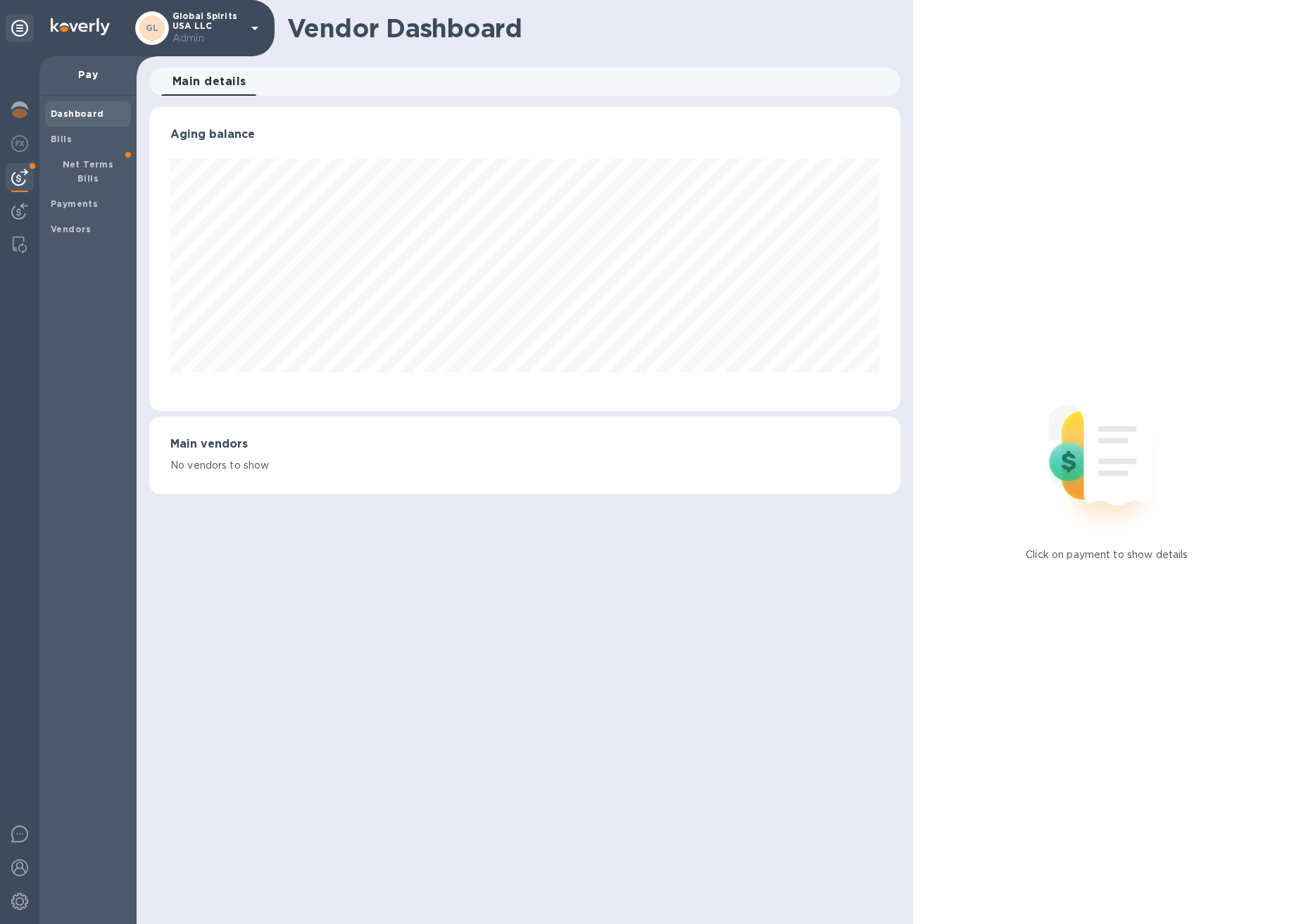
scroll to position [304, 750]
click at [84, 162] on b "Net Terms Bills" at bounding box center [88, 171] width 51 height 25
